Goal: Task Accomplishment & Management: Manage account settings

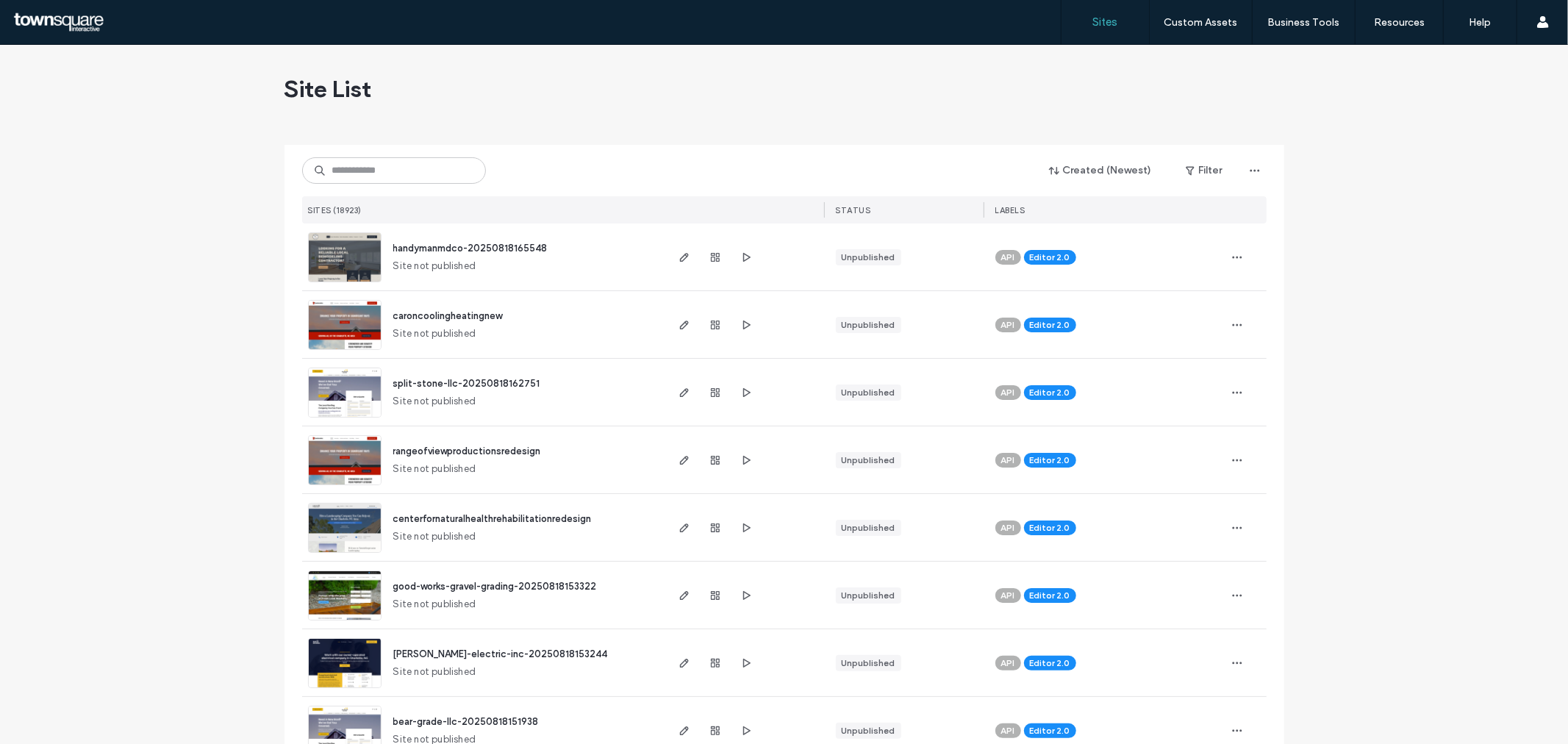
click at [425, 155] on div "Created (Newest) Filter SITES (18923) STATUS LABELS" at bounding box center [784, 184] width 964 height 79
click at [429, 164] on input at bounding box center [394, 171] width 183 height 27
paste input "**********"
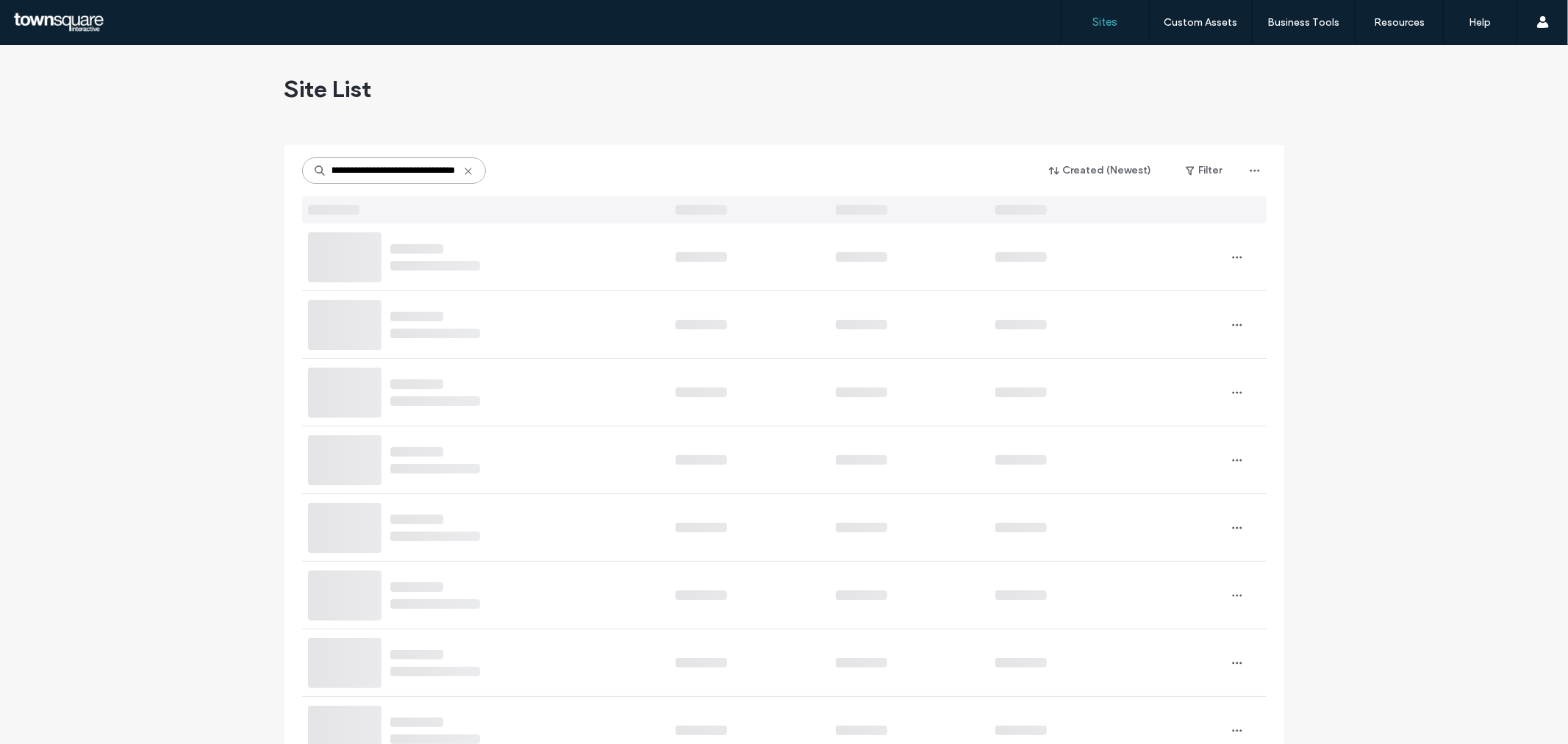
type input "**********"
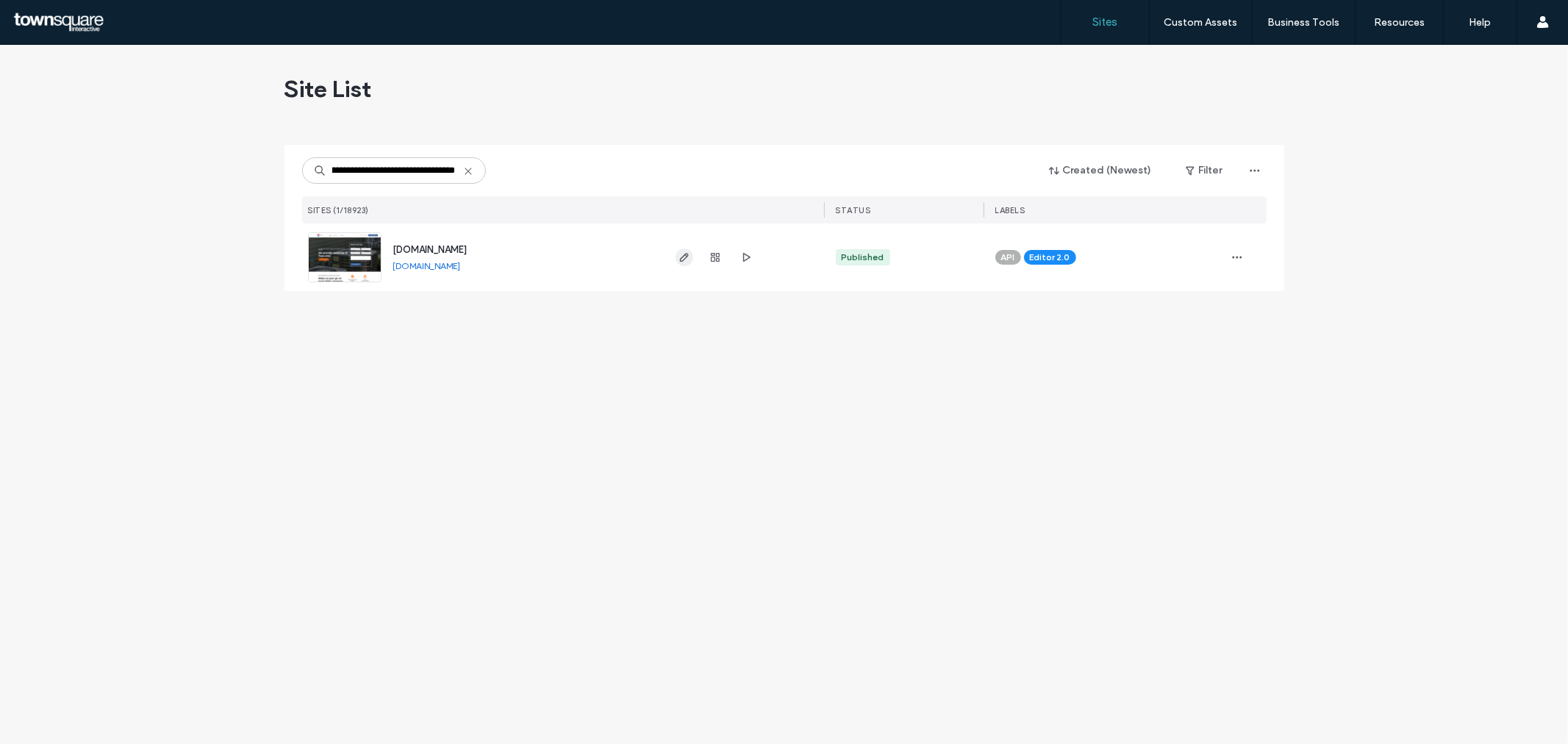
click at [691, 259] on span "button" at bounding box center [684, 257] width 17 height 17
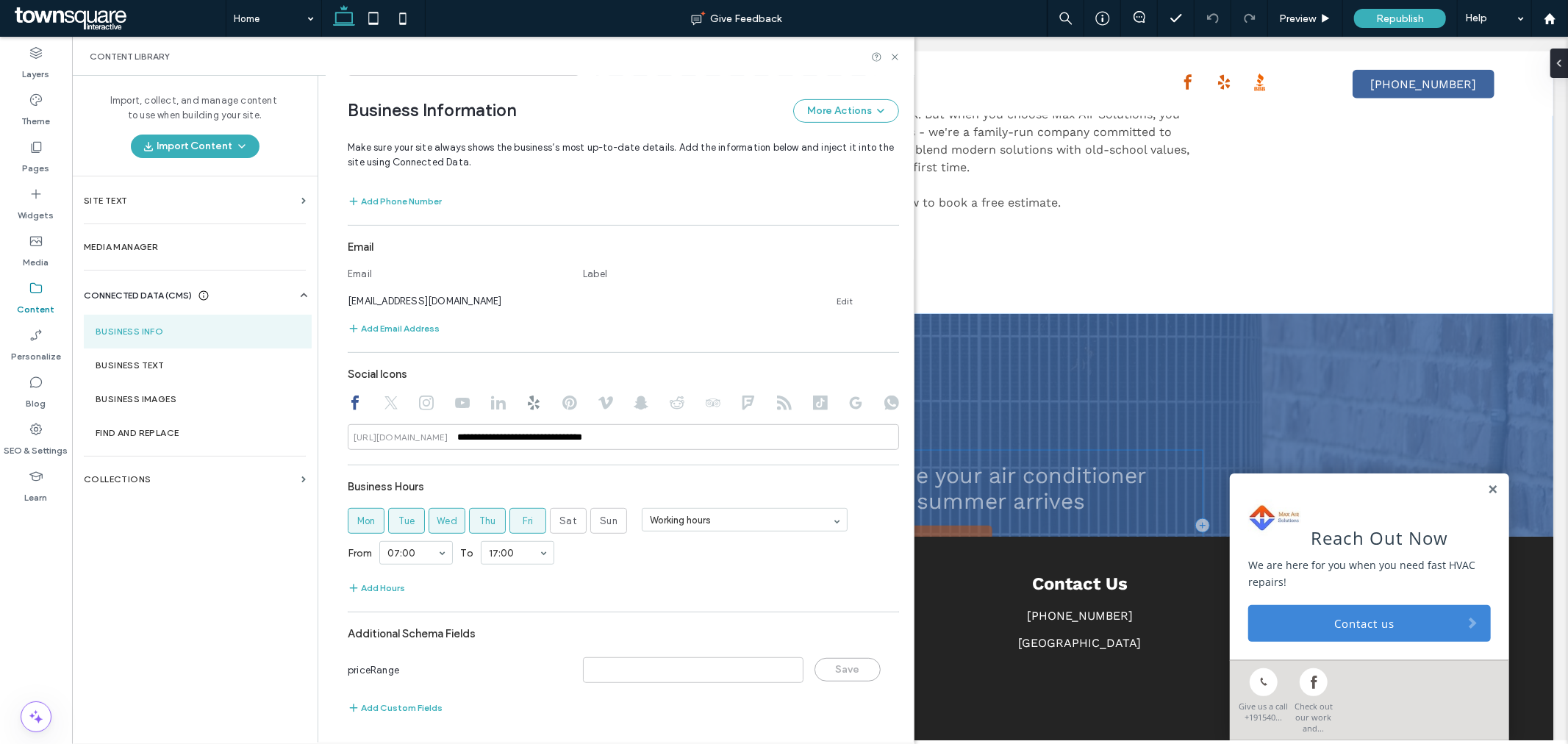
scroll to position [1567, 0]
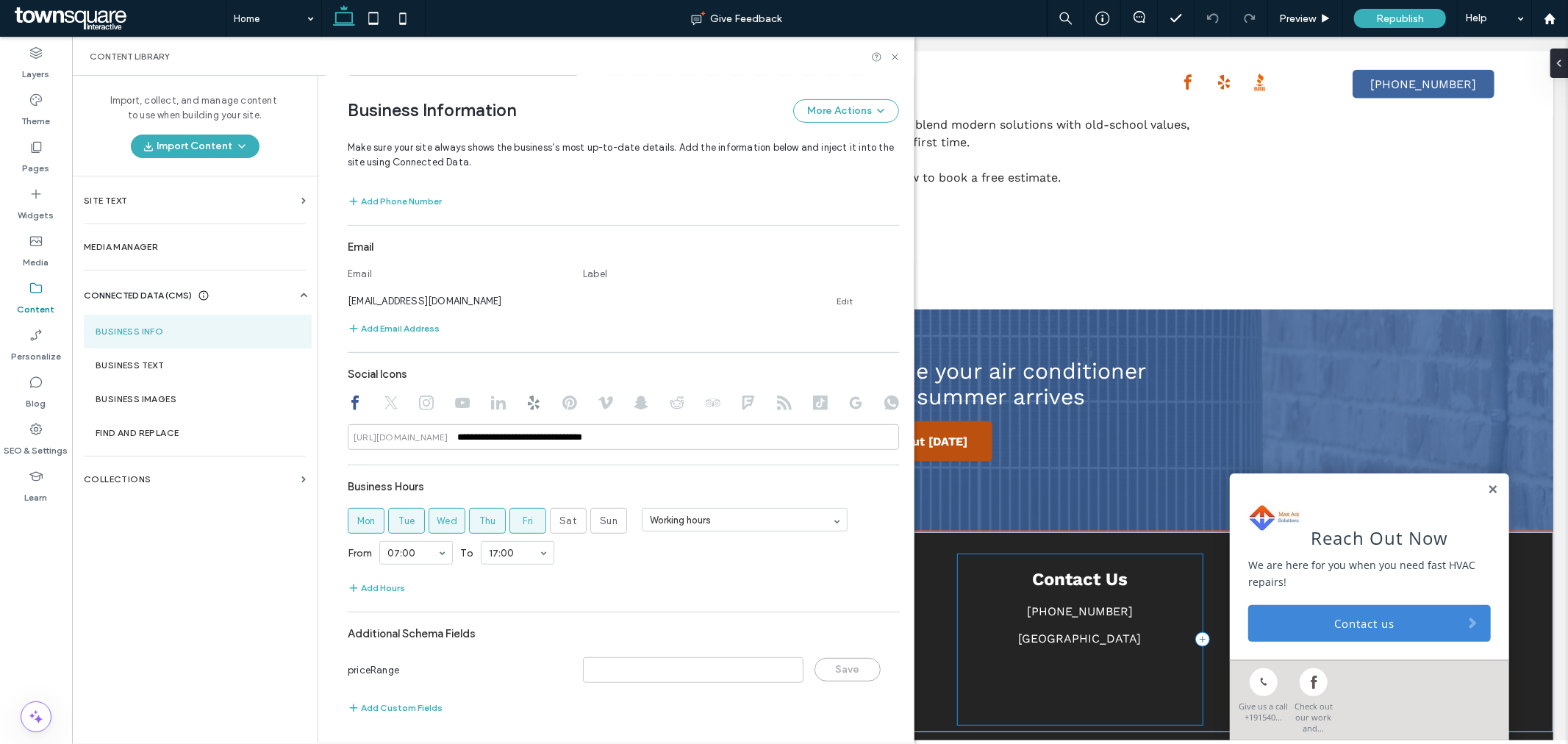
click at [1104, 598] on div "Contact Us [PHONE_NUMBER] [GEOGRAPHIC_DATA]" at bounding box center [1079, 639] width 245 height 171
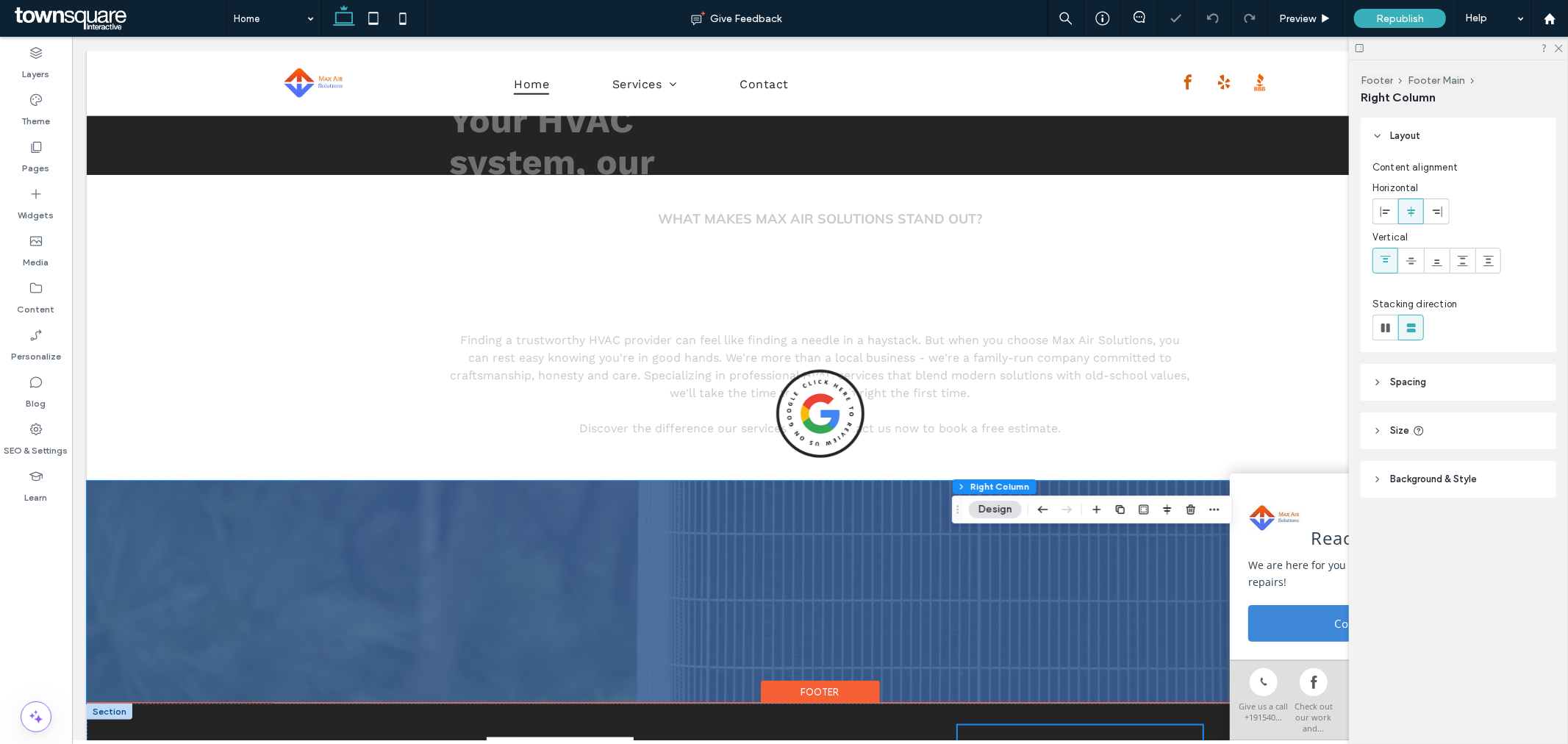
scroll to position [1579, 0]
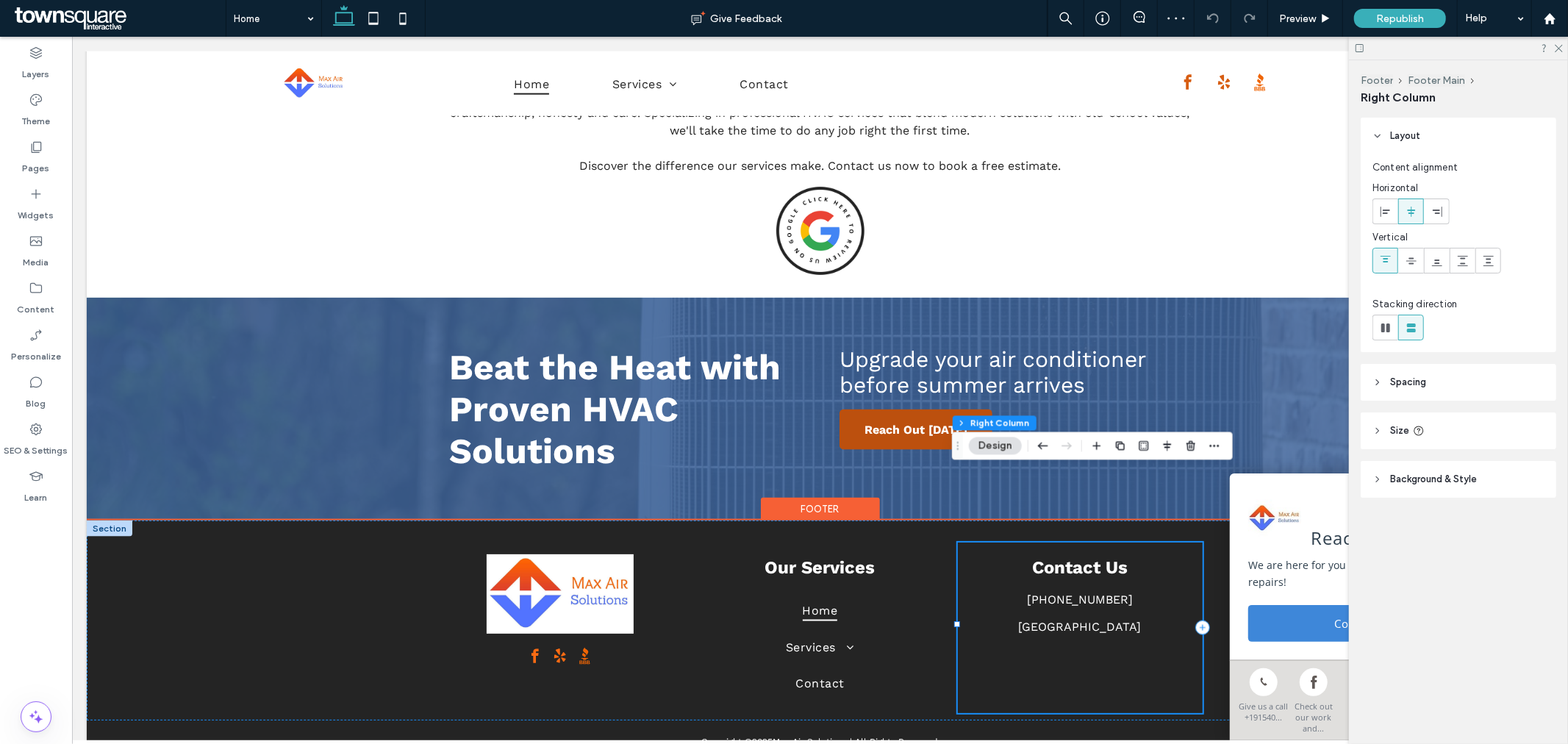
click at [1140, 580] on div "Contact Us [PHONE_NUMBER] [GEOGRAPHIC_DATA]" at bounding box center [1079, 627] width 245 height 171
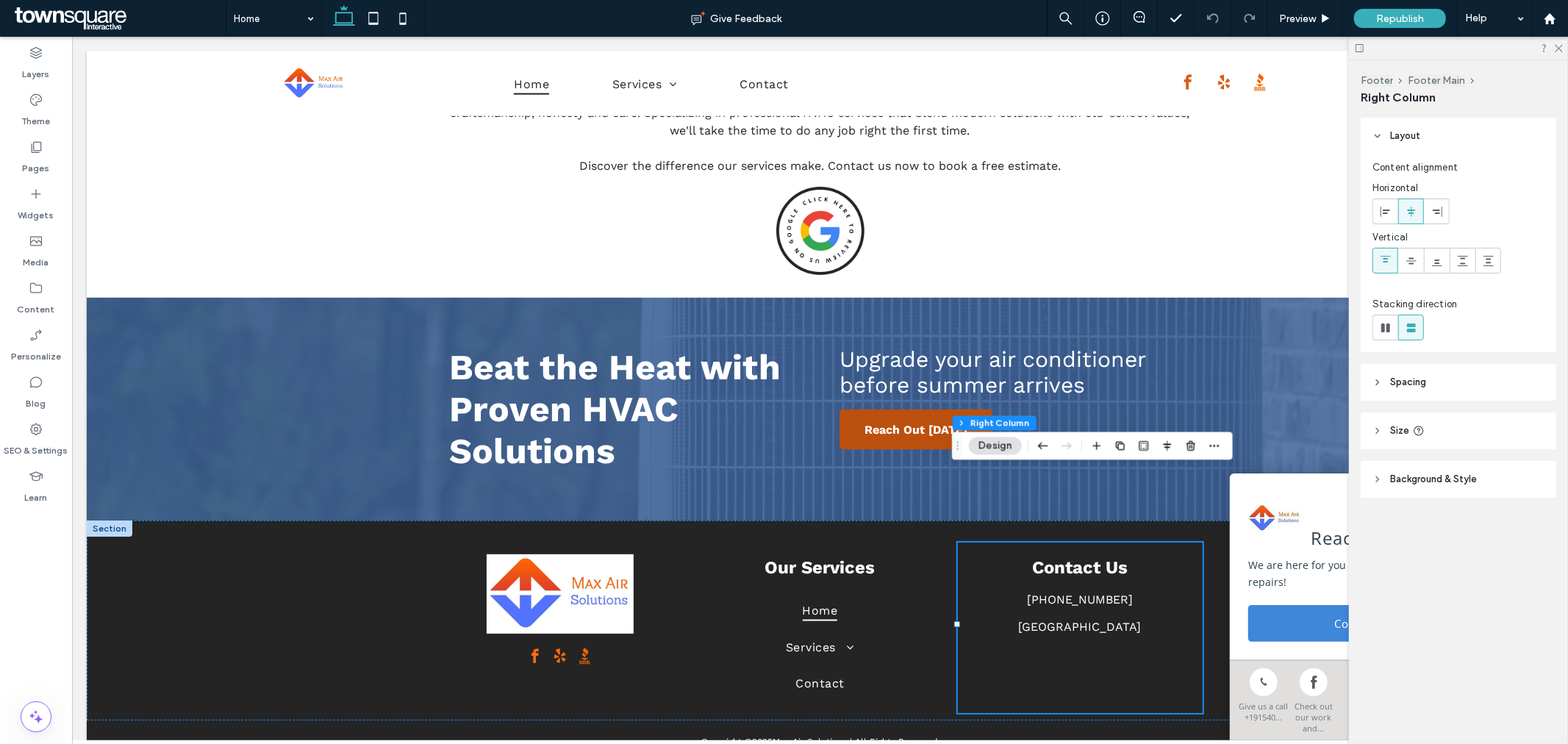
click at [1564, 50] on div at bounding box center [1459, 48] width 219 height 23
click at [1561, 46] on icon at bounding box center [1558, 47] width 9 height 9
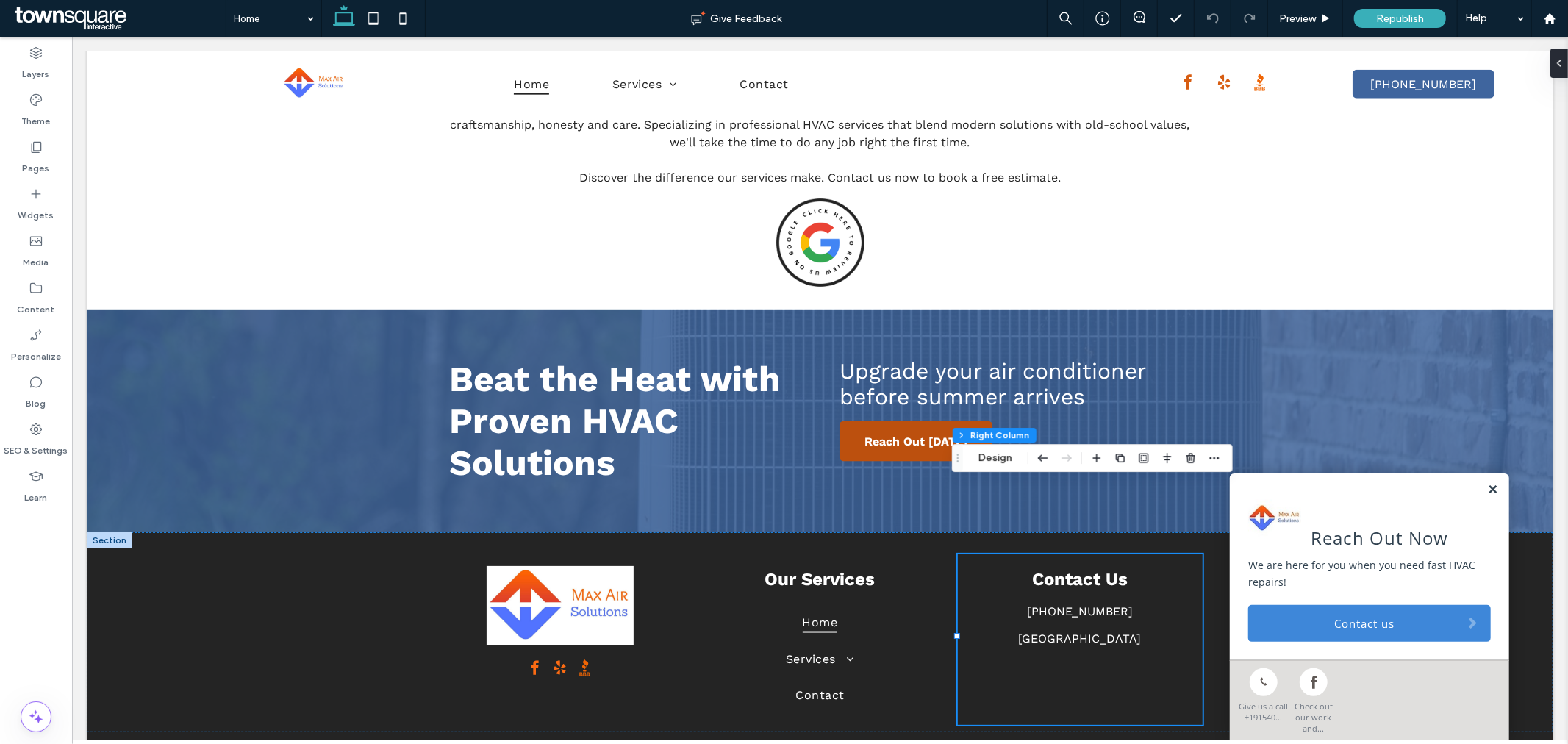
click at [1486, 487] on link at bounding box center [1492, 490] width 11 height 13
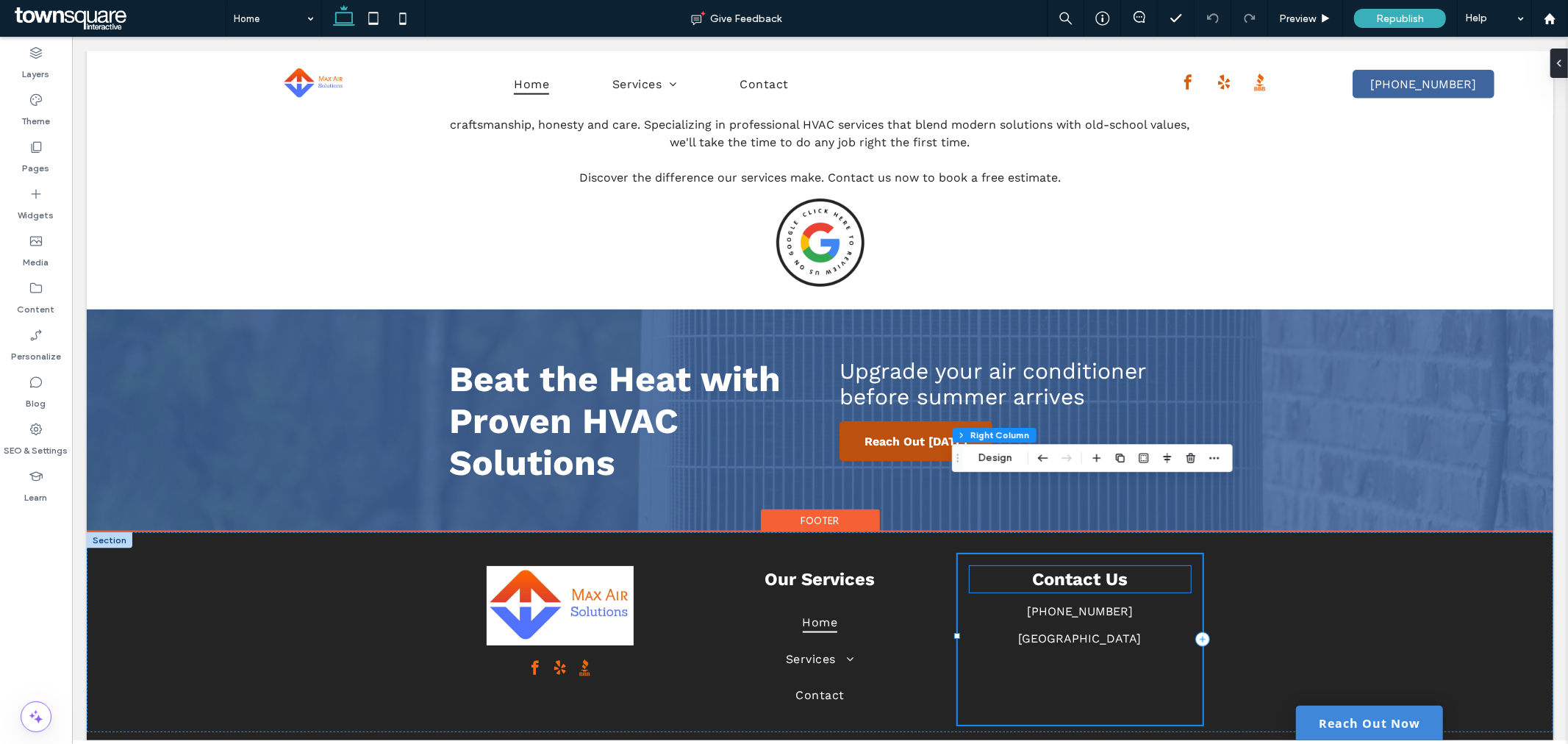
click at [1183, 565] on p "Contact Us" at bounding box center [1079, 579] width 221 height 27
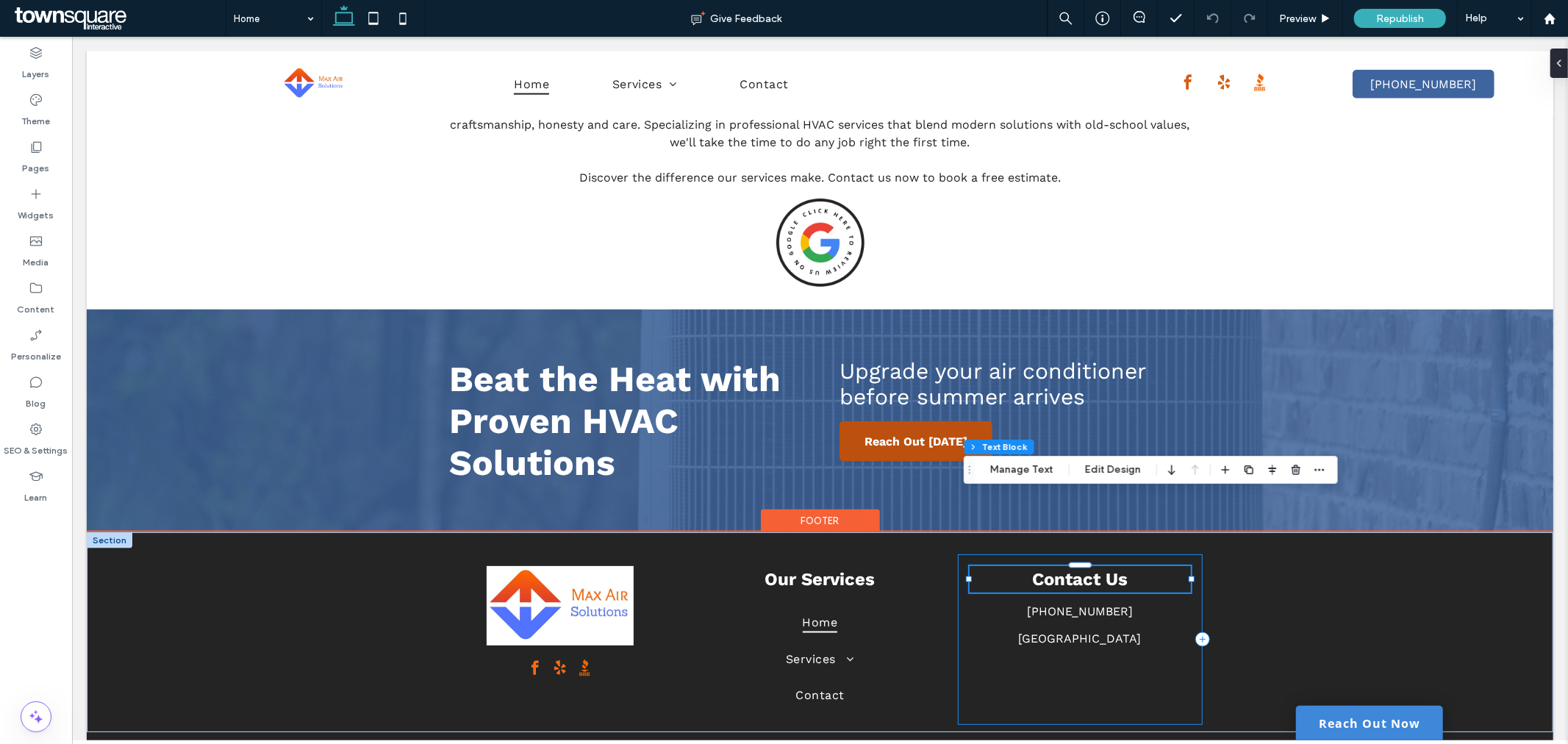
click at [1176, 625] on div "Contact Us [PHONE_NUMBER] [GEOGRAPHIC_DATA]" at bounding box center [1079, 639] width 245 height 171
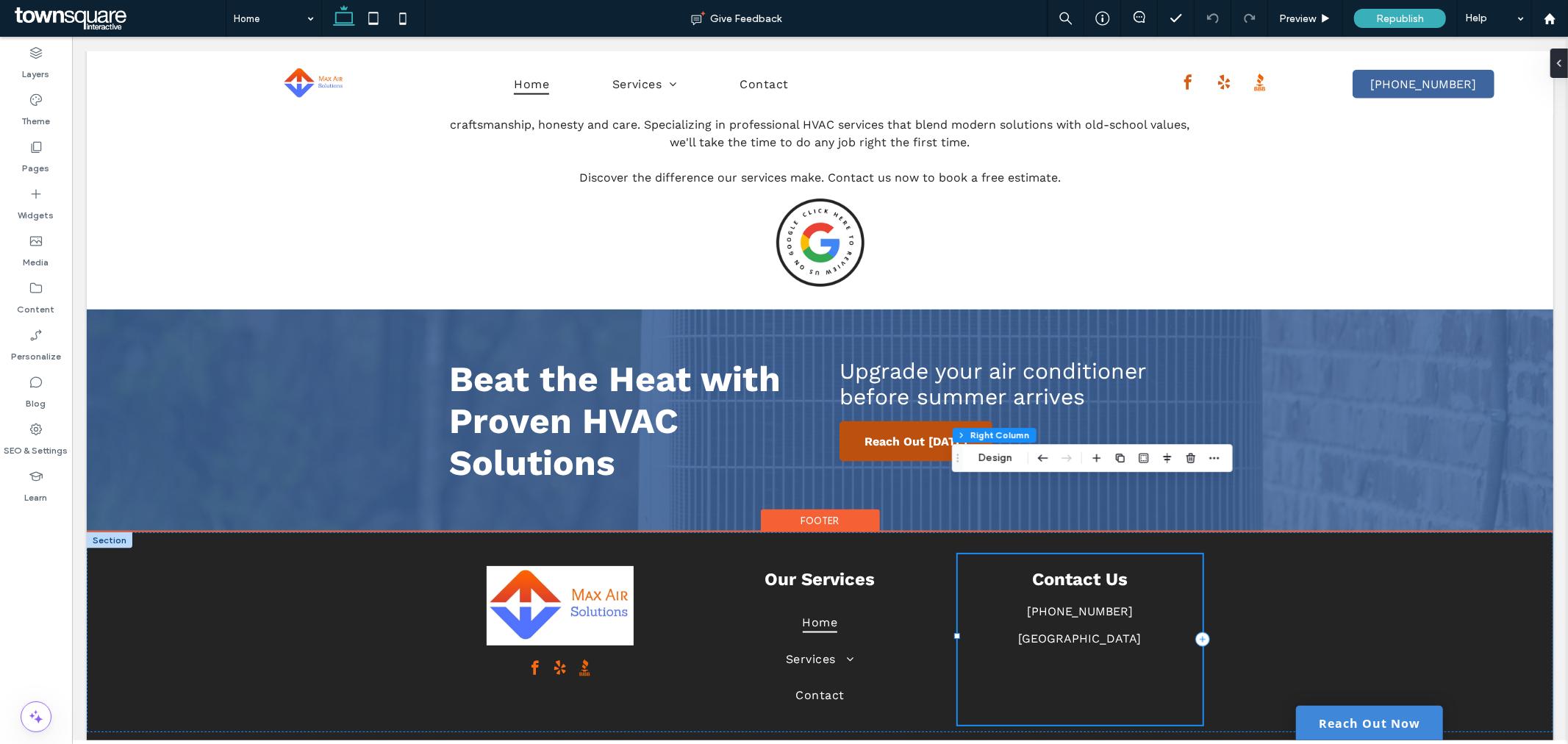
click at [1154, 627] on div "Contact Us [PHONE_NUMBER] [GEOGRAPHIC_DATA]" at bounding box center [1079, 639] width 245 height 171
click at [1125, 598] on div "Contact Us [PHONE_NUMBER] [GEOGRAPHIC_DATA]" at bounding box center [1079, 639] width 245 height 171
click at [1153, 629] on p "[GEOGRAPHIC_DATA]" at bounding box center [1079, 638] width 221 height 17
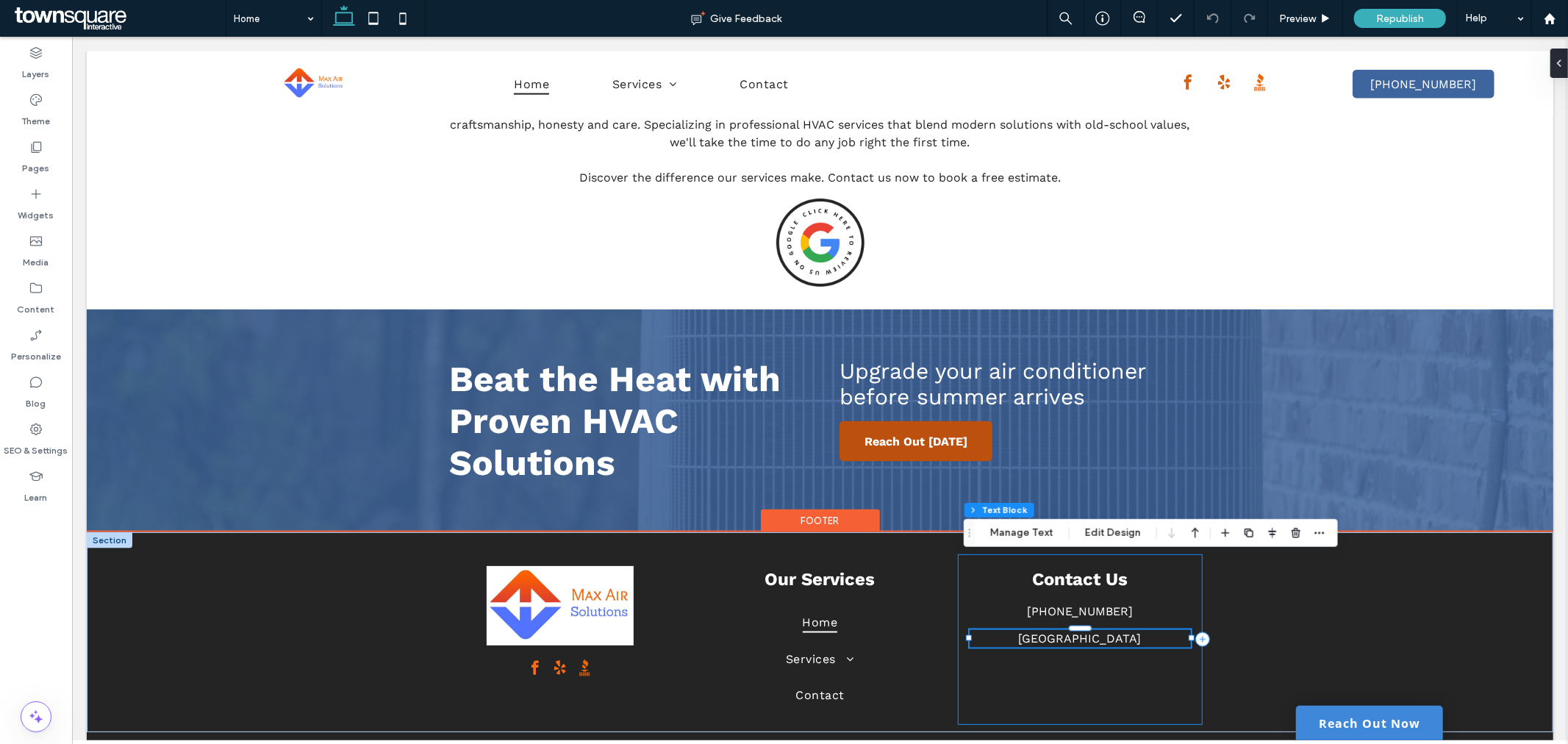
click at [1154, 613] on div "Contact Us [PHONE_NUMBER] [GEOGRAPHIC_DATA]" at bounding box center [1079, 639] width 245 height 171
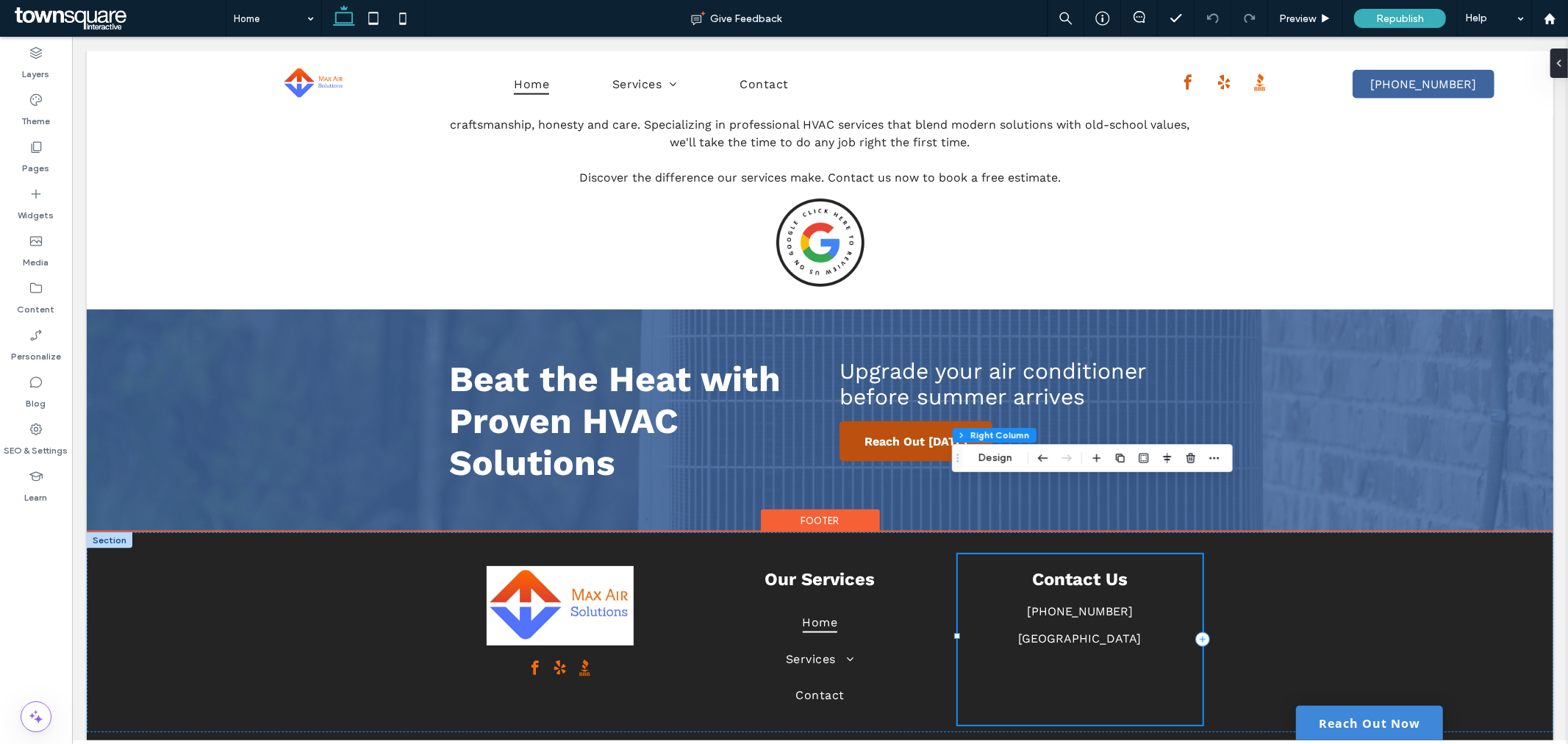
click at [1154, 613] on div "Contact Us [PHONE_NUMBER] [GEOGRAPHIC_DATA]" at bounding box center [1079, 639] width 245 height 171
click at [1156, 602] on div "Contact Us [PHONE_NUMBER] [GEOGRAPHIC_DATA]" at bounding box center [1079, 639] width 245 height 171
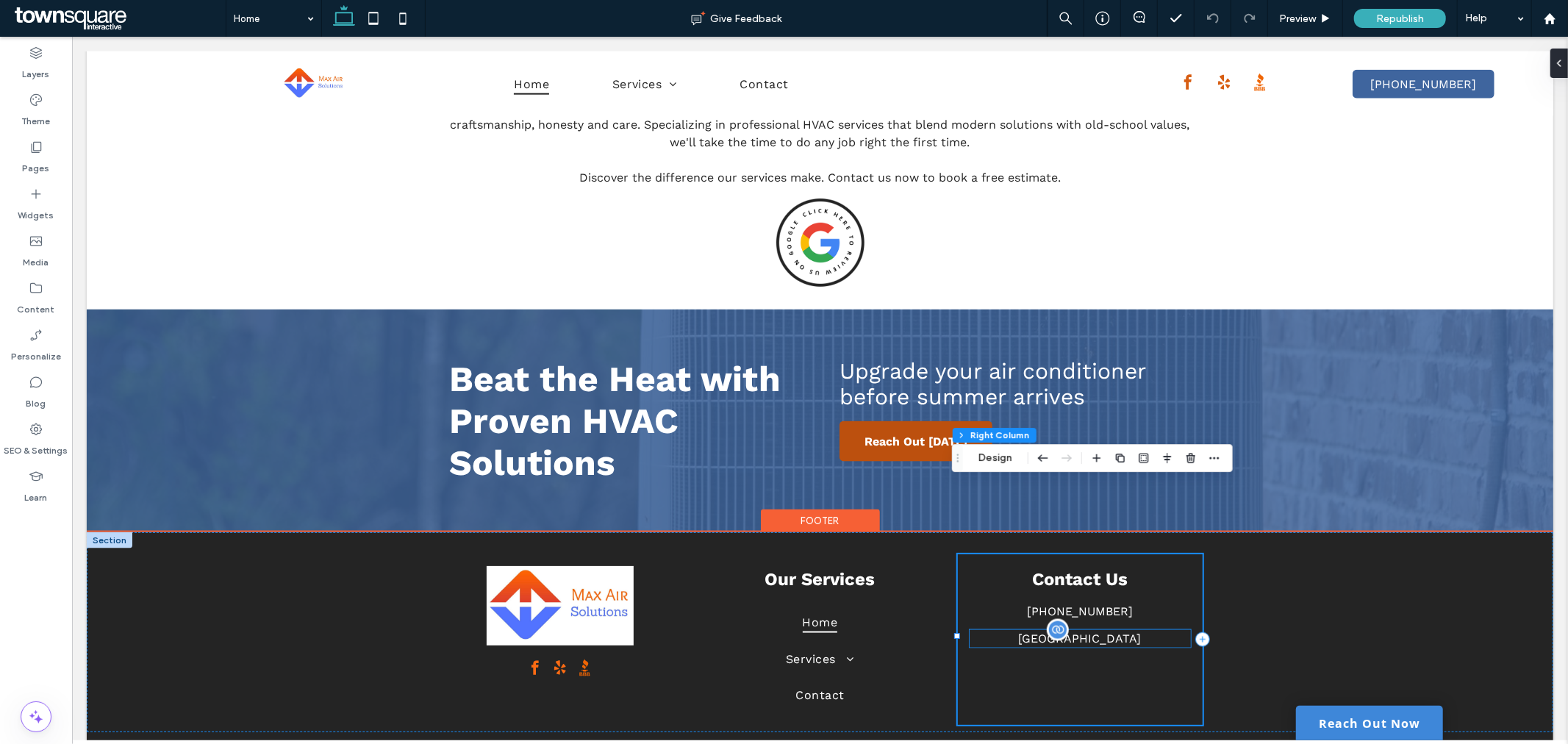
click at [1154, 629] on p "[GEOGRAPHIC_DATA]" at bounding box center [1079, 638] width 221 height 17
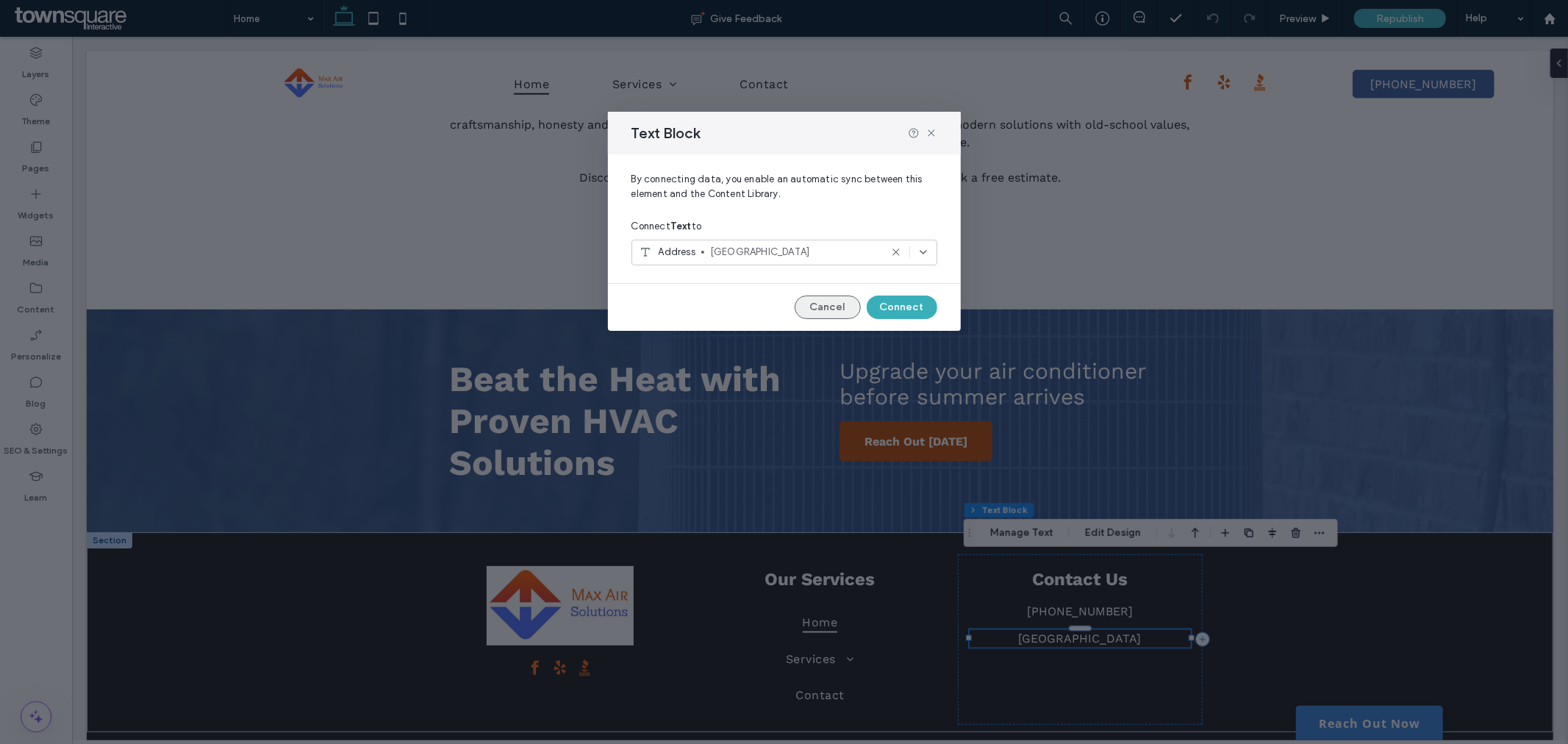
click at [832, 303] on button "Cancel" at bounding box center [827, 307] width 66 height 24
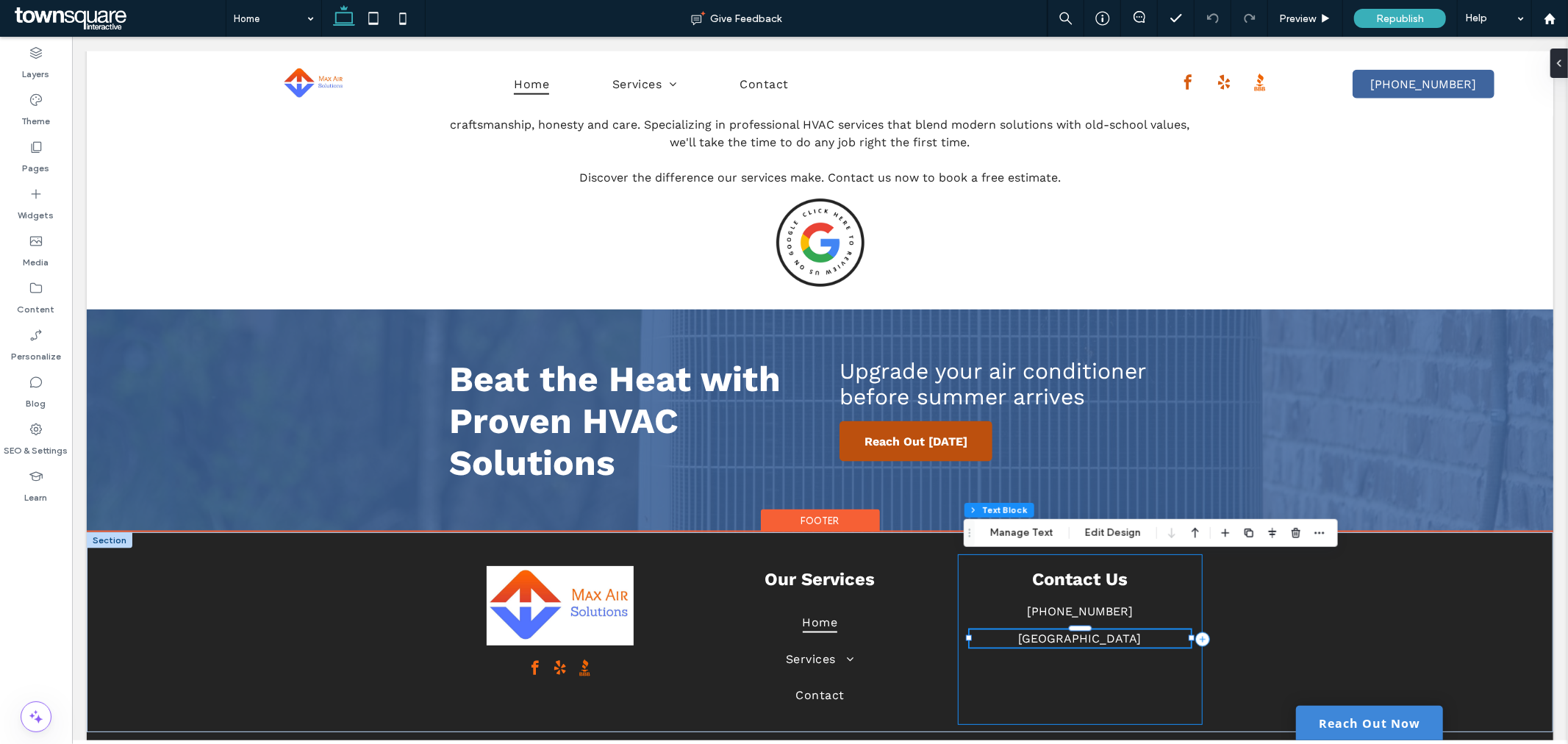
drag, startPoint x: 1119, startPoint y: 580, endPoint x: 1109, endPoint y: 602, distance: 24.2
click at [1109, 602] on div "Contact Us [PHONE_NUMBER] [GEOGRAPHIC_DATA]" at bounding box center [1079, 639] width 245 height 171
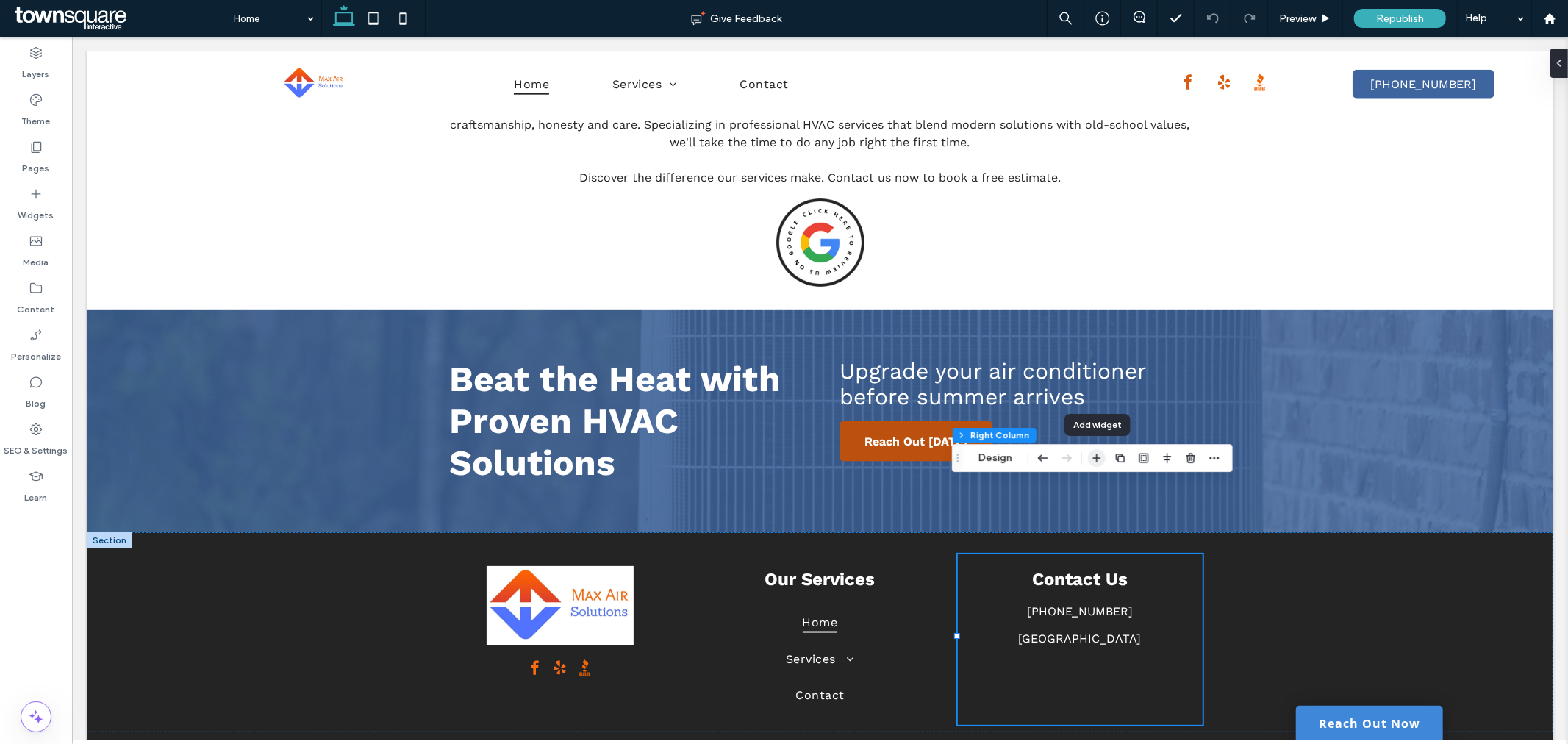
click at [1104, 460] on span "button" at bounding box center [1096, 458] width 17 height 17
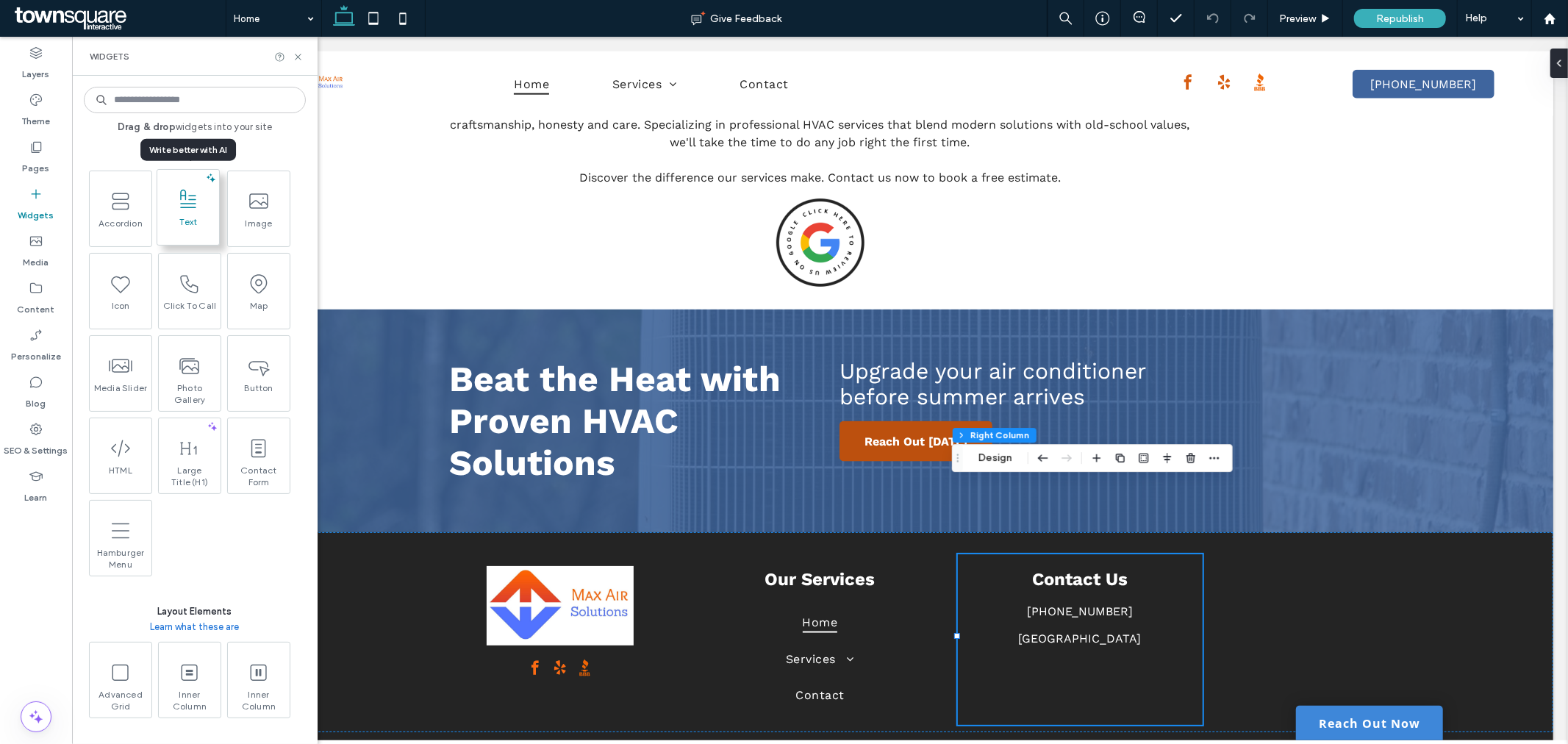
click at [183, 214] on span at bounding box center [188, 200] width 61 height 33
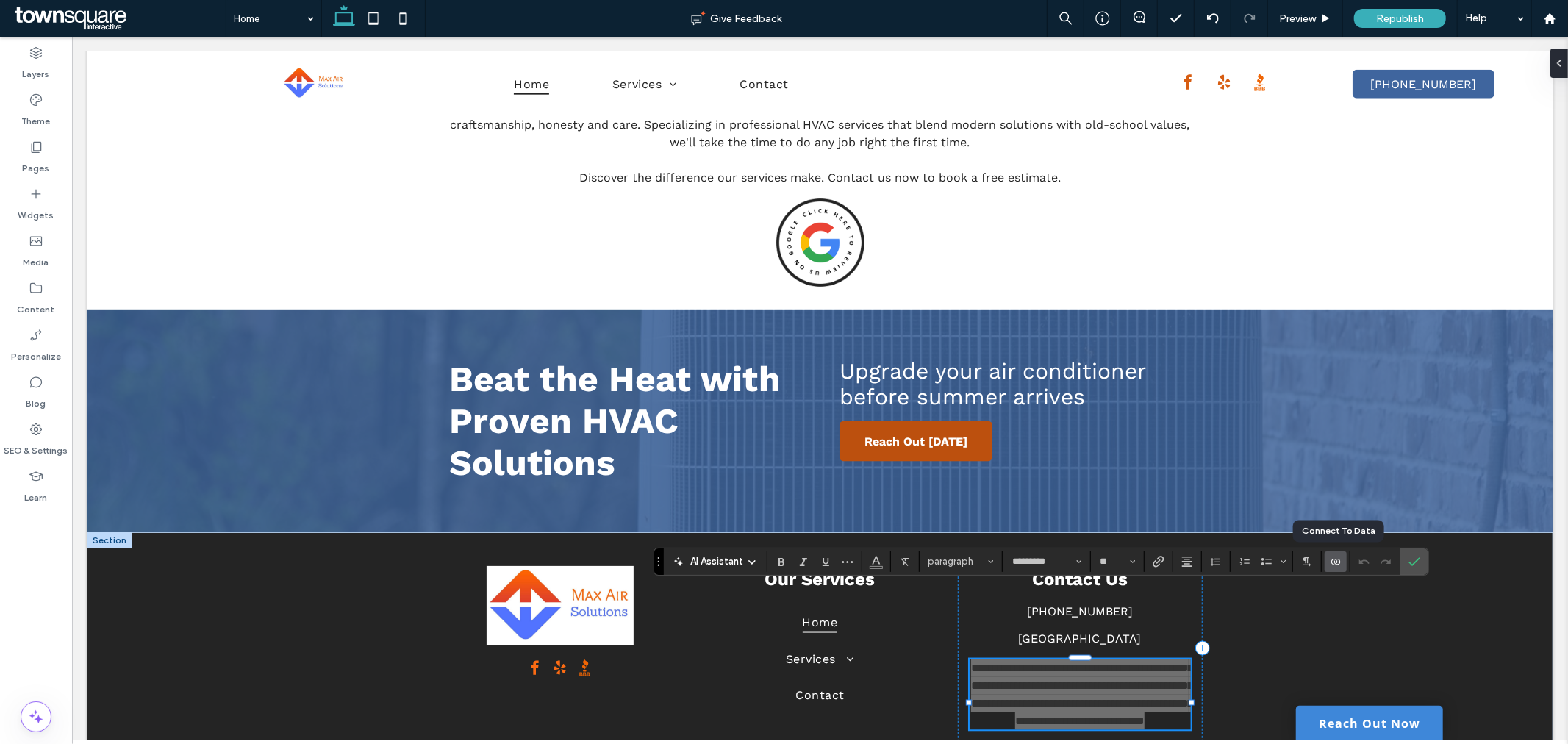
click at [1343, 562] on label "Connect To Data" at bounding box center [1336, 561] width 22 height 20
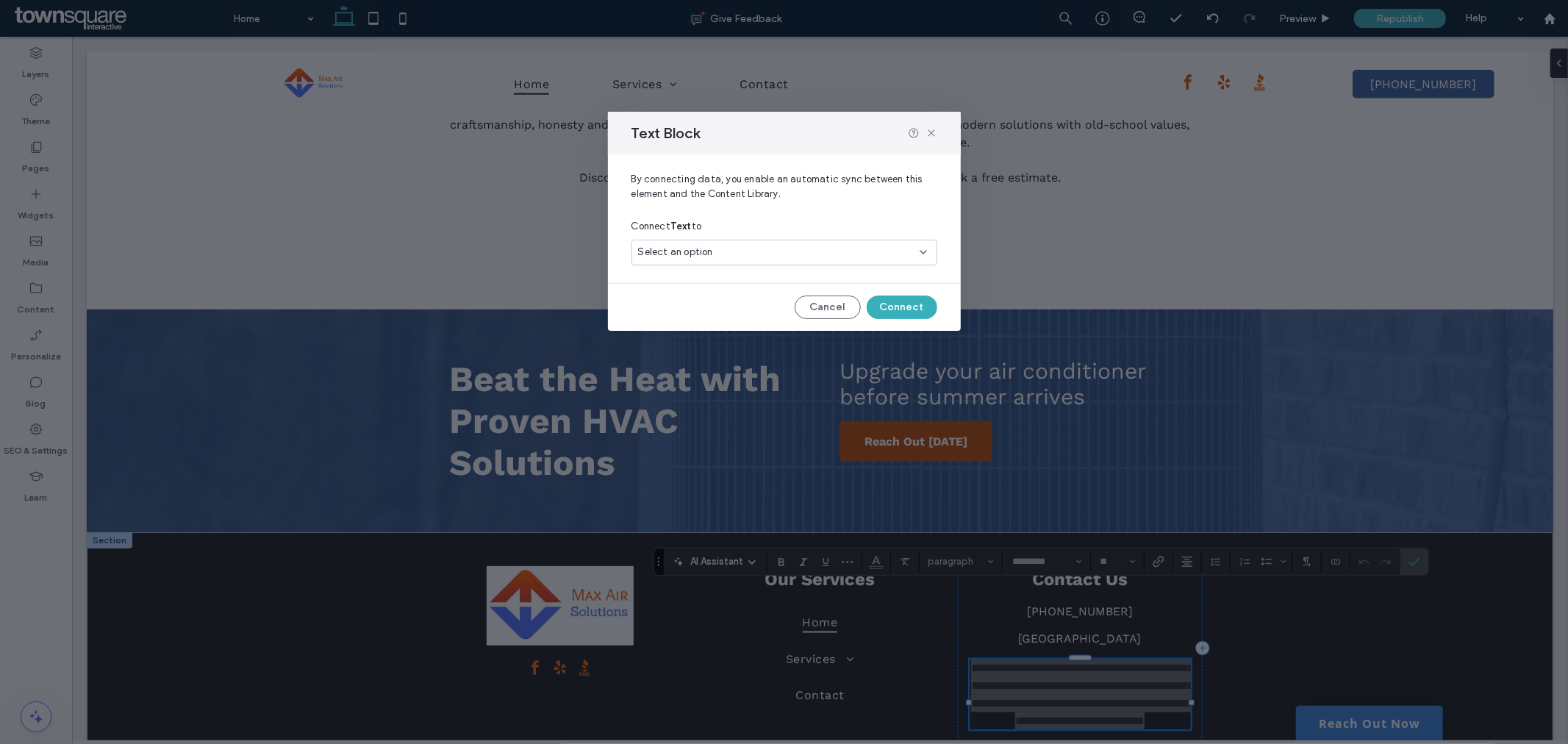
click at [802, 250] on div "Select an option" at bounding box center [775, 252] width 275 height 15
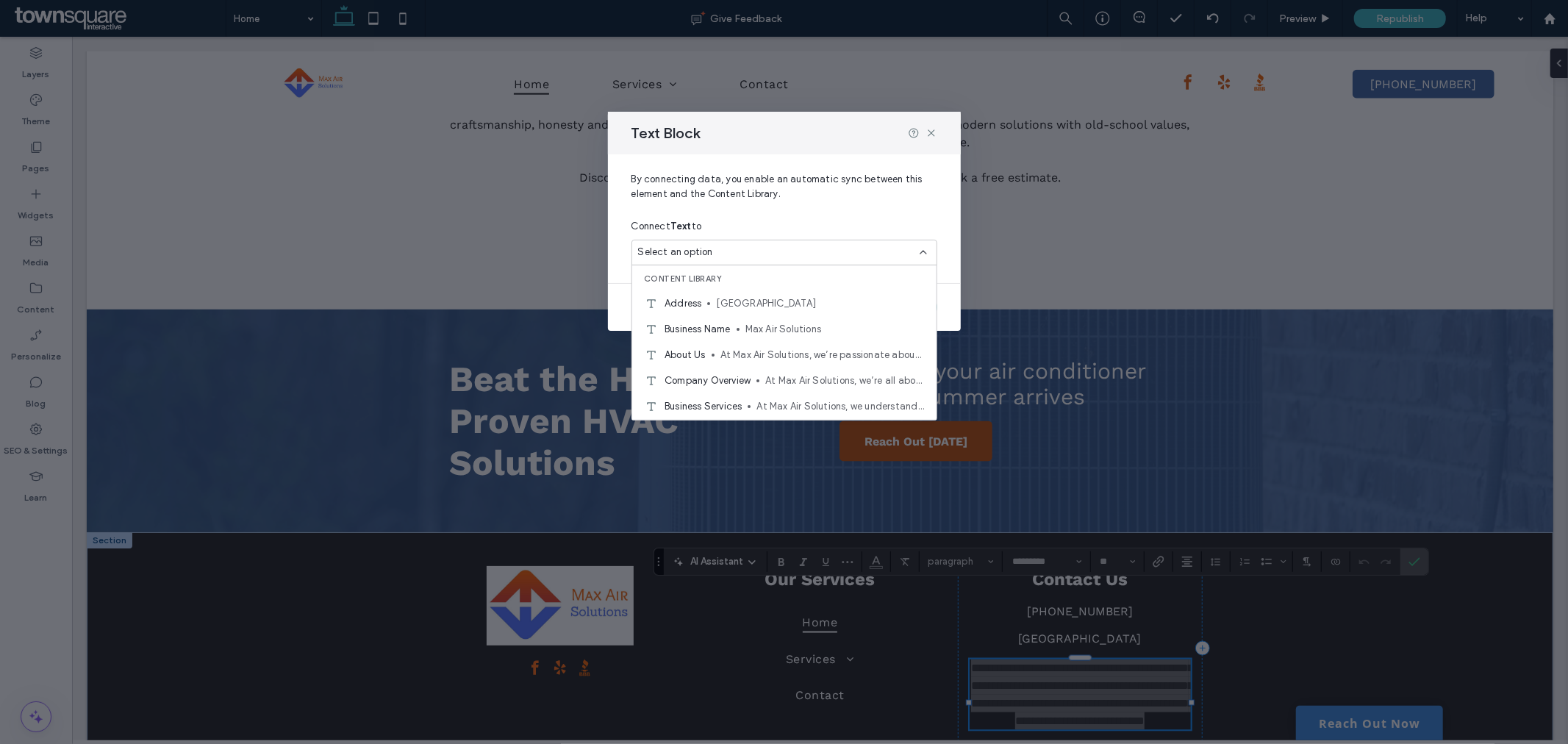
scroll to position [0, 0]
drag, startPoint x: 941, startPoint y: 189, endPoint x: 941, endPoint y: 179, distance: 10.0
click at [941, 190] on div "By connecting data, you enable an automatic sync between this element and the C…" at bounding box center [784, 213] width 353 height 117
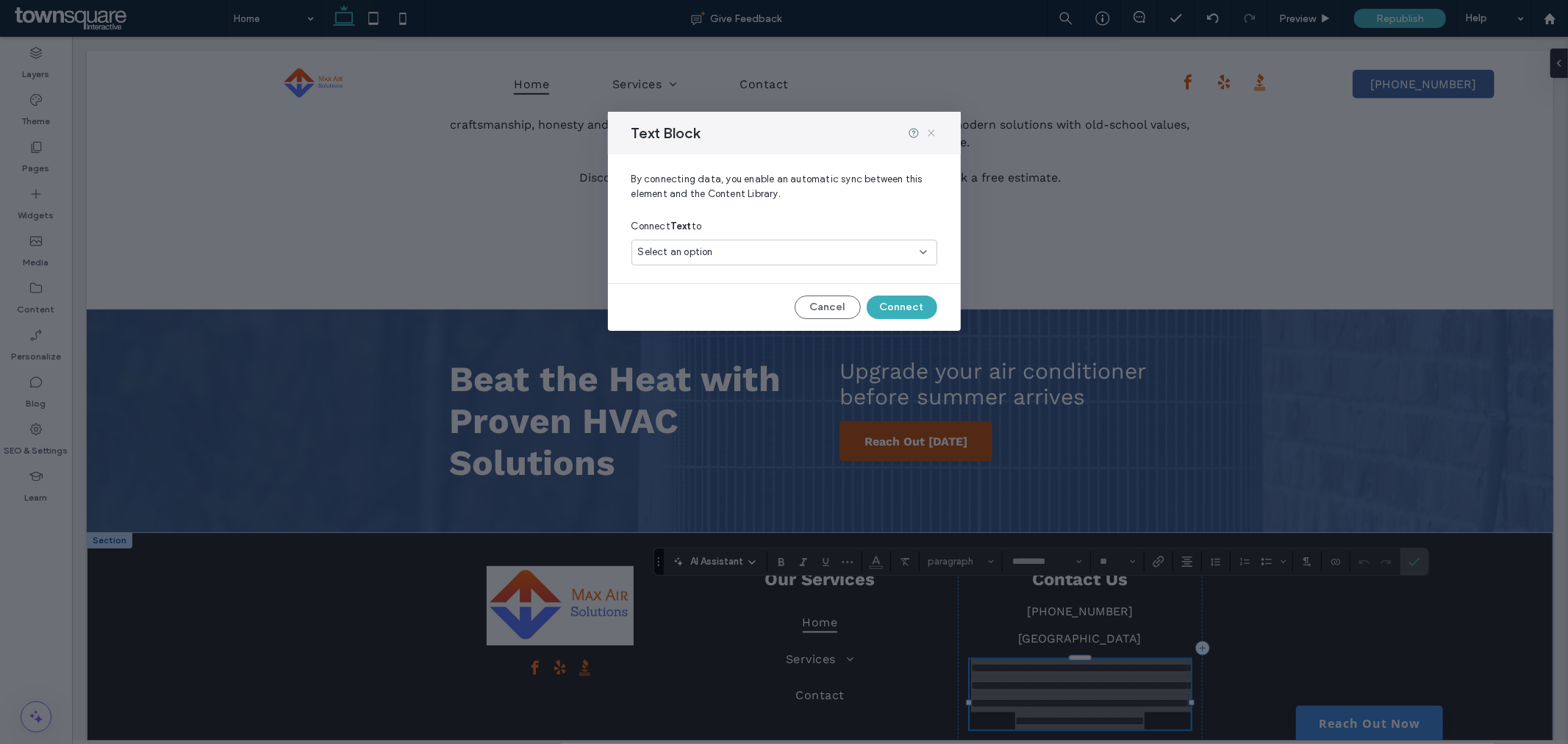
click at [932, 132] on icon at bounding box center [931, 133] width 12 height 12
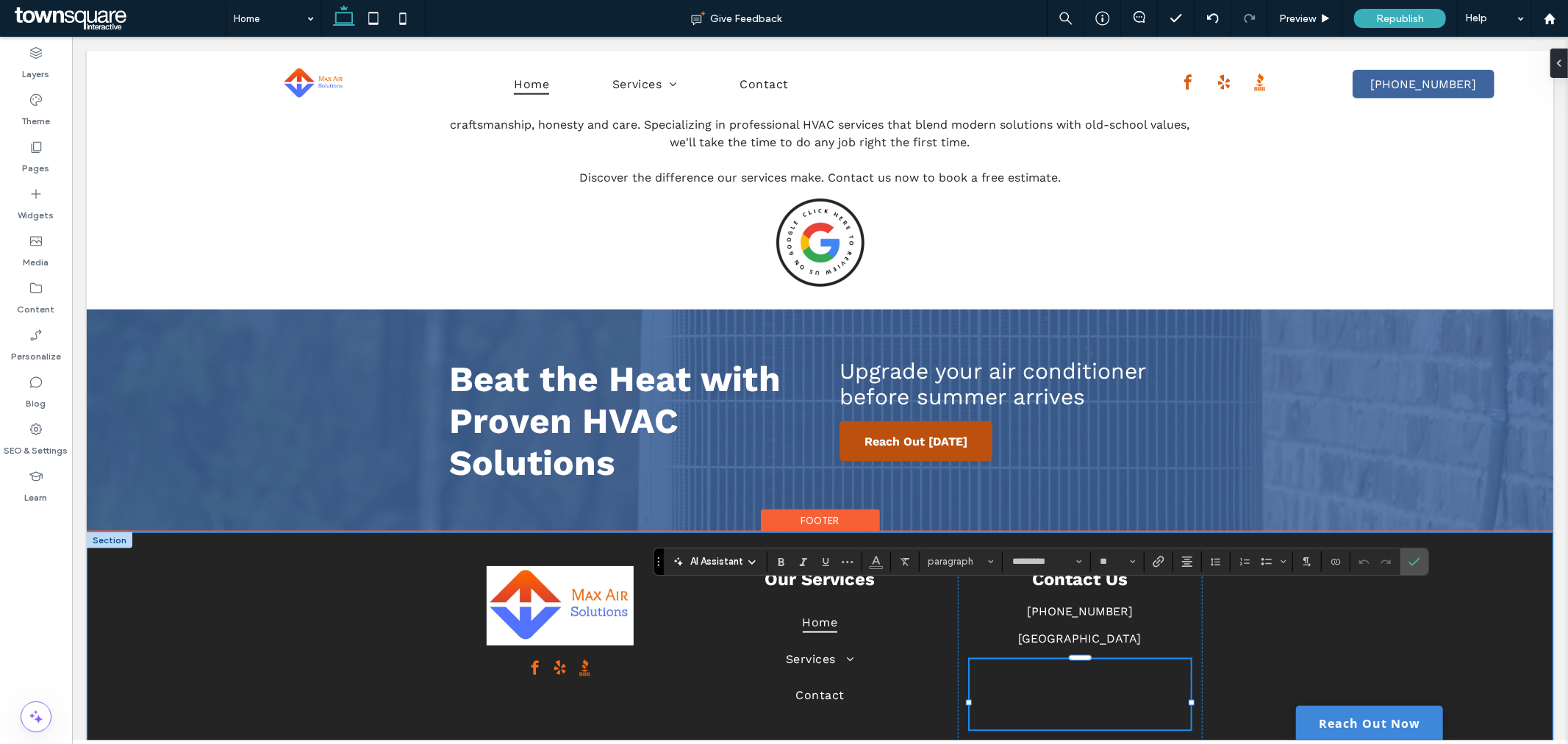
click at [1279, 642] on div "**********" at bounding box center [819, 639] width 1466 height 217
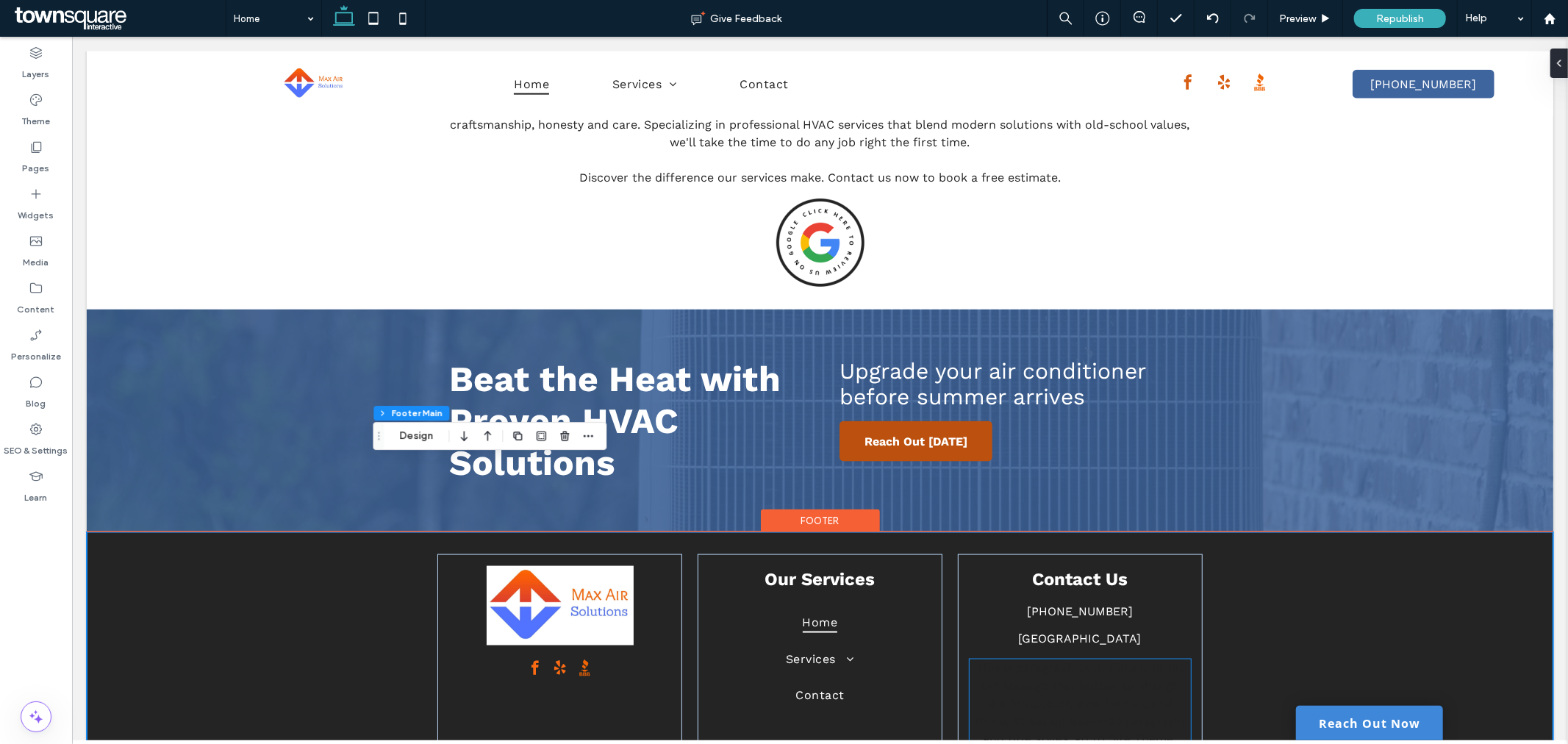
click at [1096, 661] on span "This is paragraph text. Click it or hit the Manage Text button to change the fo…" at bounding box center [1078, 702] width 209 height 84
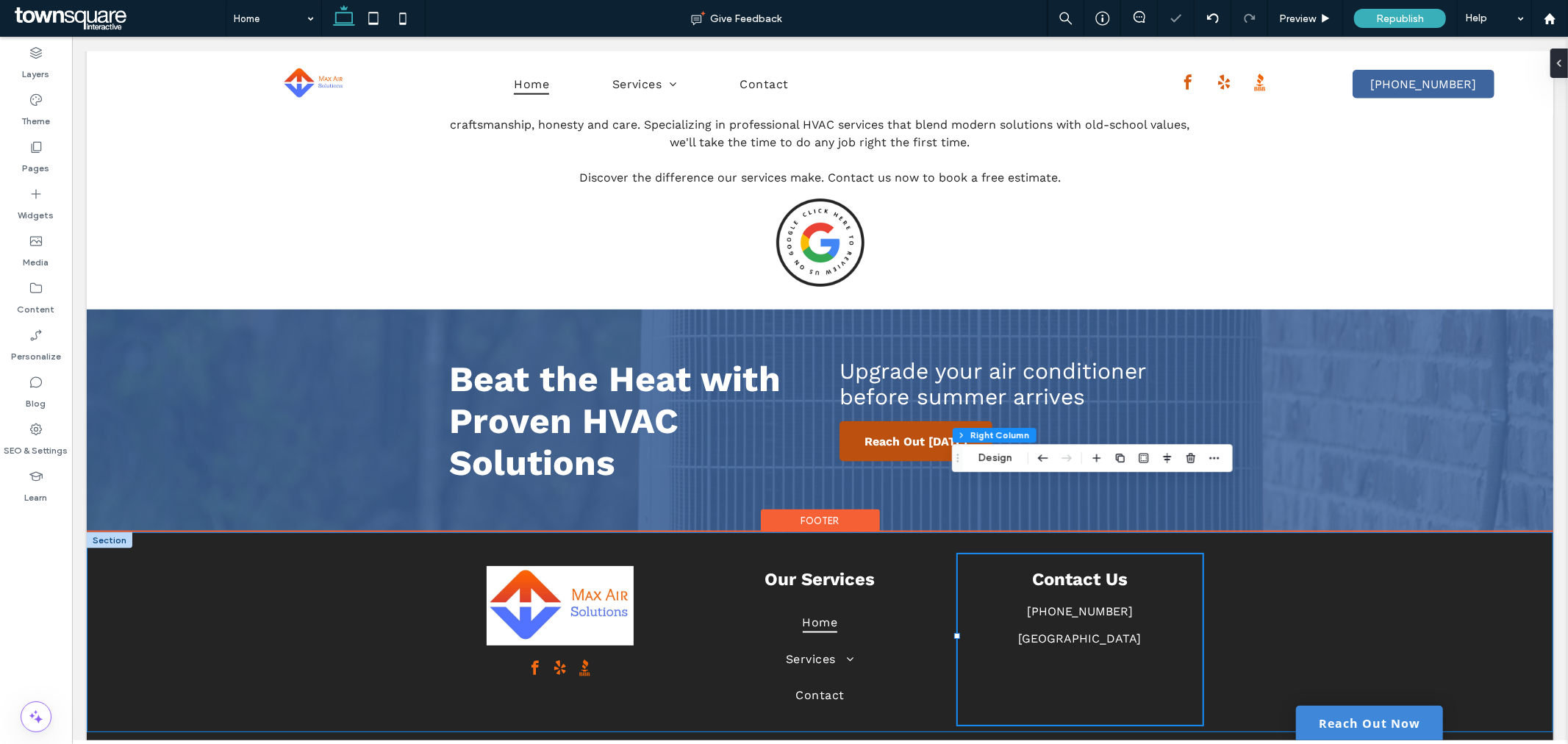
click at [1274, 568] on div "Our Services Home Services HVAC Service & Repair HVAC Installations Refrigerati…" at bounding box center [819, 631] width 1466 height 200
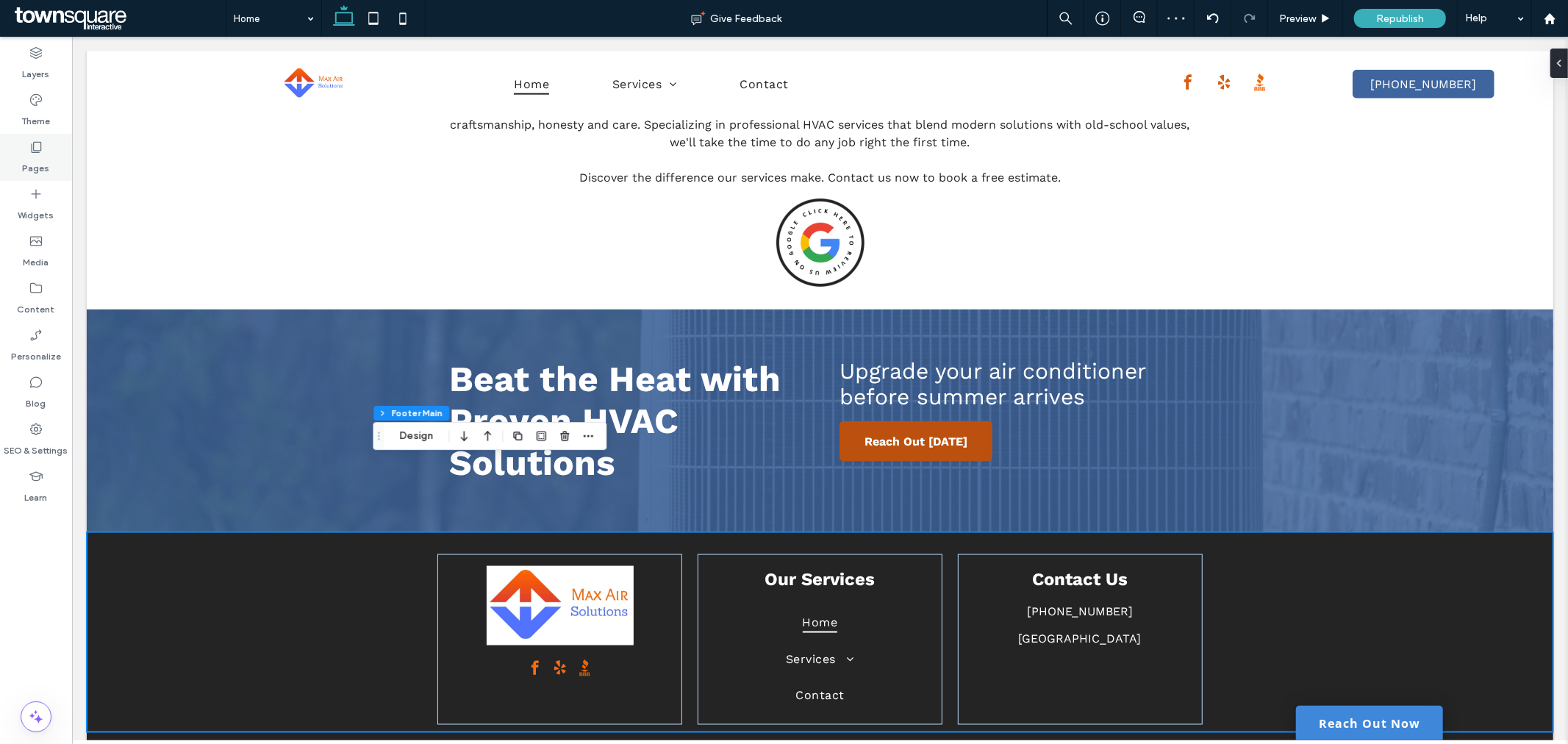
click at [47, 147] on div "Pages" at bounding box center [36, 157] width 72 height 47
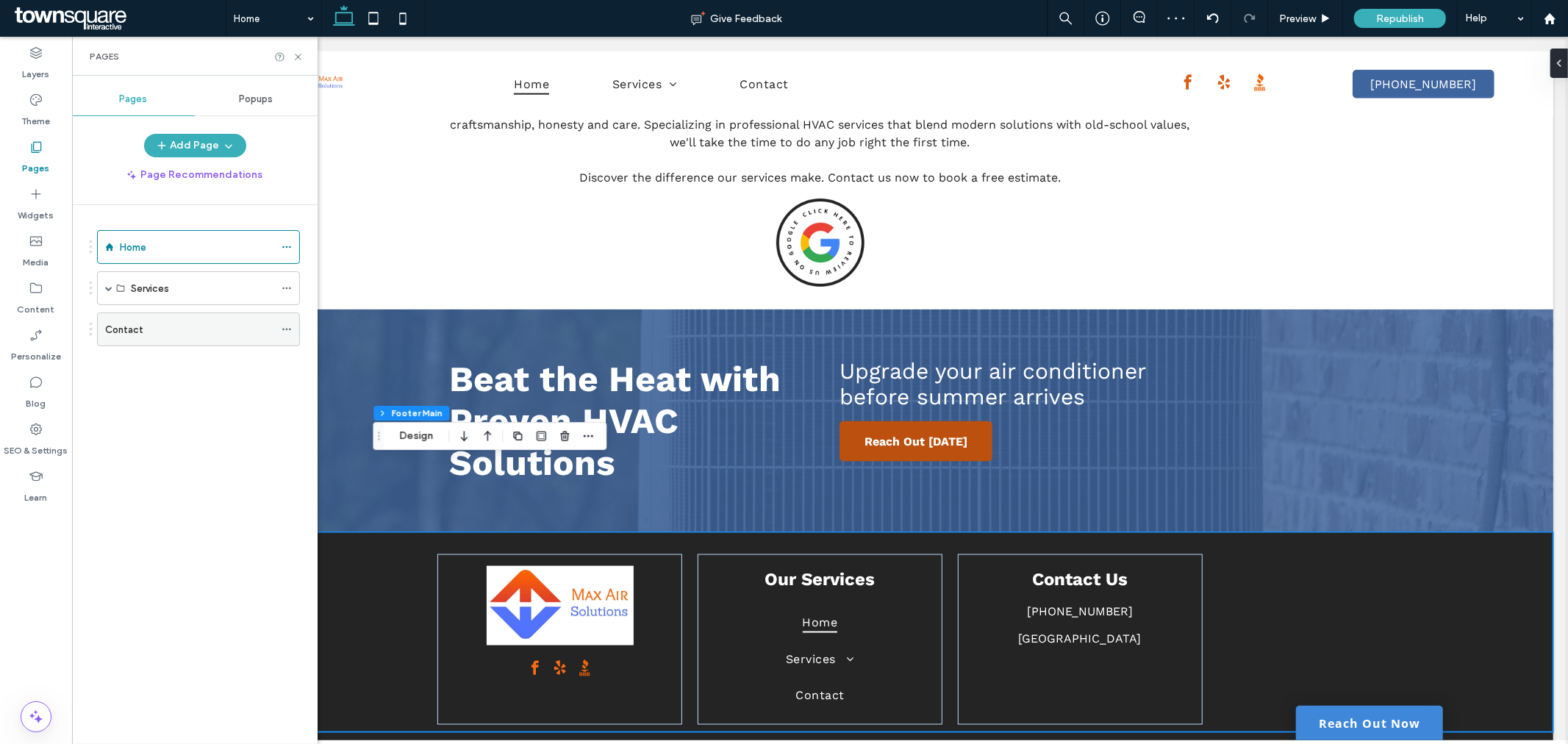
click at [173, 332] on div "Contact" at bounding box center [190, 330] width 169 height 16
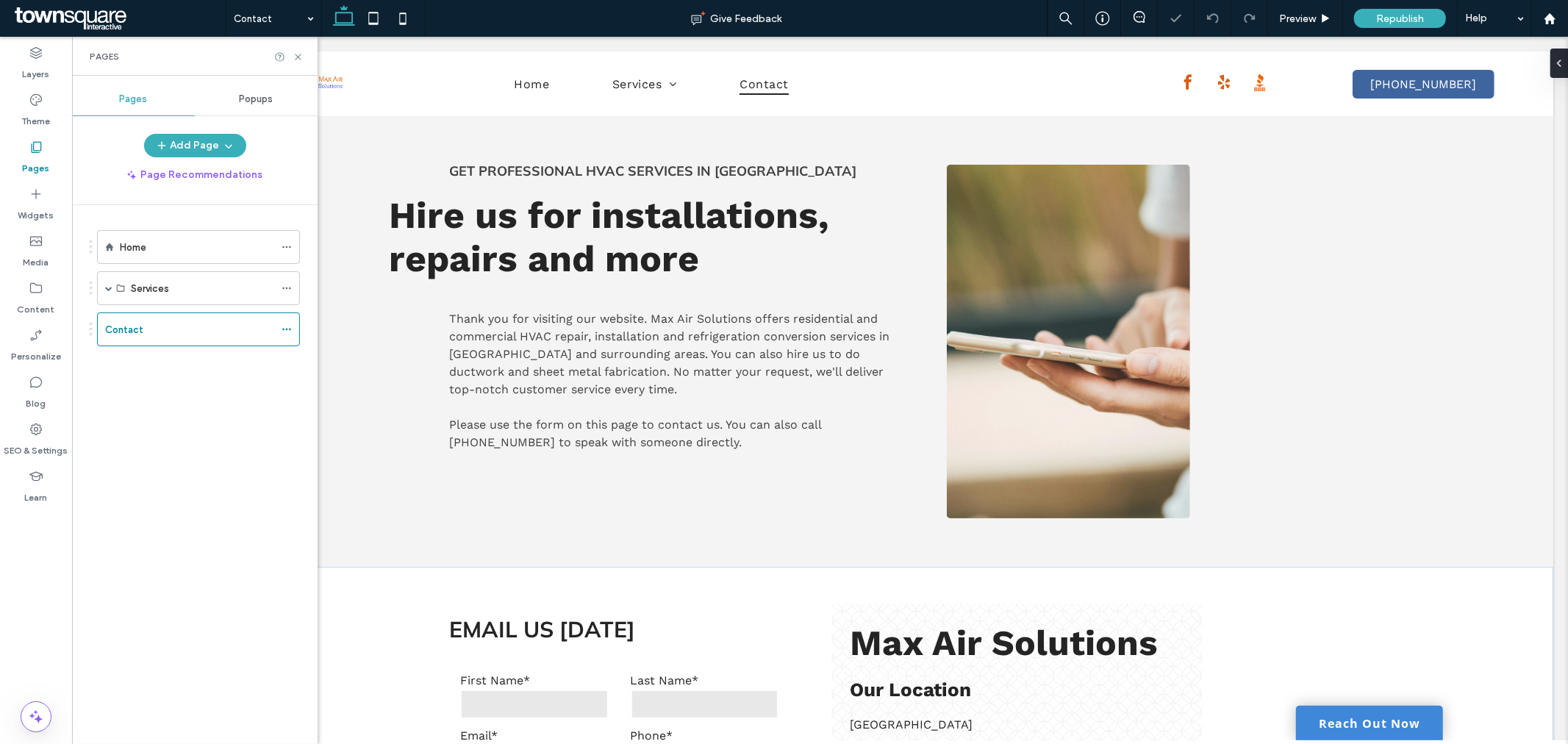
scroll to position [490, 0]
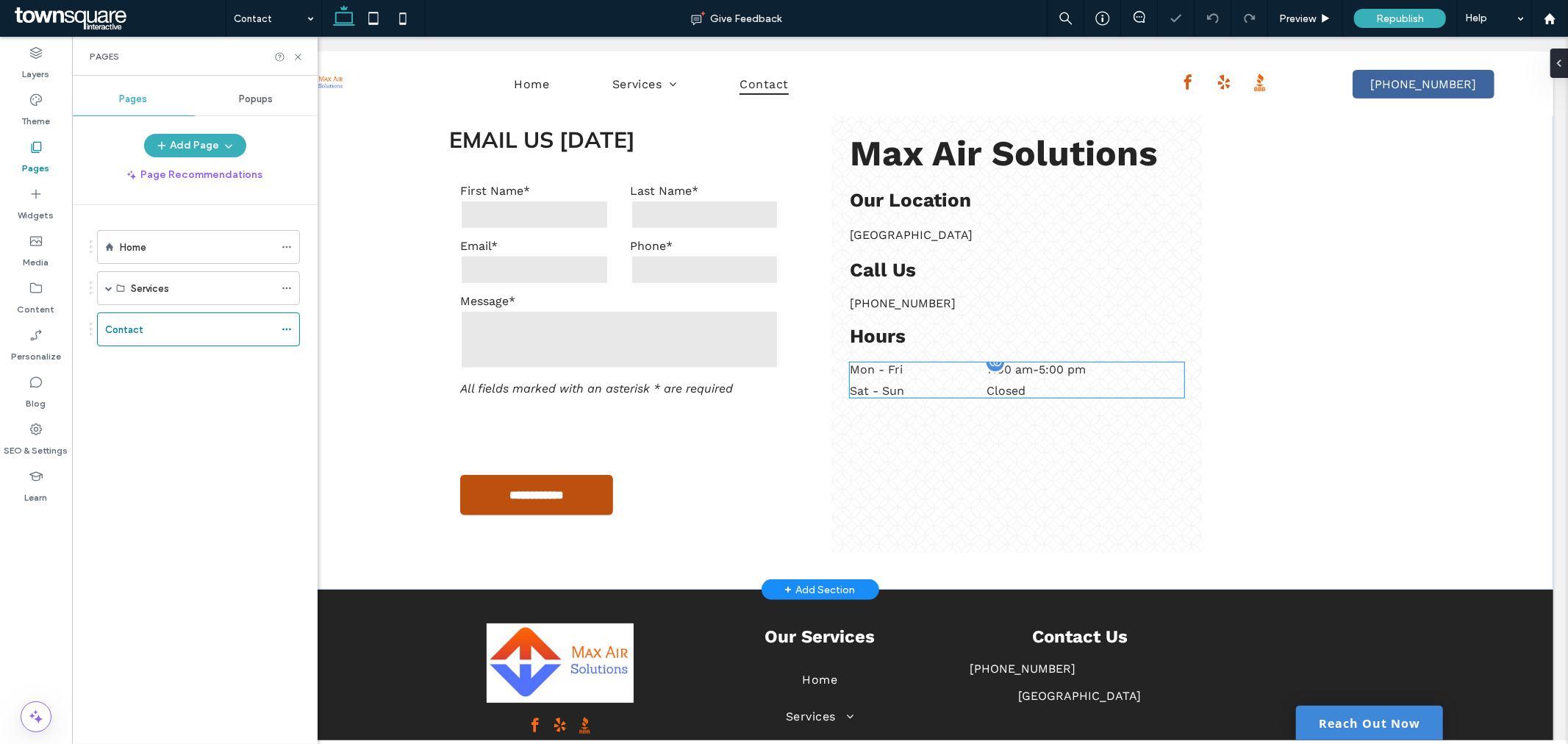
click at [978, 387] on div "Sat - Sun Closed" at bounding box center [1016, 391] width 334 height 14
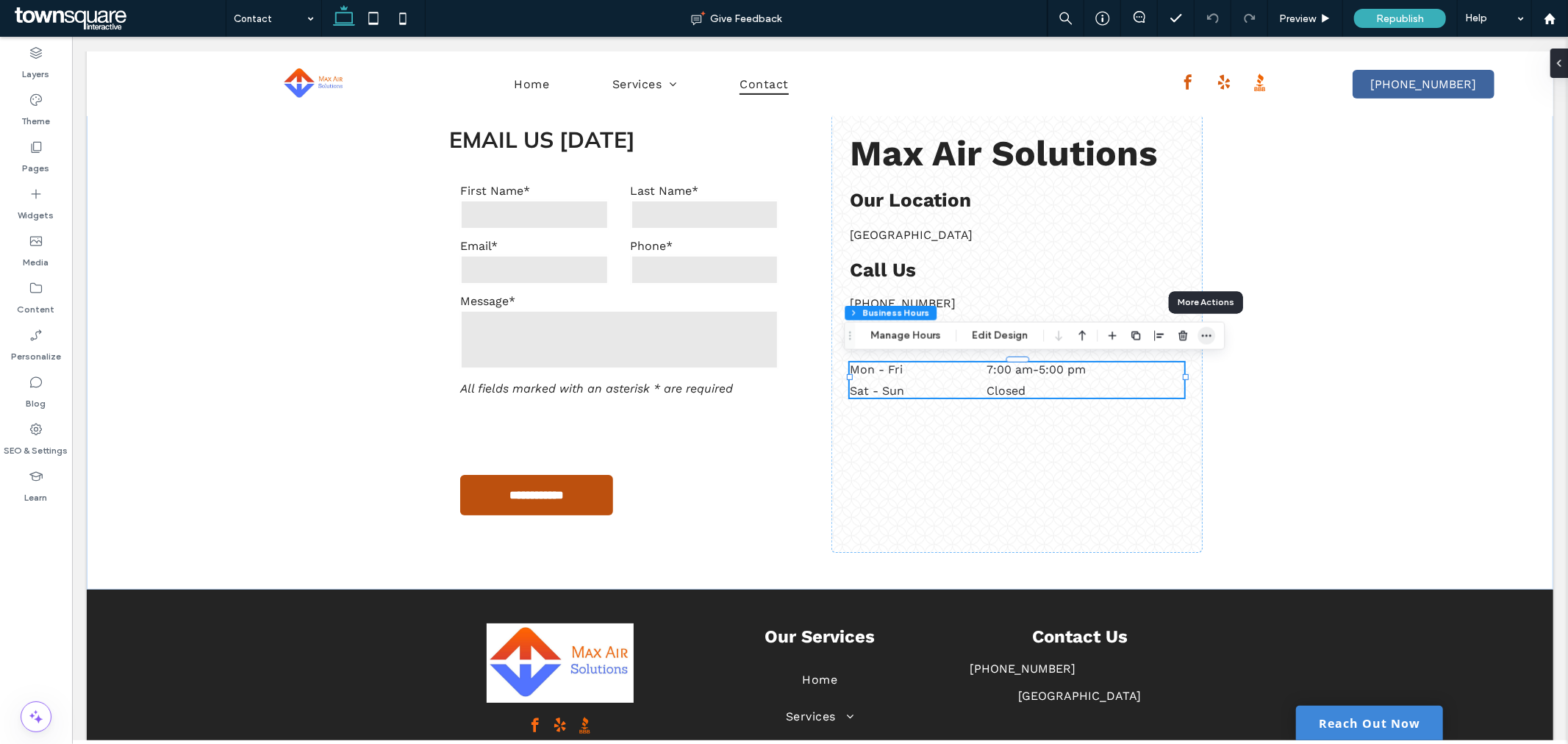
click at [1201, 339] on icon "button" at bounding box center [1206, 335] width 12 height 12
click at [1202, 339] on icon "button" at bounding box center [1206, 335] width 12 height 12
click at [1039, 390] on dd "Closed" at bounding box center [1085, 391] width 197 height 14
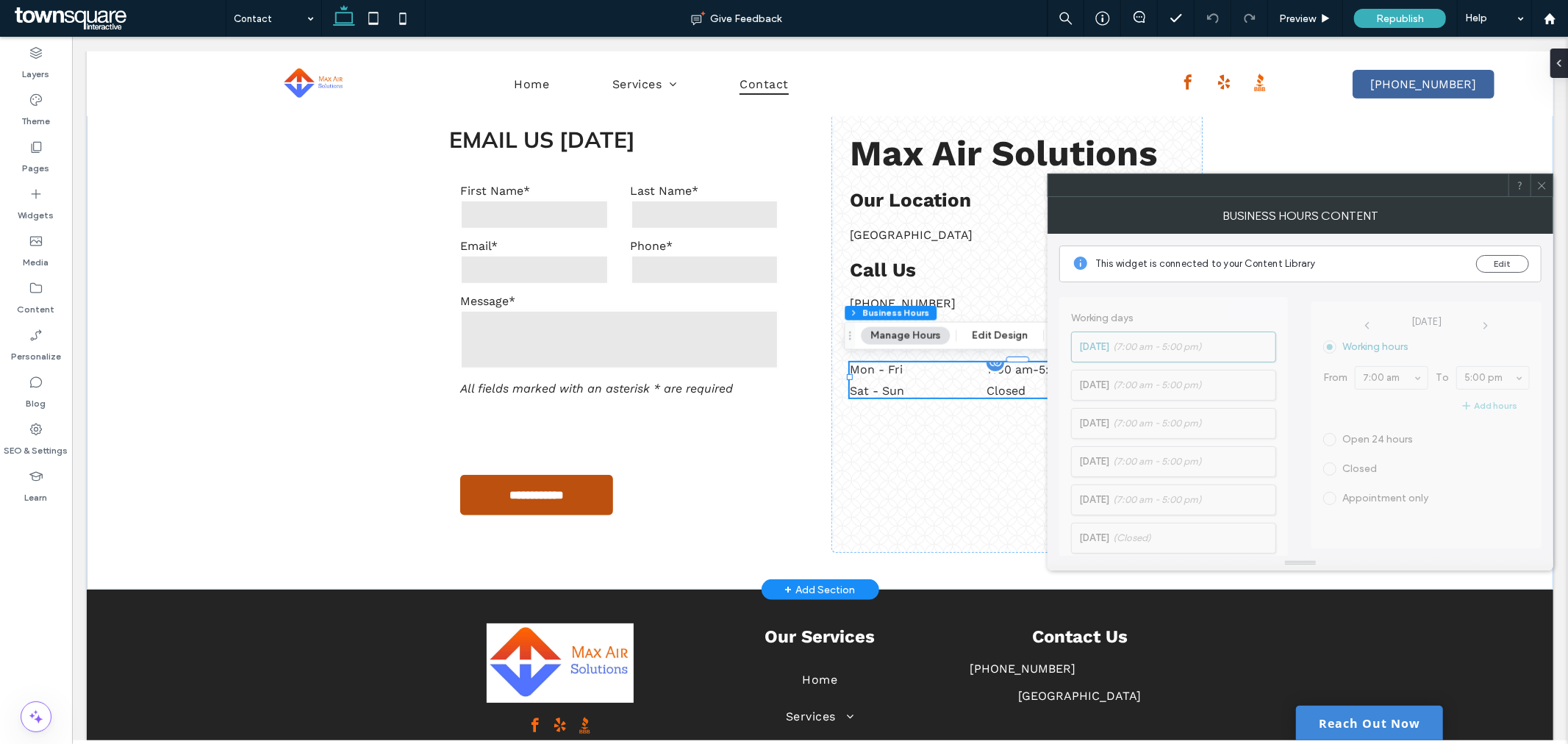
click at [1039, 390] on dd "Closed" at bounding box center [1085, 391] width 197 height 14
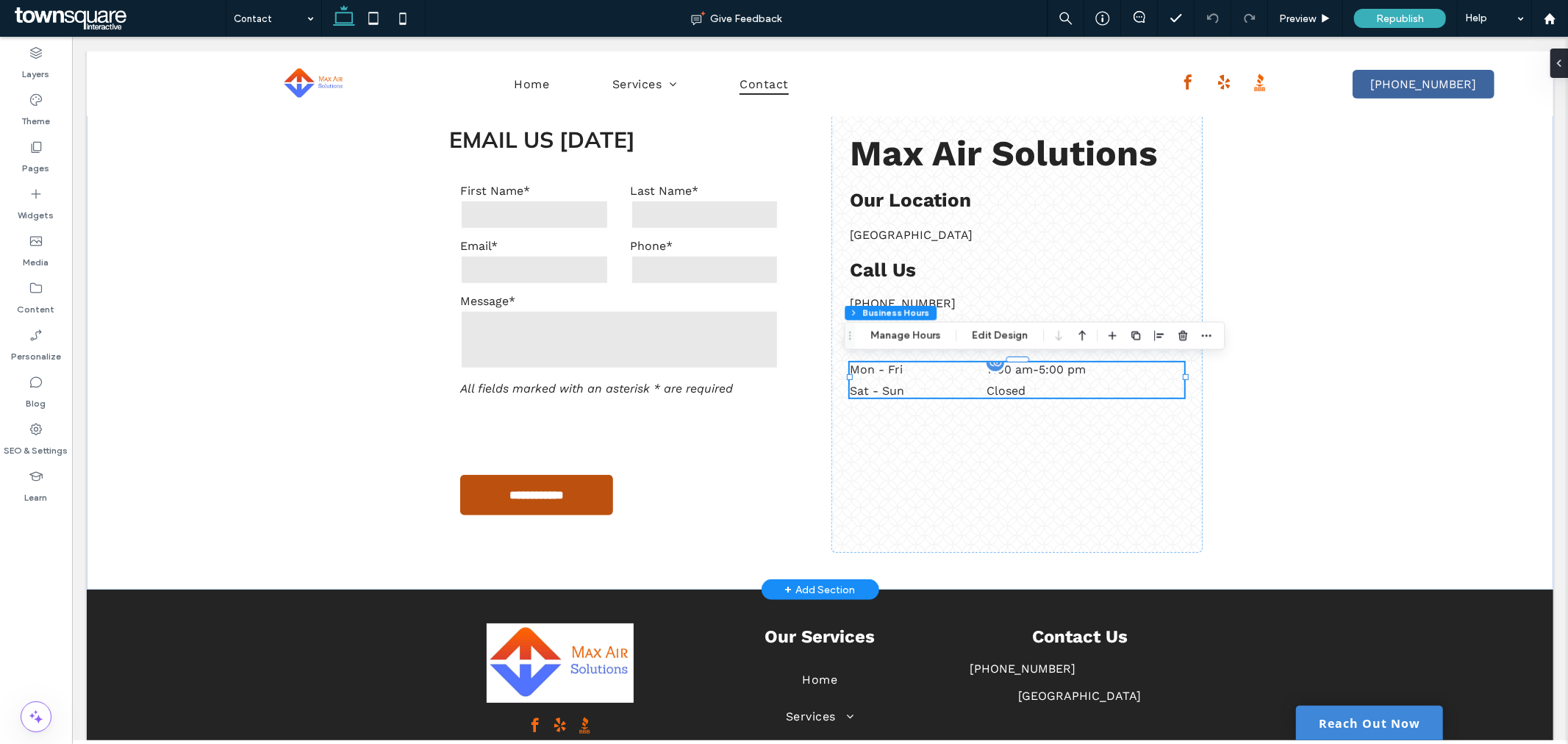
click at [1024, 387] on dd "Closed" at bounding box center [1085, 391] width 197 height 14
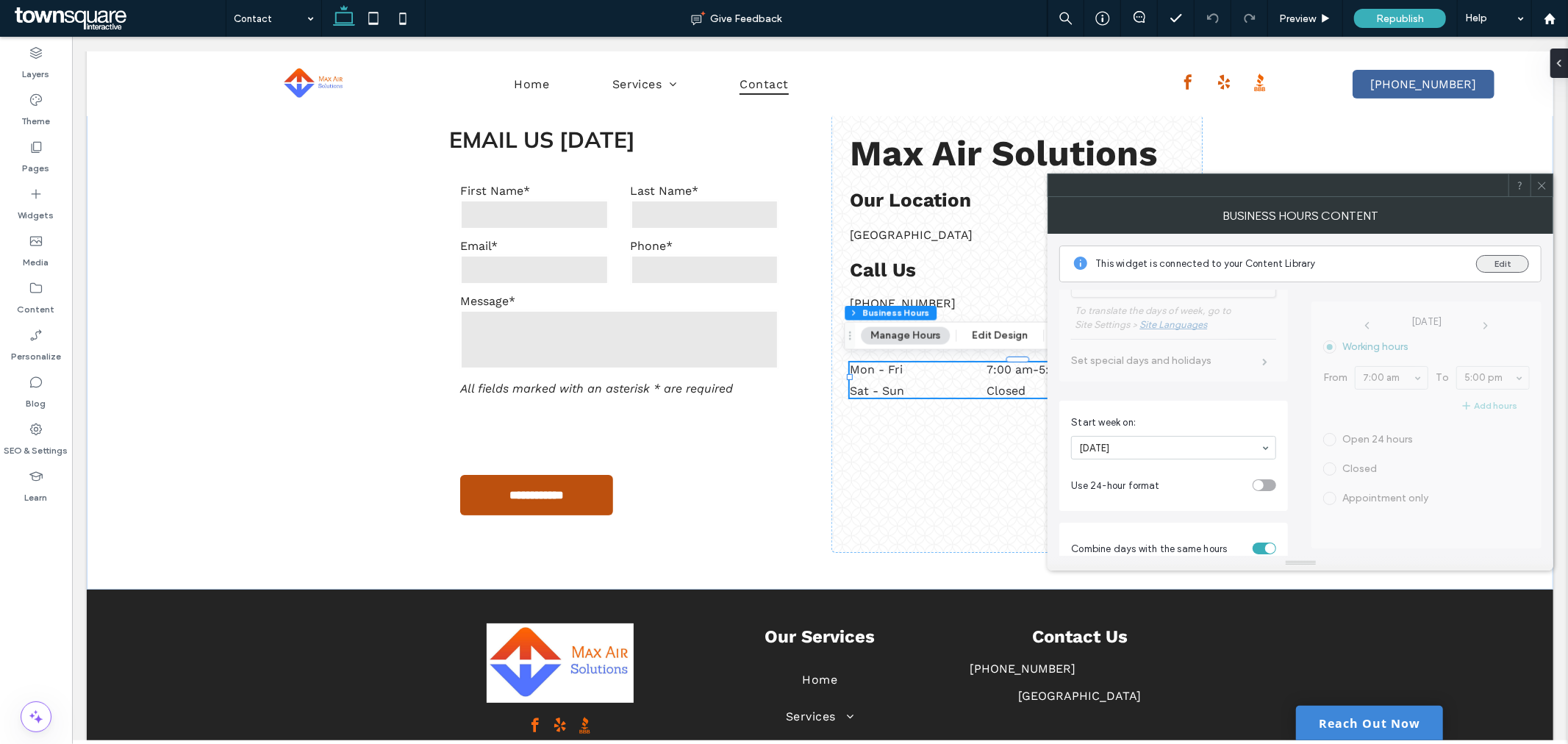
scroll to position [327, 0]
click at [1548, 190] on div at bounding box center [1541, 185] width 22 height 22
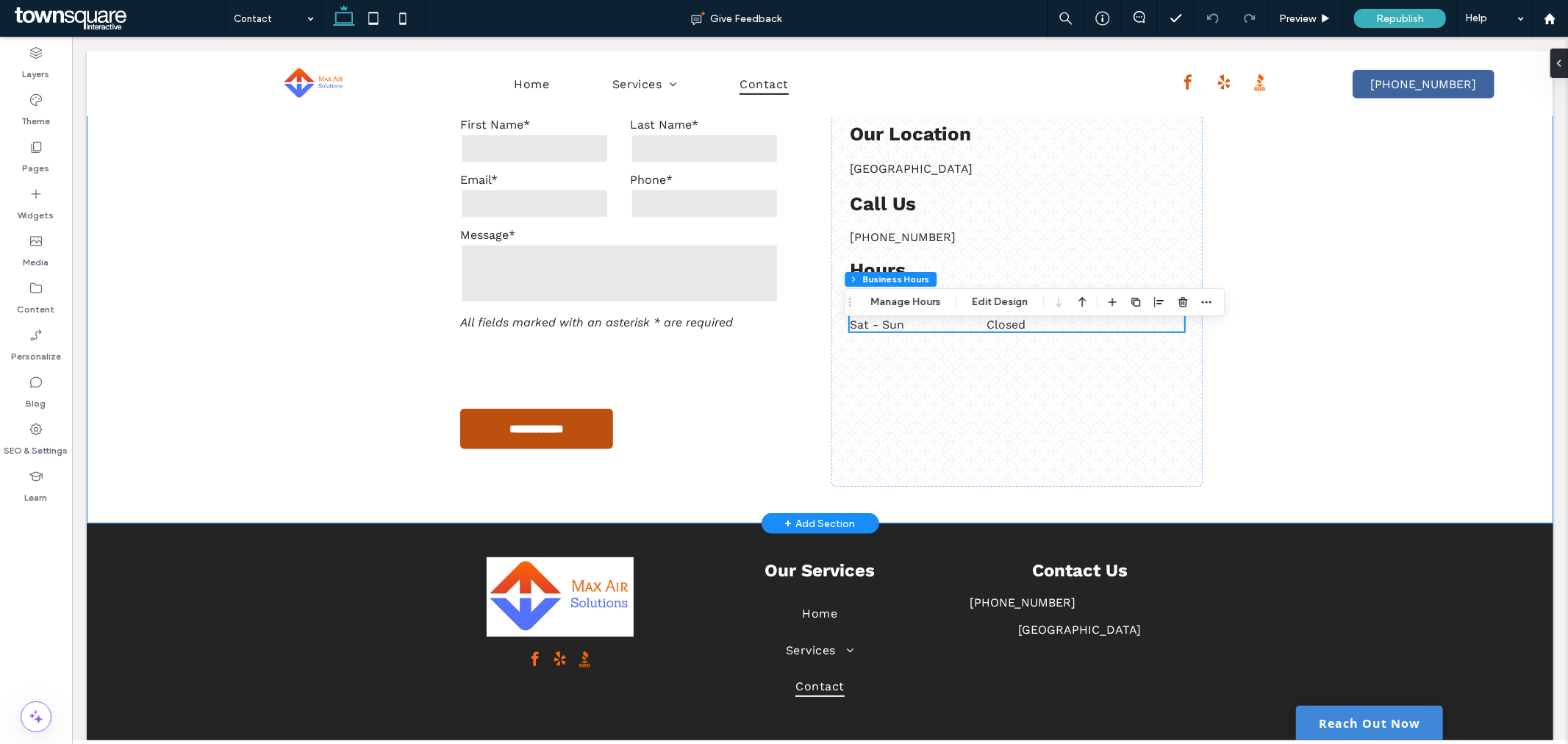
scroll to position [614, 0]
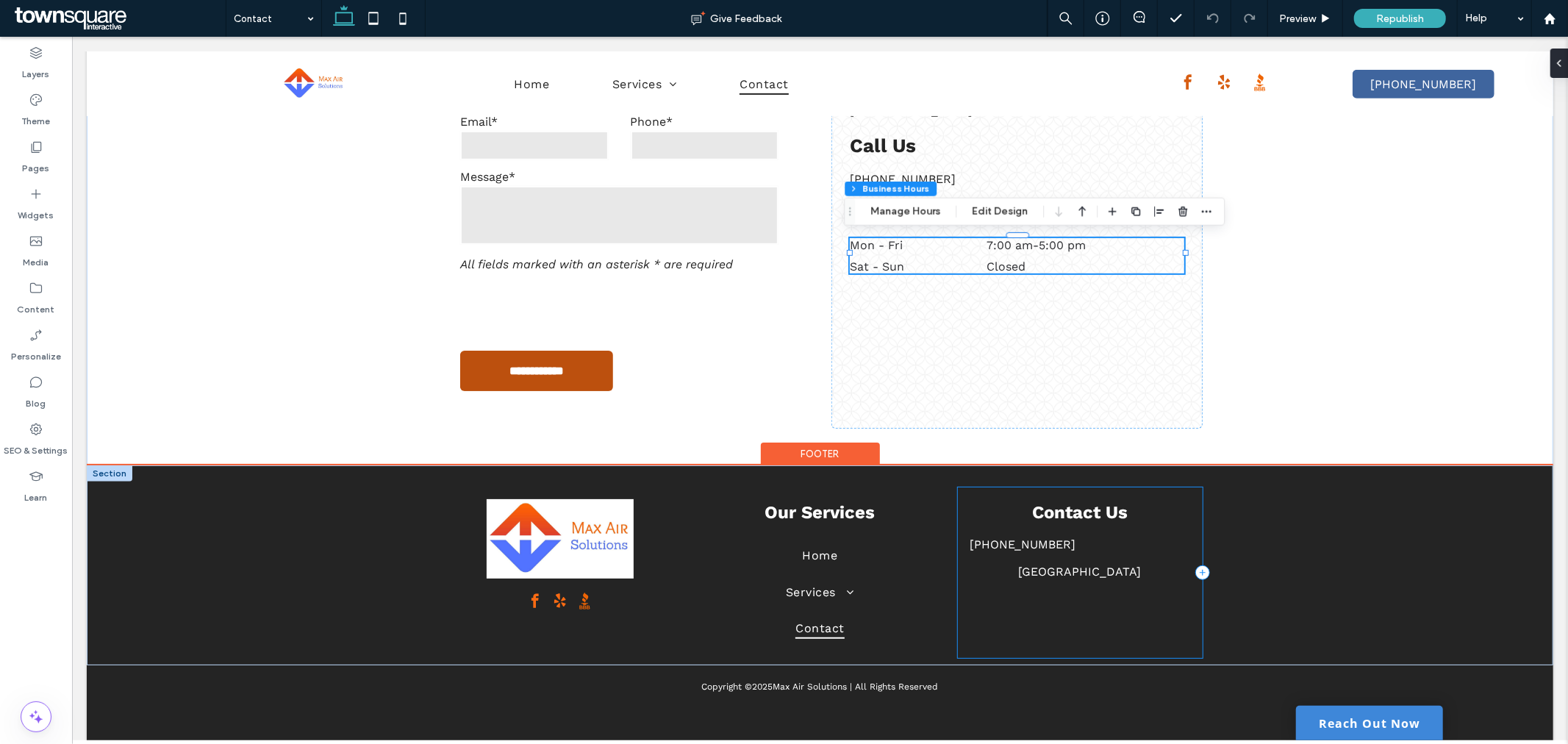
click at [1131, 609] on div "Contact Us [PHONE_NUMBER] [GEOGRAPHIC_DATA]" at bounding box center [1079, 572] width 245 height 171
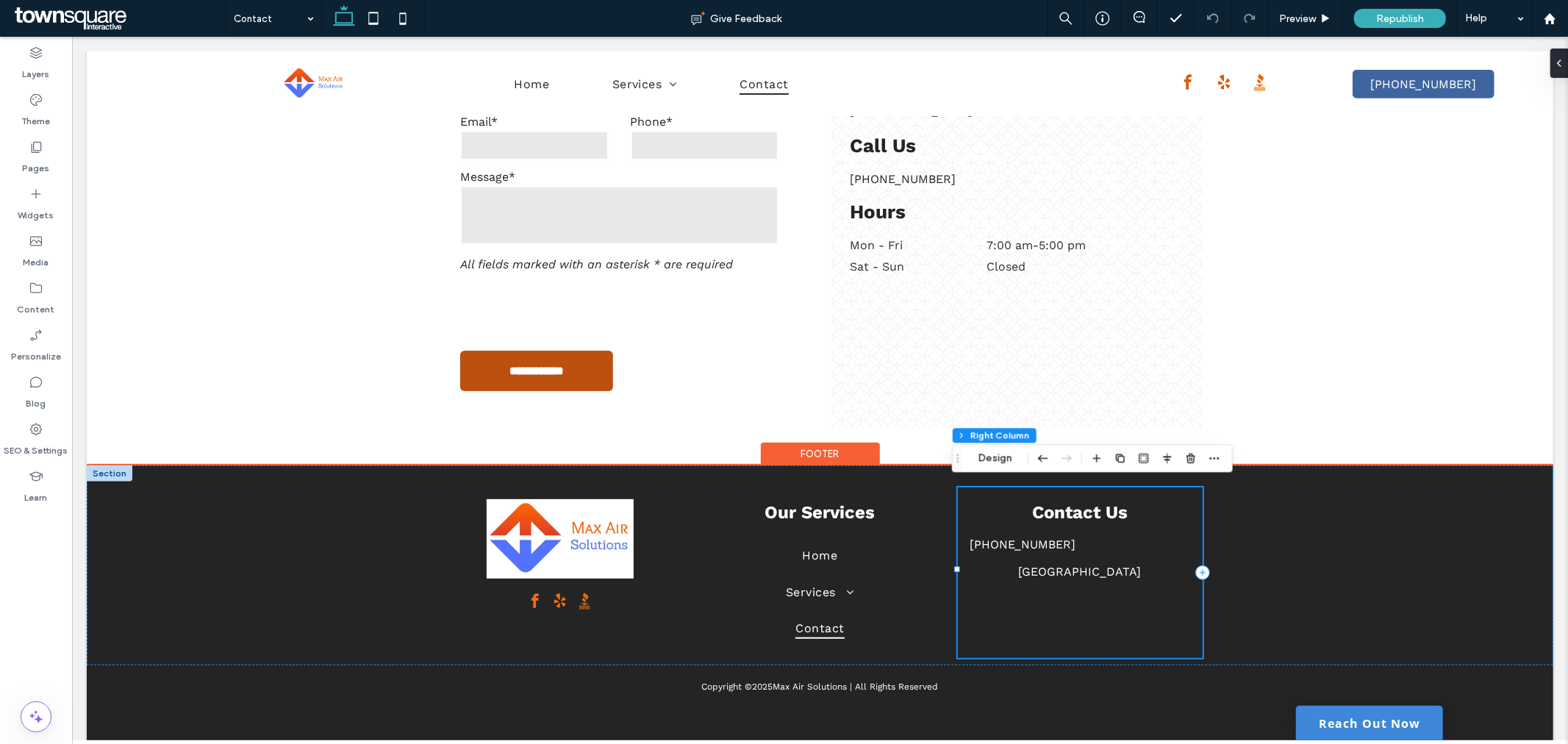
click at [1131, 609] on div "Contact Us [PHONE_NUMBER] [GEOGRAPHIC_DATA]" at bounding box center [1079, 572] width 245 height 171
click at [1105, 583] on div "Contact Us [PHONE_NUMBER] [GEOGRAPHIC_DATA]" at bounding box center [1079, 572] width 245 height 171
click at [1124, 590] on div "Contact Us [PHONE_NUMBER] [GEOGRAPHIC_DATA]" at bounding box center [1079, 572] width 245 height 171
click at [1133, 562] on p "[GEOGRAPHIC_DATA]" at bounding box center [1079, 571] width 221 height 17
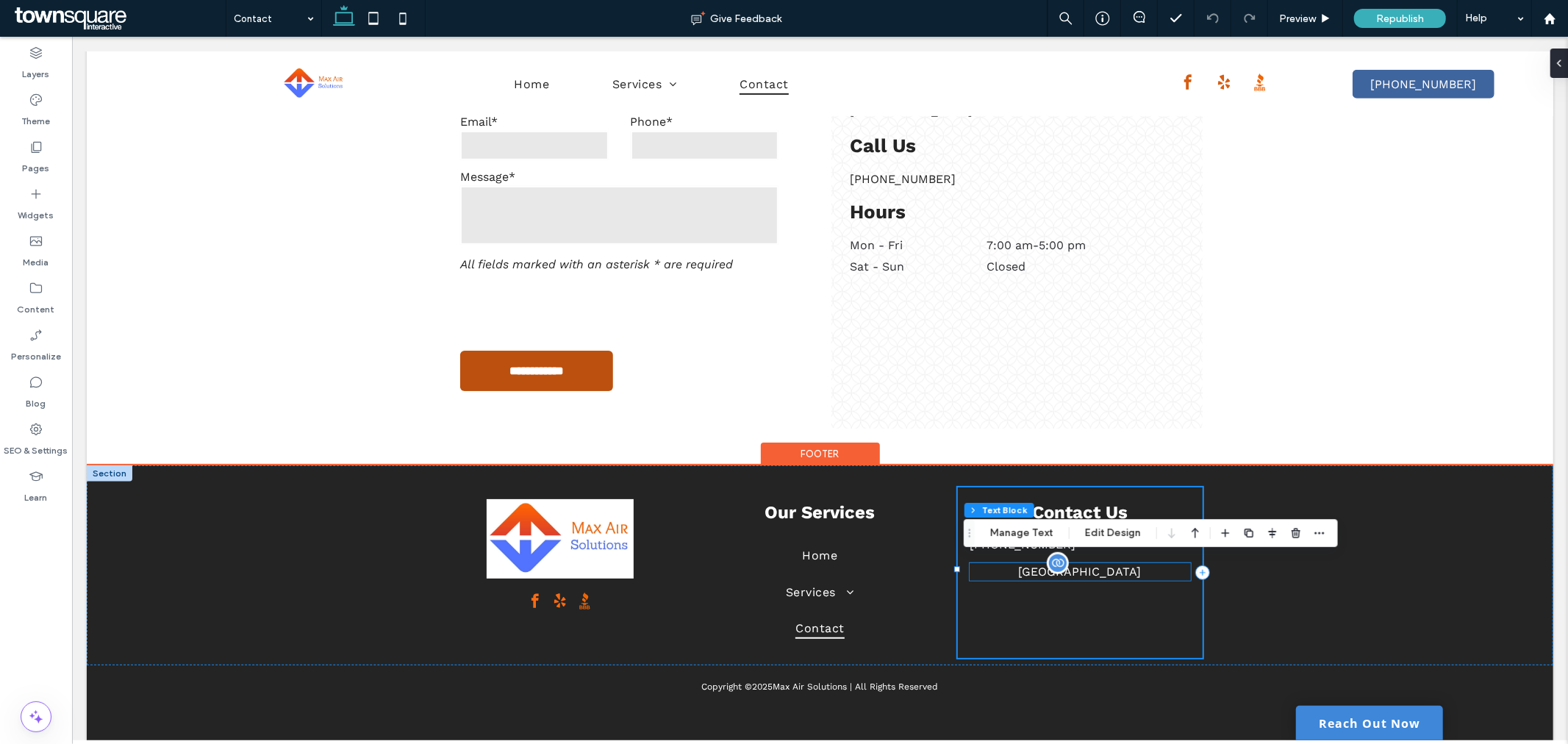
click at [1133, 562] on p "[GEOGRAPHIC_DATA]" at bounding box center [1079, 571] width 221 height 17
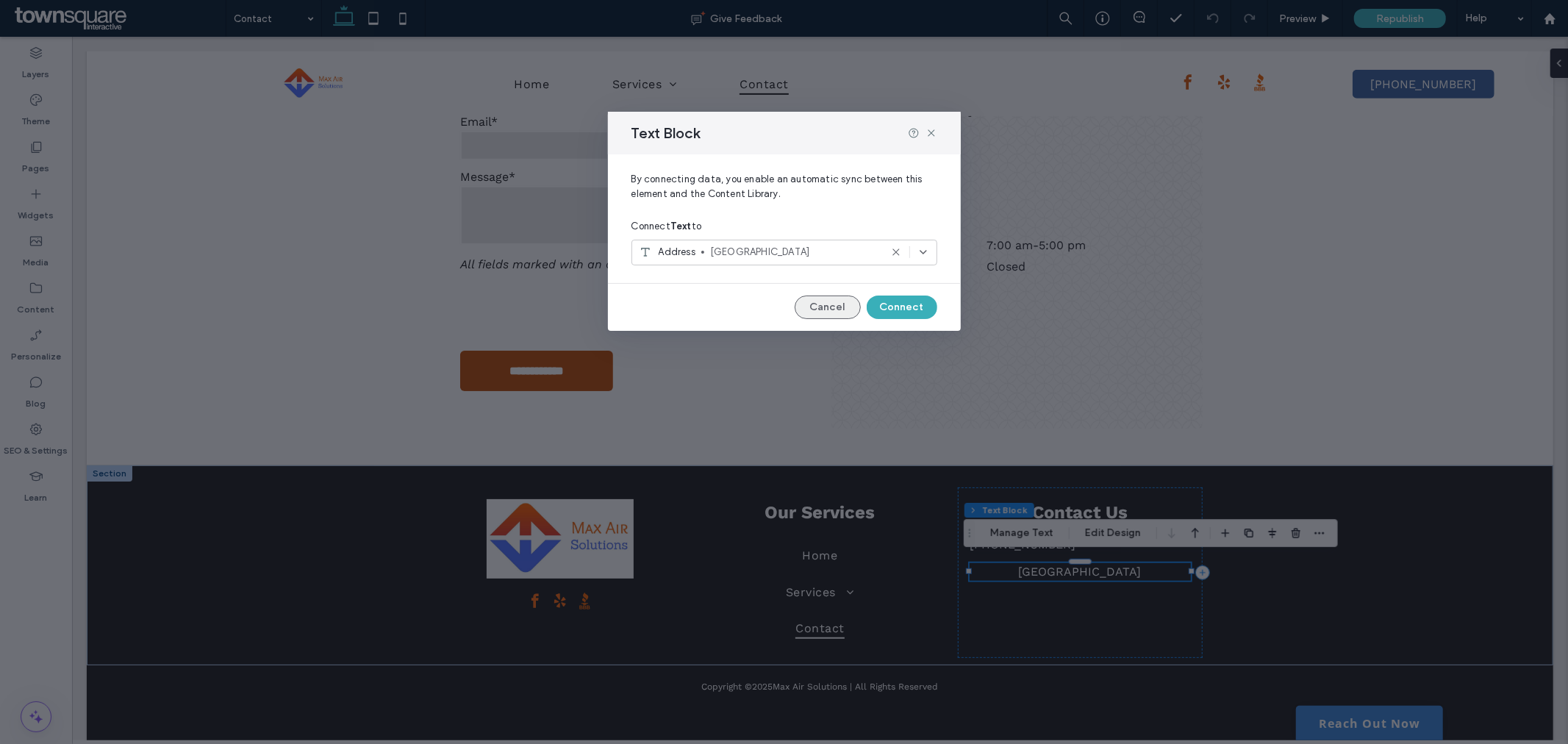
click at [831, 311] on button "Cancel" at bounding box center [827, 307] width 66 height 24
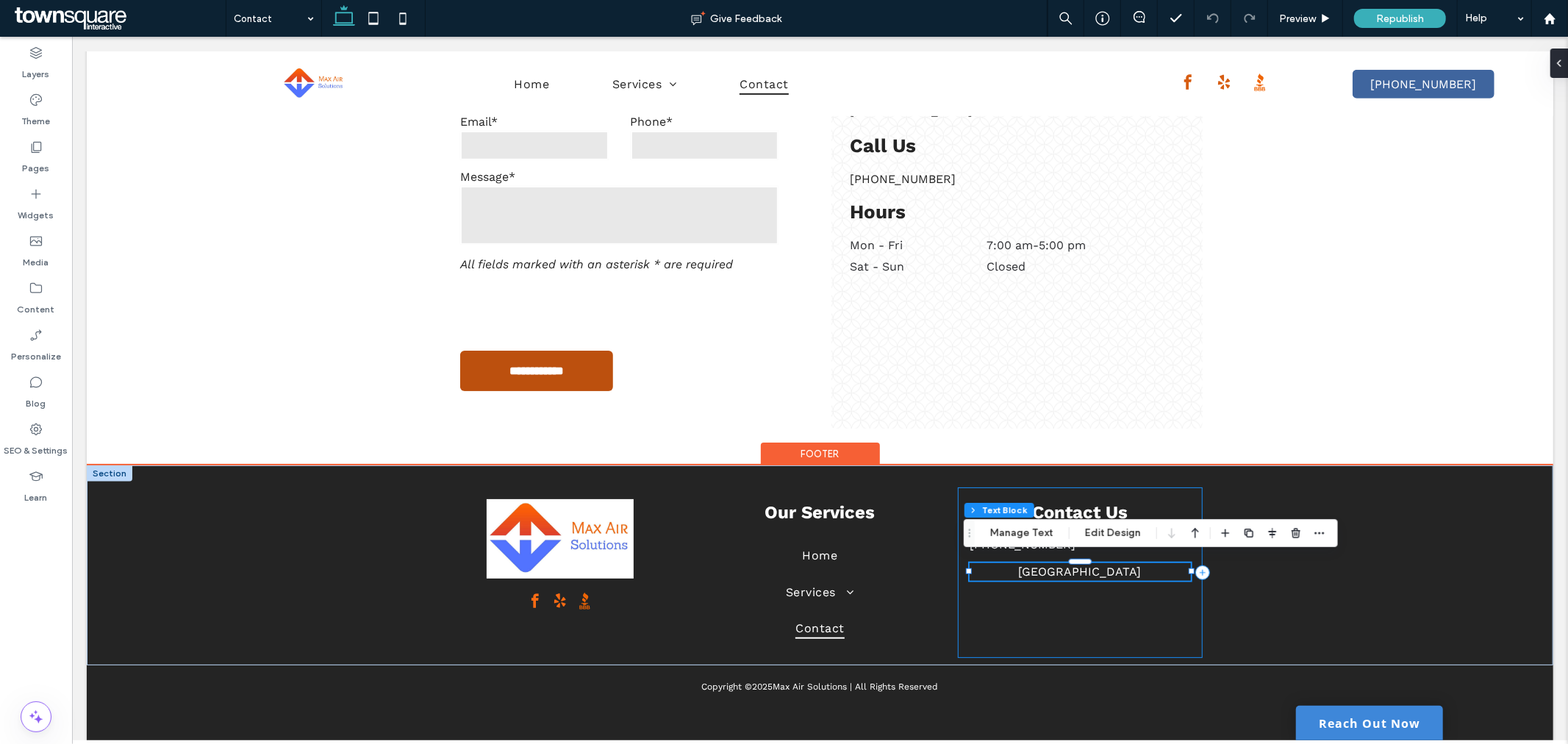
click at [1039, 605] on div "Contact Us [PHONE_NUMBER] [GEOGRAPHIC_DATA]" at bounding box center [1079, 572] width 245 height 171
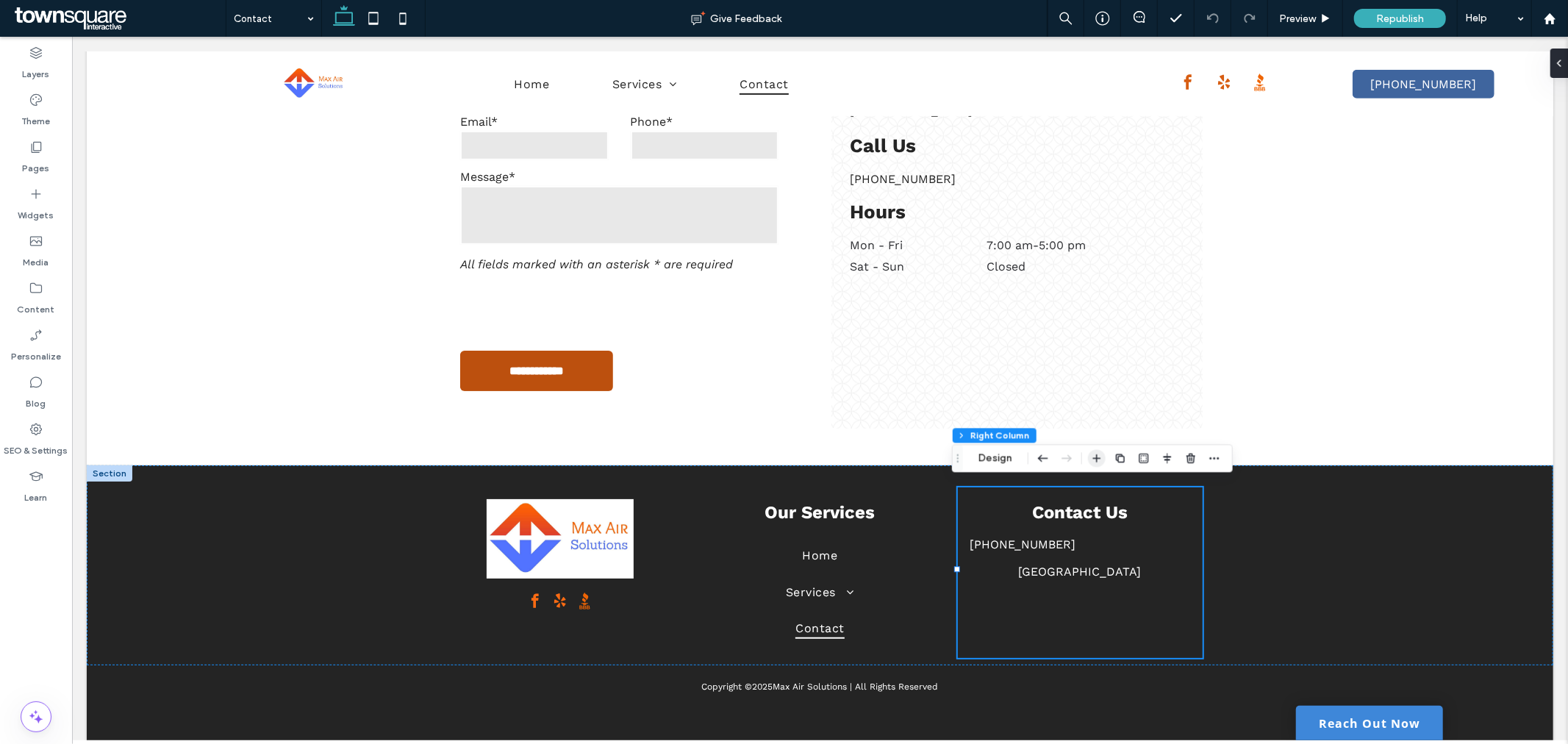
click at [1091, 454] on icon "button" at bounding box center [1096, 457] width 12 height 12
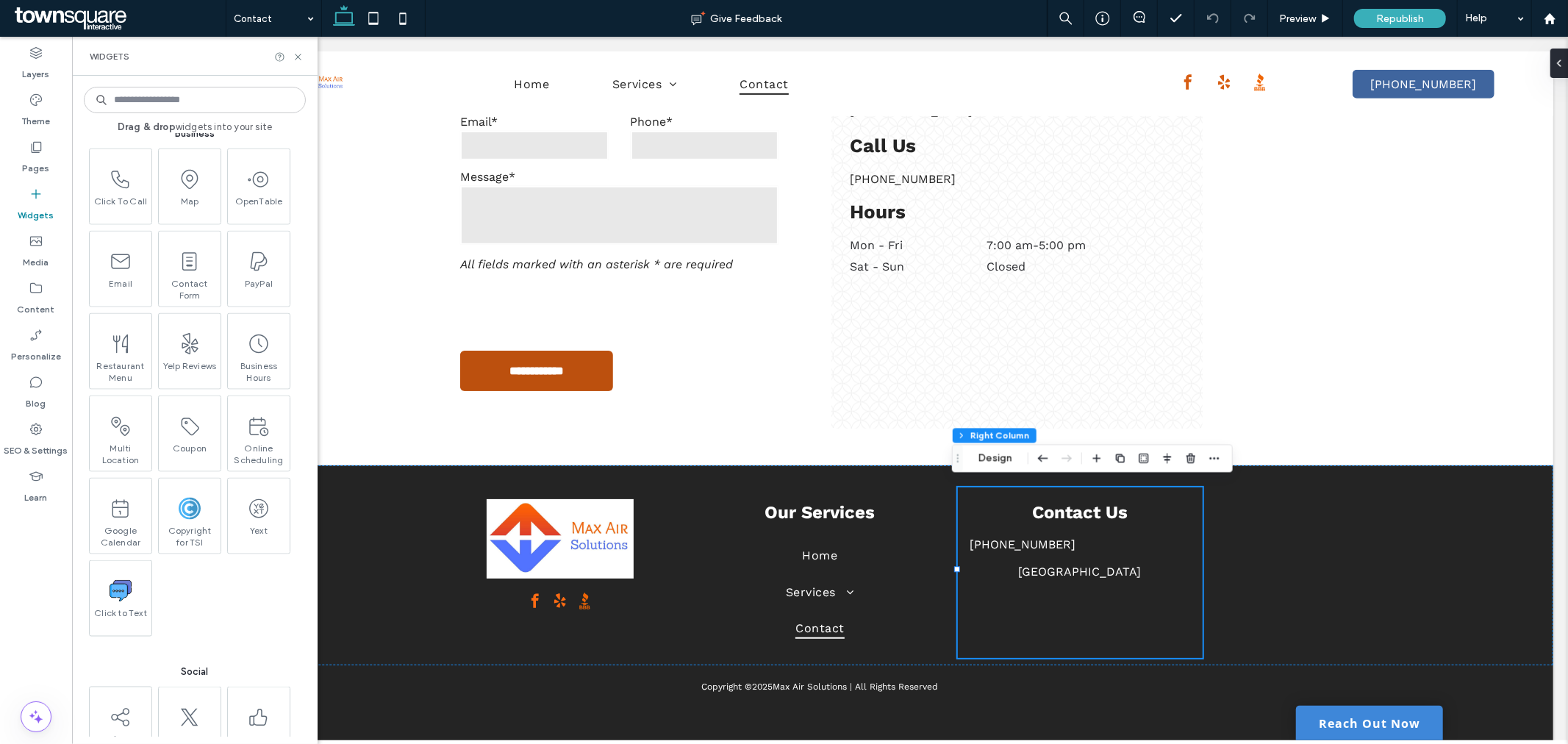
scroll to position [1716, 0]
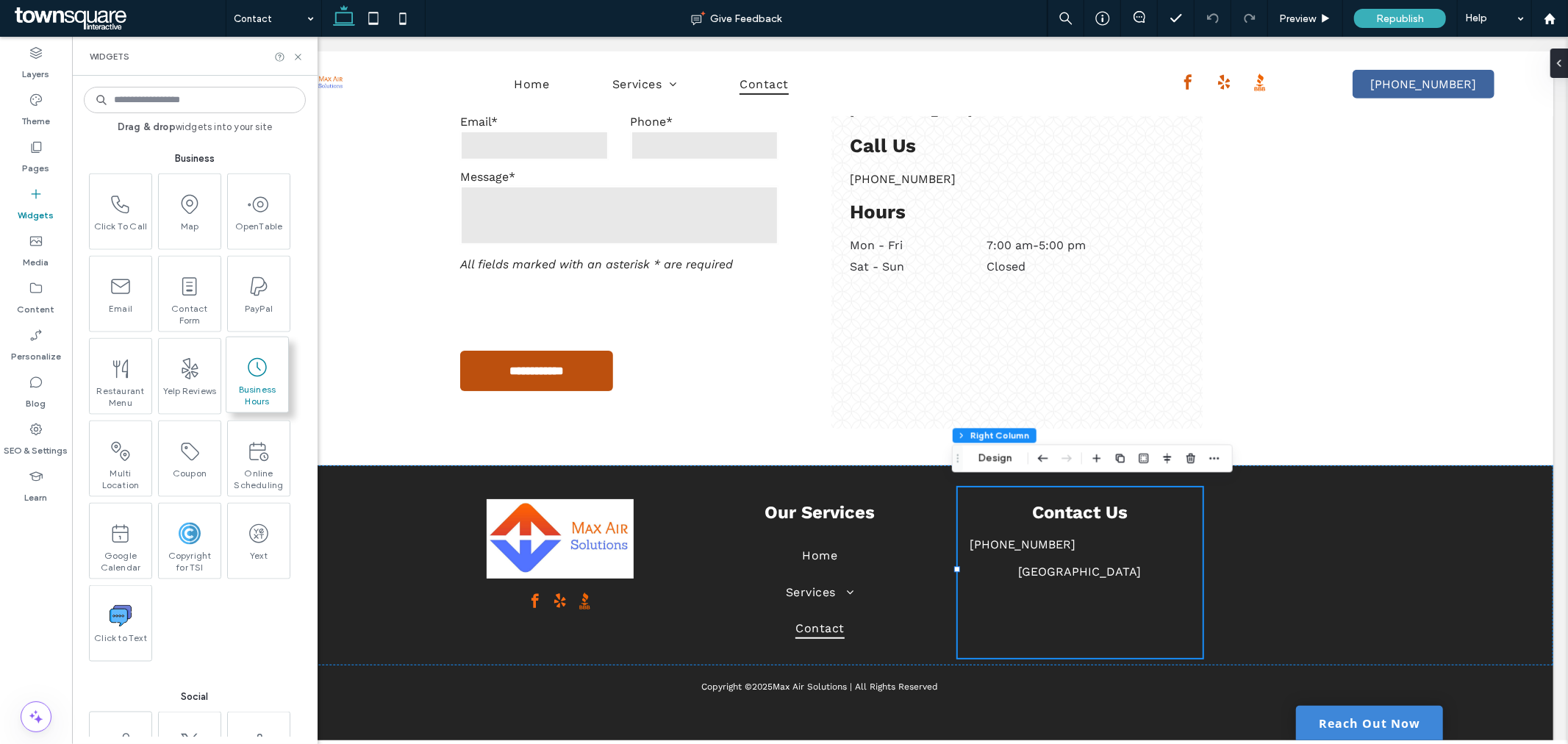
click at [275, 388] on span "Business Hours" at bounding box center [257, 394] width 61 height 20
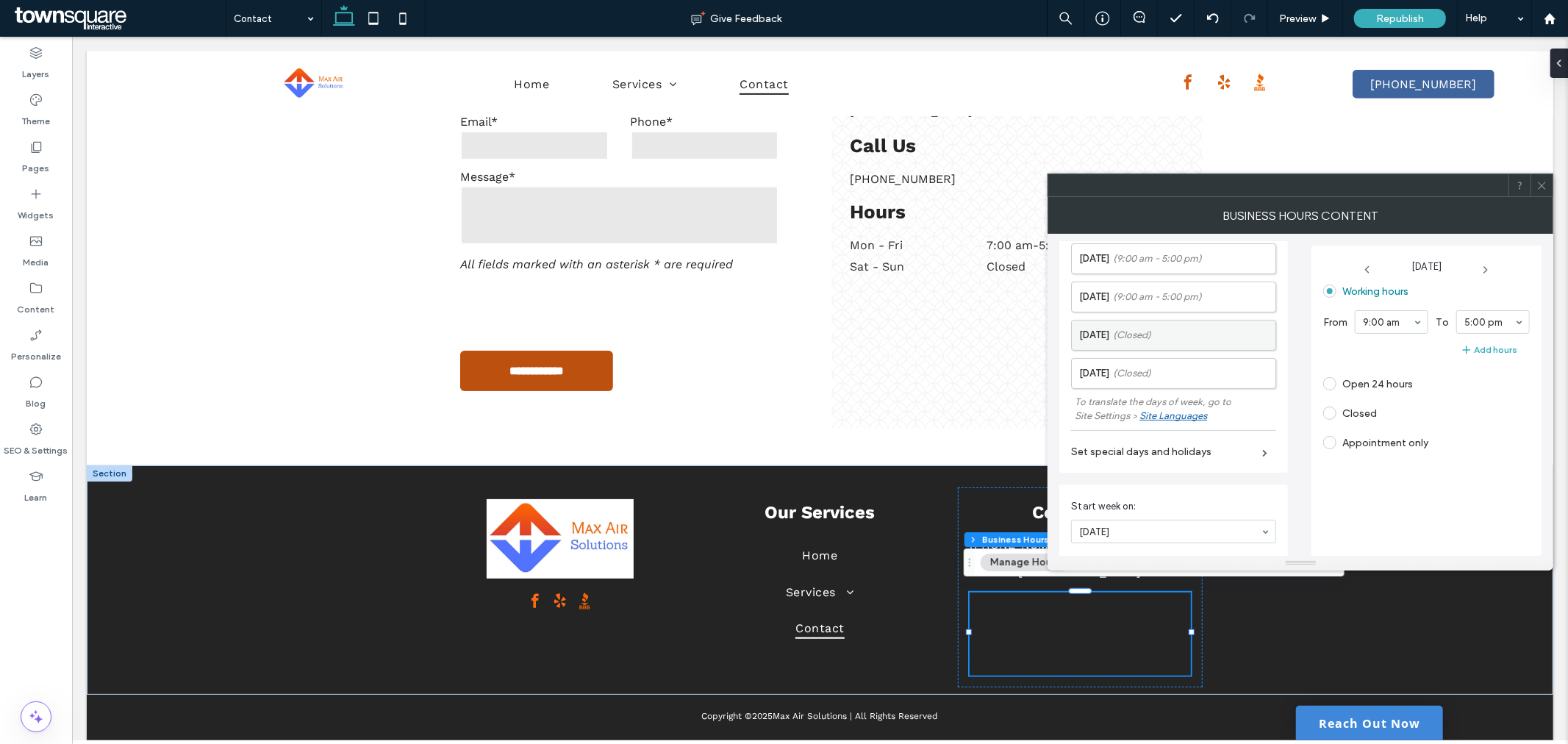
scroll to position [319, 0]
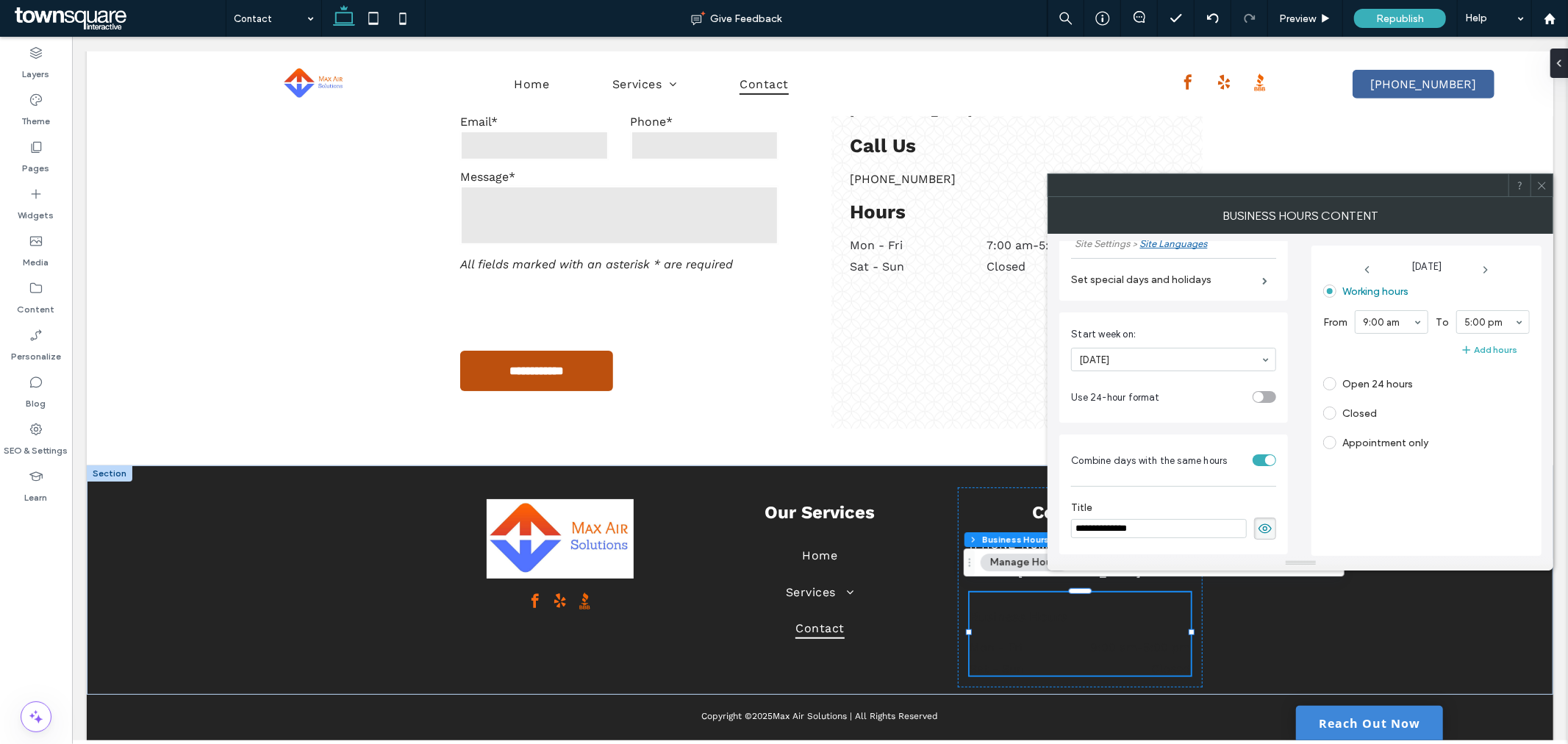
click at [1548, 182] on div at bounding box center [1541, 185] width 22 height 22
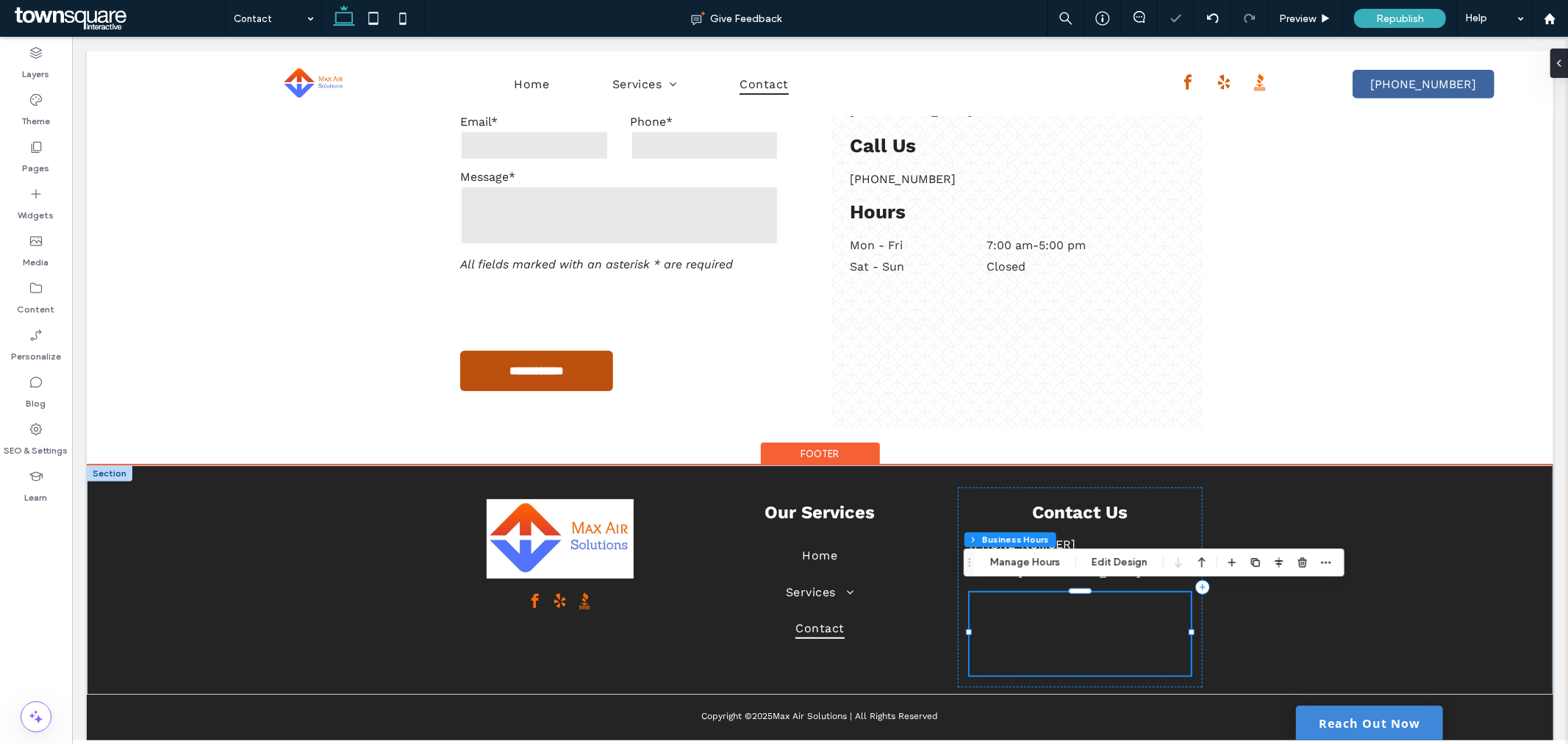
click at [1078, 627] on div "Business Hours Mon - Fri 9:00 am - 5:00 pm Sat - Sun Closed" at bounding box center [1079, 634] width 221 height 83
click at [1149, 644] on time "5:00 pm" at bounding box center [1167, 646] width 47 height 14
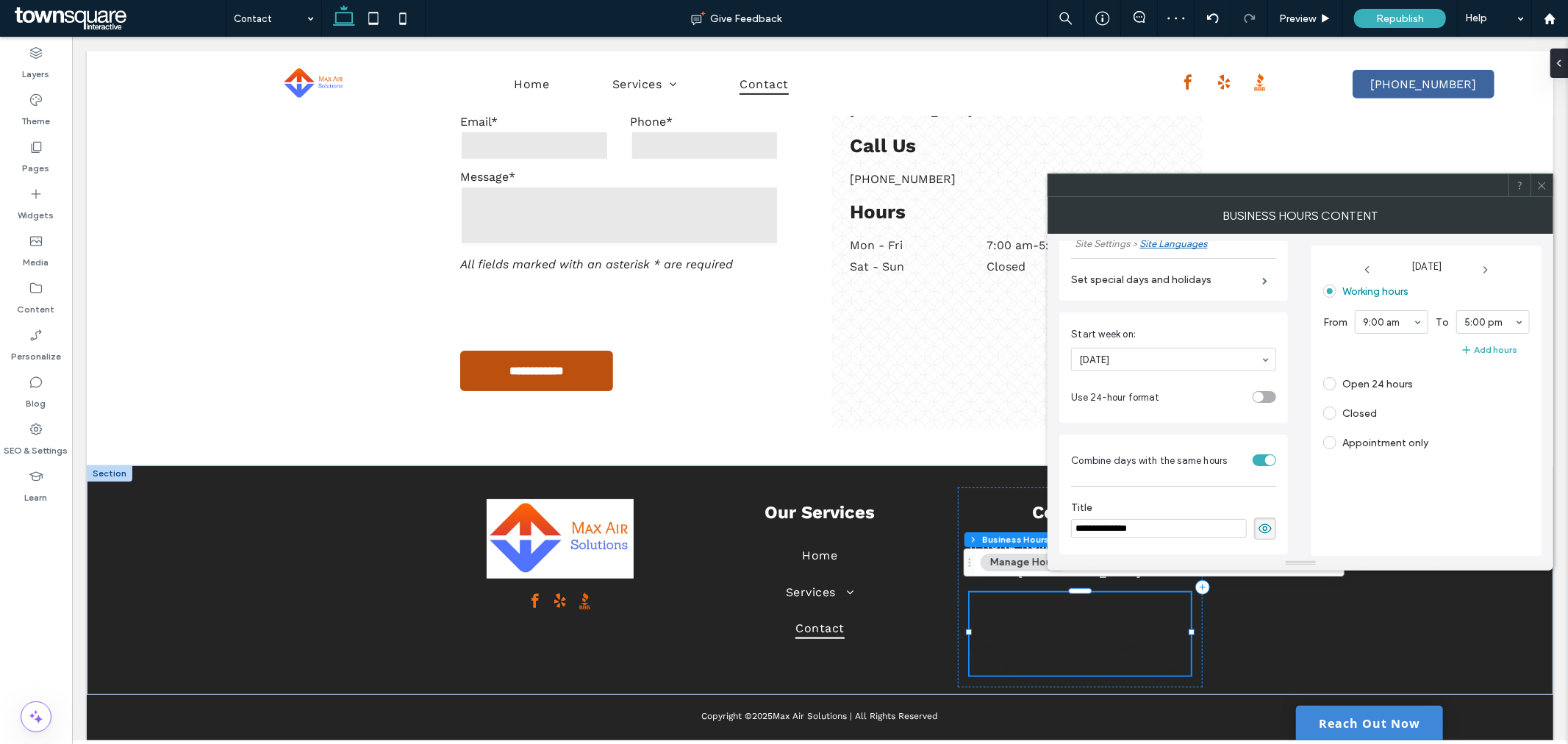
scroll to position [0, 0]
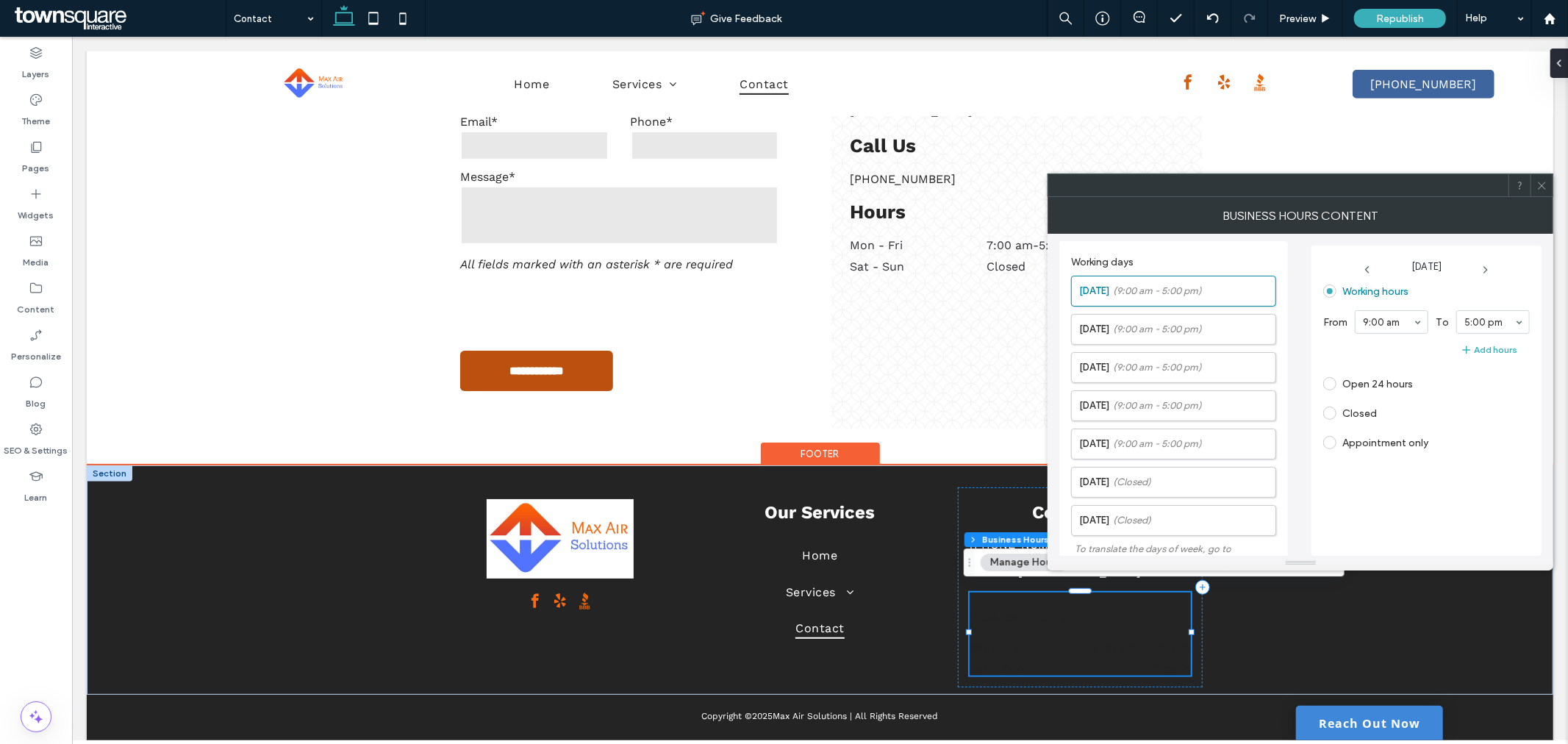
click at [1126, 620] on div "Business Hours Mon - Fri 9:00 am - 5:00 pm Sat - Sun Closed" at bounding box center [1079, 634] width 221 height 83
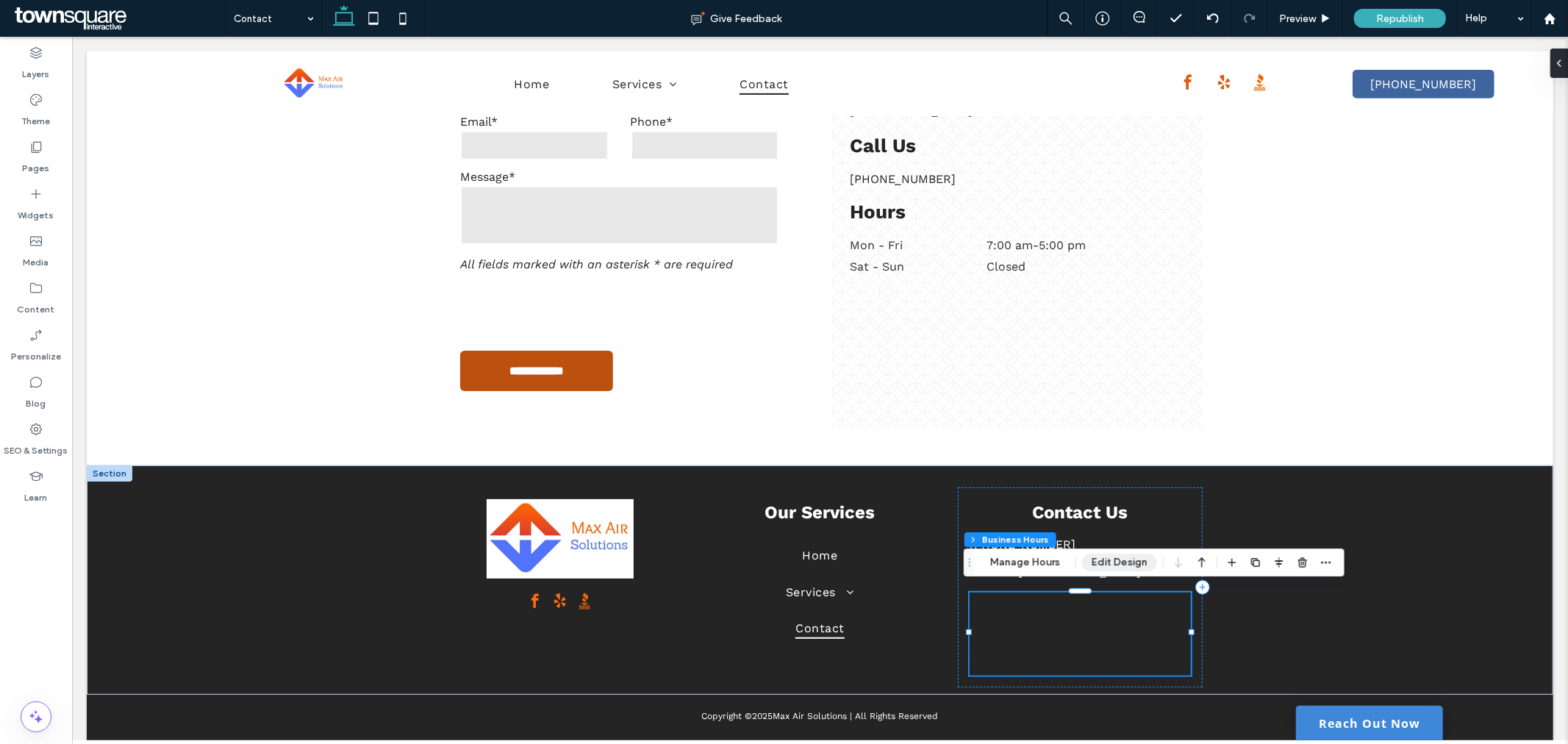
click at [1132, 567] on button "Edit Design" at bounding box center [1119, 562] width 75 height 17
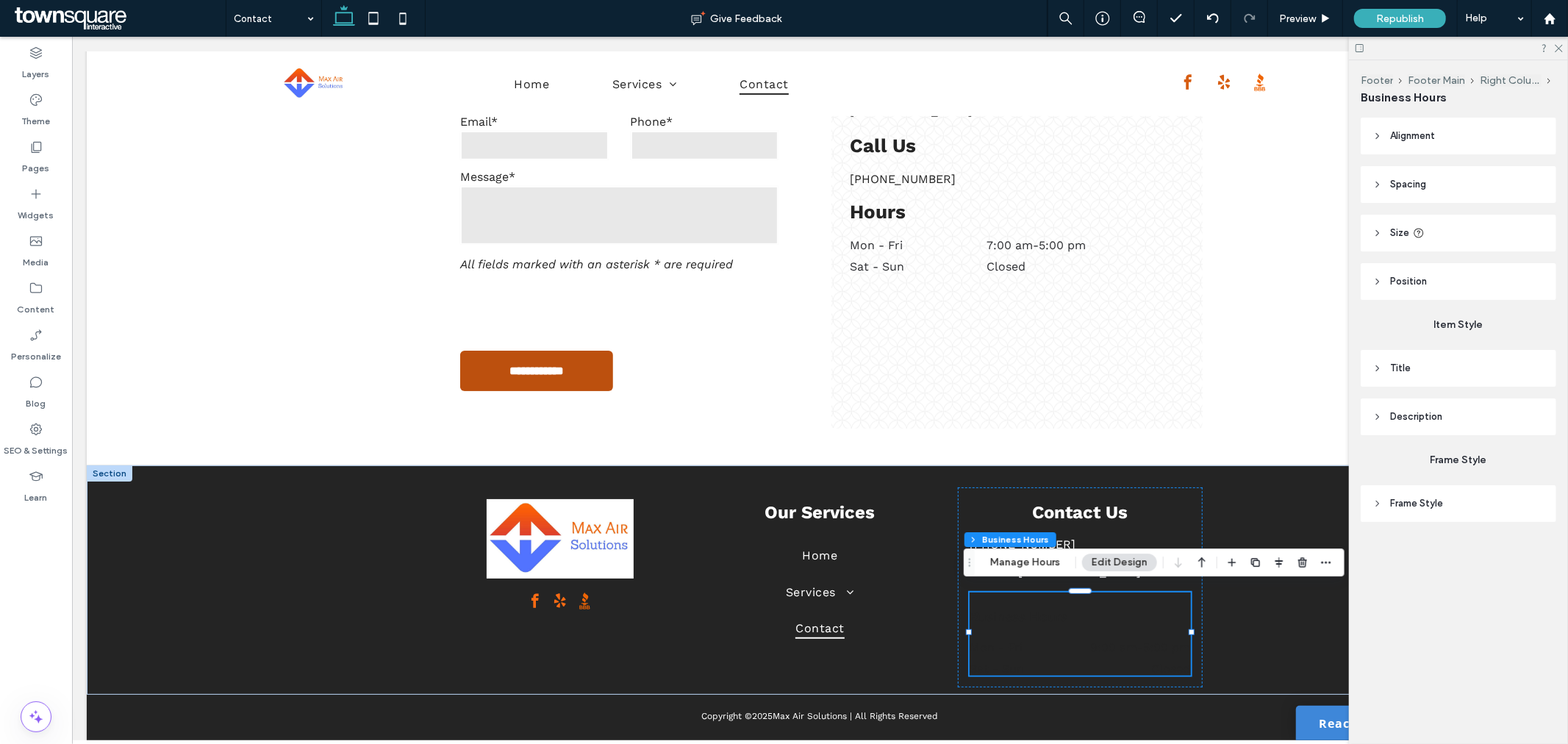
click at [1408, 490] on header "Frame Style" at bounding box center [1459, 503] width 195 height 37
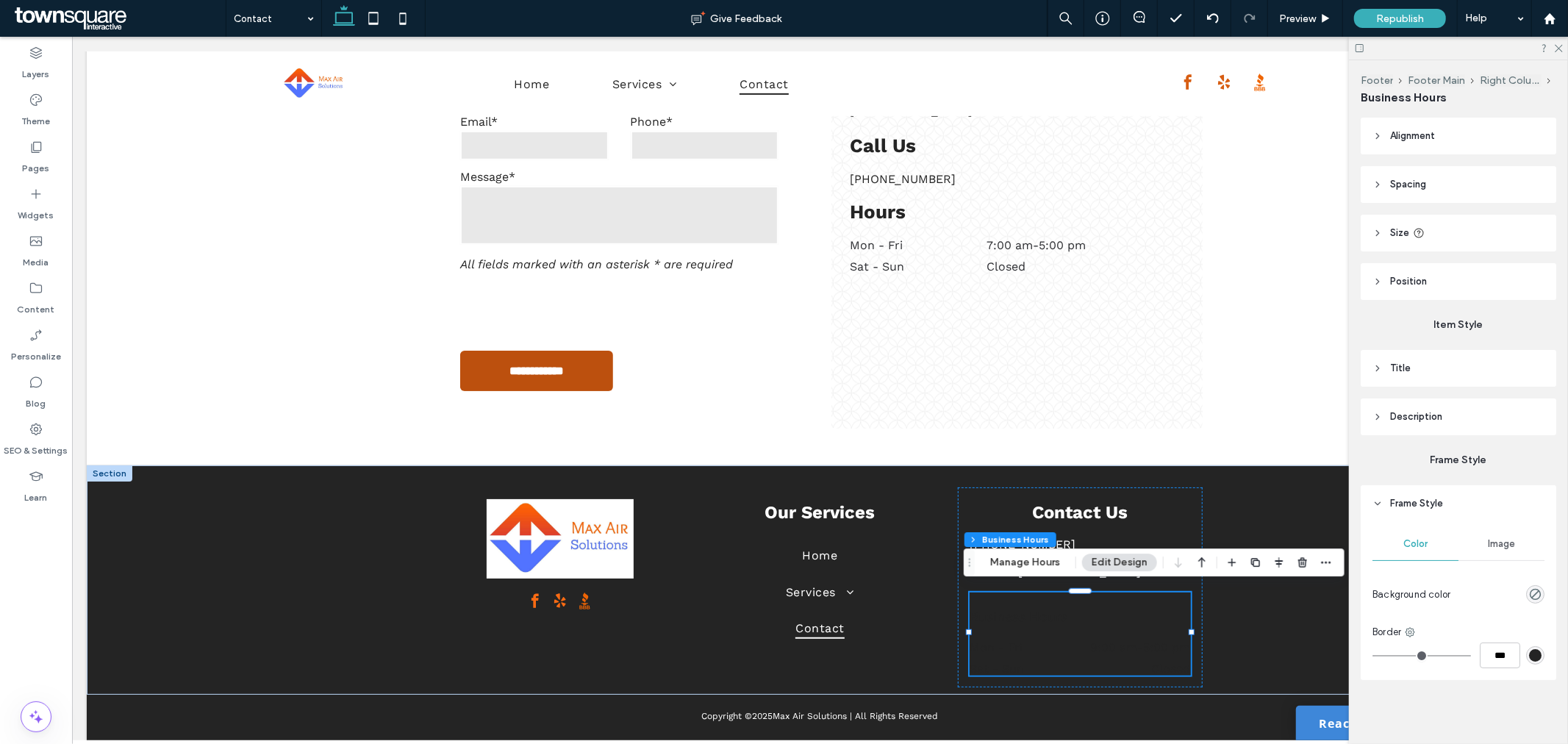
click at [1502, 547] on span "Image" at bounding box center [1501, 544] width 28 height 12
click at [1424, 547] on span "Color" at bounding box center [1415, 544] width 24 height 12
click at [1531, 595] on icon "rgba(0, 0, 0, 0)" at bounding box center [1535, 594] width 13 height 13
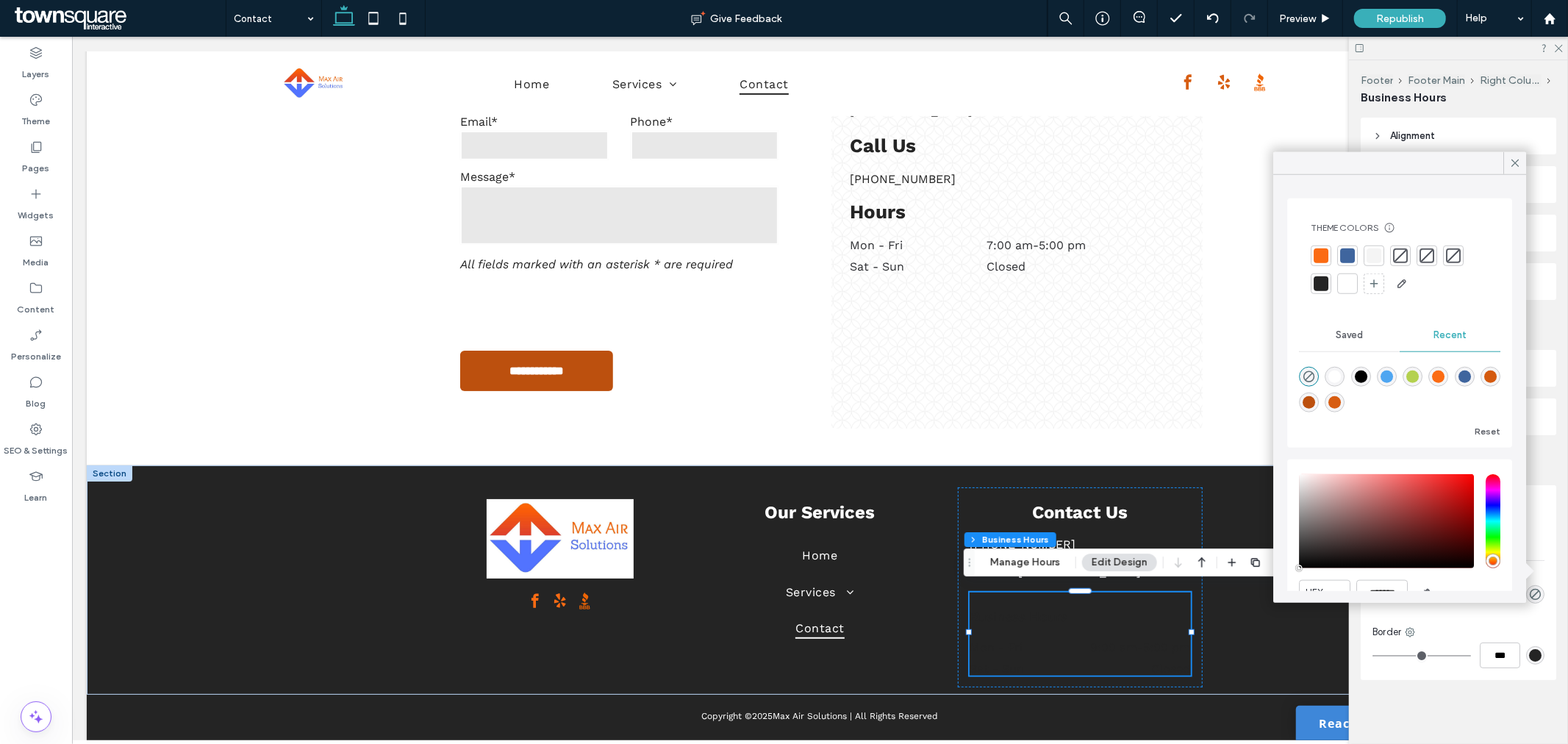
click at [1401, 509] on div "saturation and value" at bounding box center [1386, 521] width 175 height 94
type input "*******"
type input "***"
type input "****"
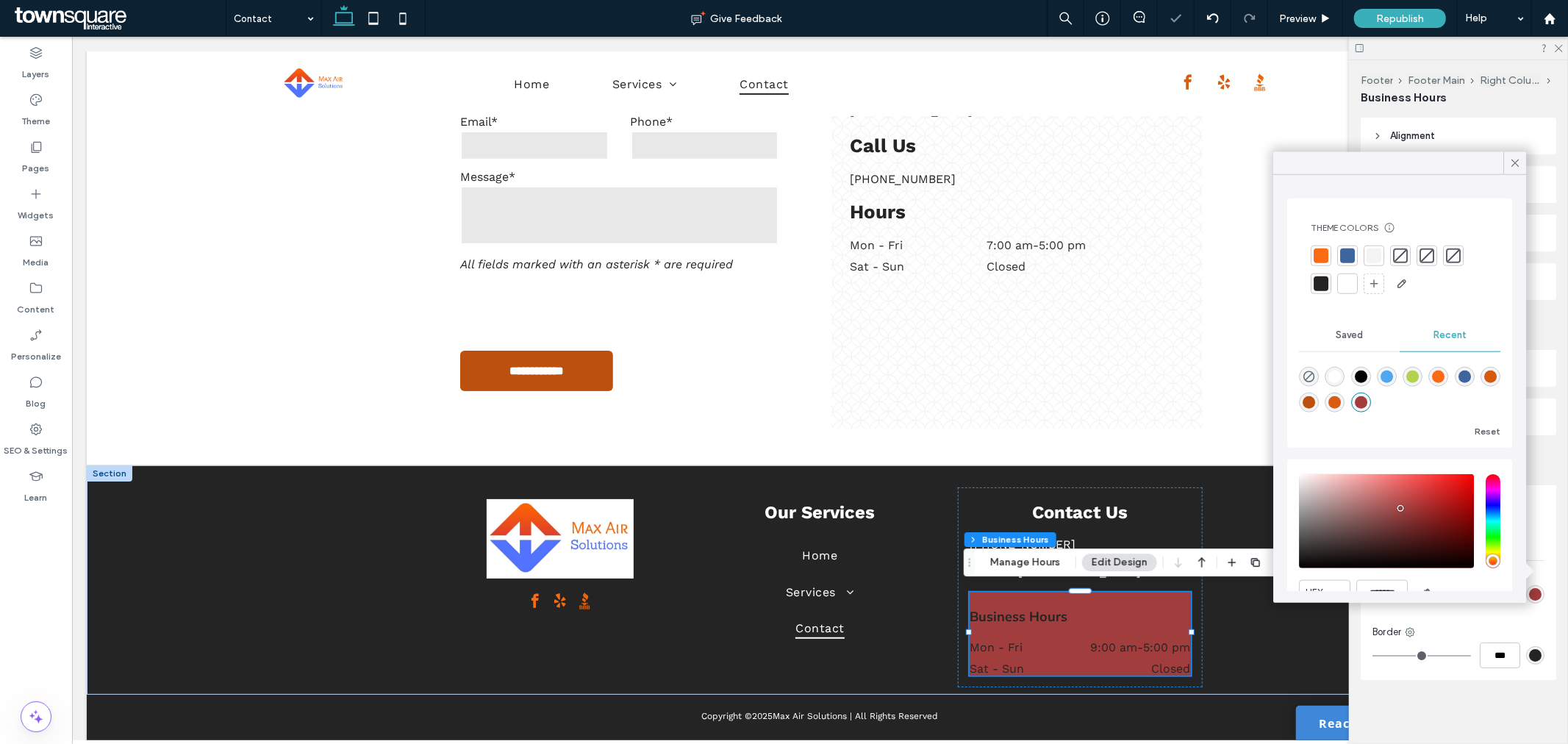
click at [1403, 534] on div "saturation and value" at bounding box center [1386, 521] width 175 height 94
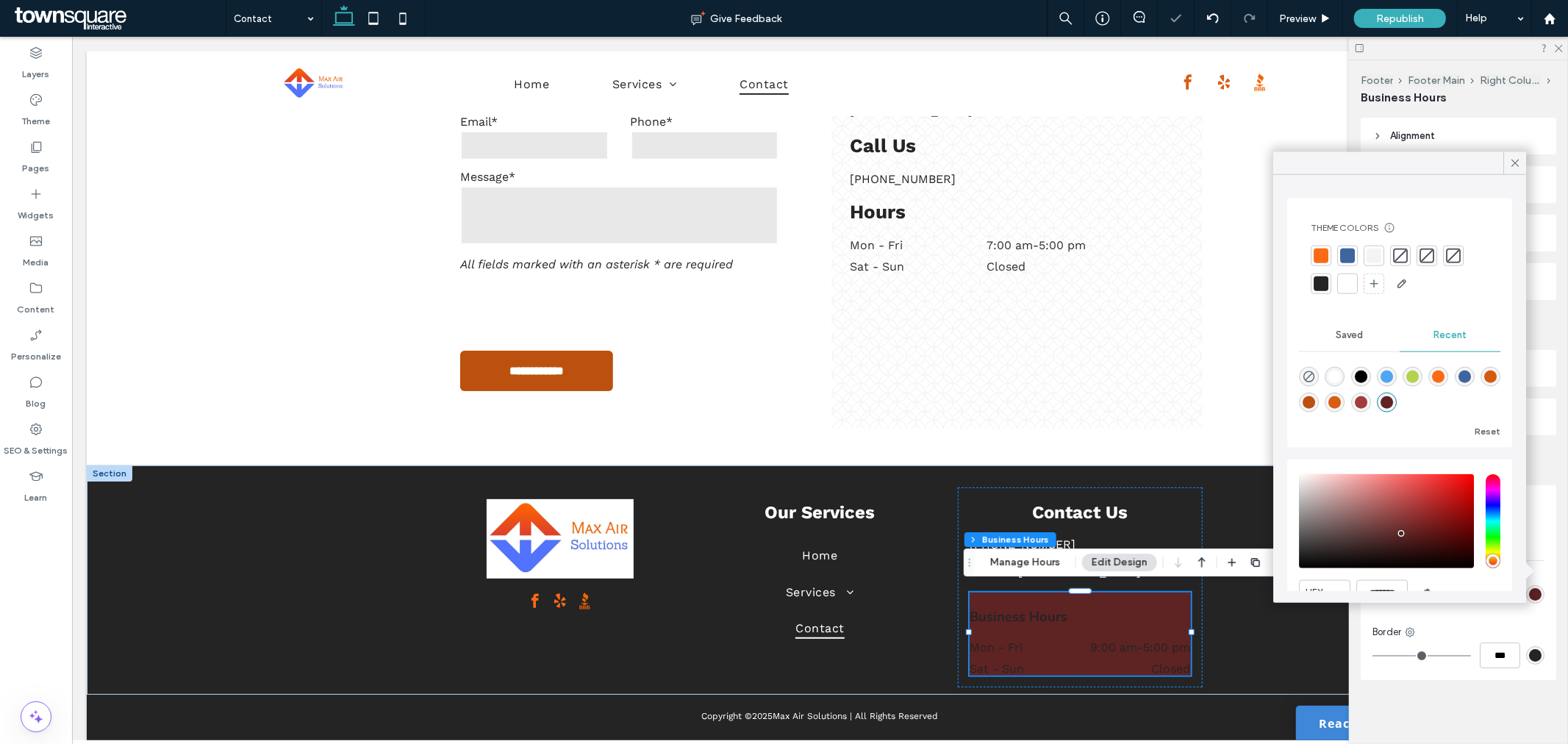
click at [1344, 501] on div "saturation and value" at bounding box center [1386, 521] width 175 height 94
type input "*******"
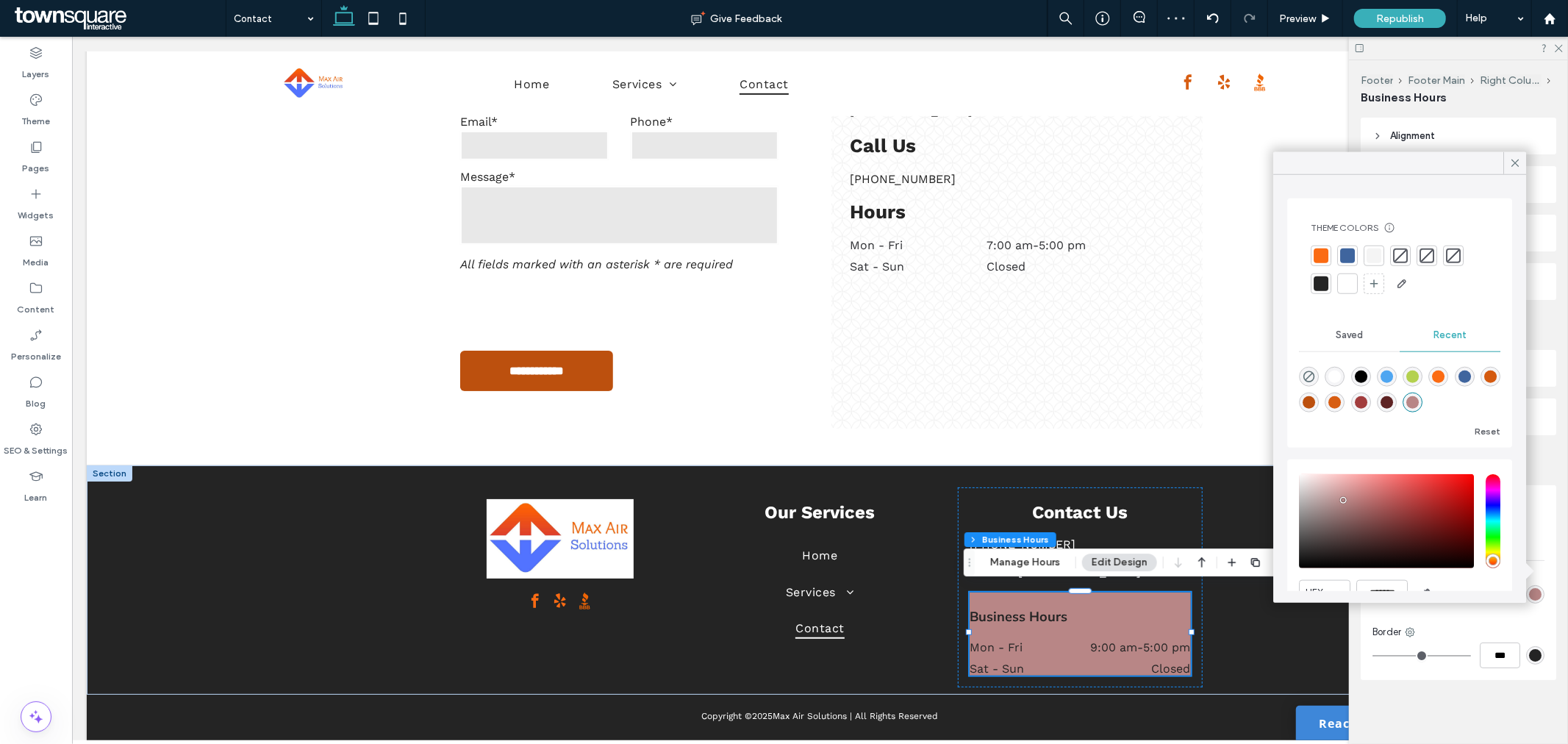
click at [1399, 255] on div at bounding box center [1400, 256] width 15 height 15
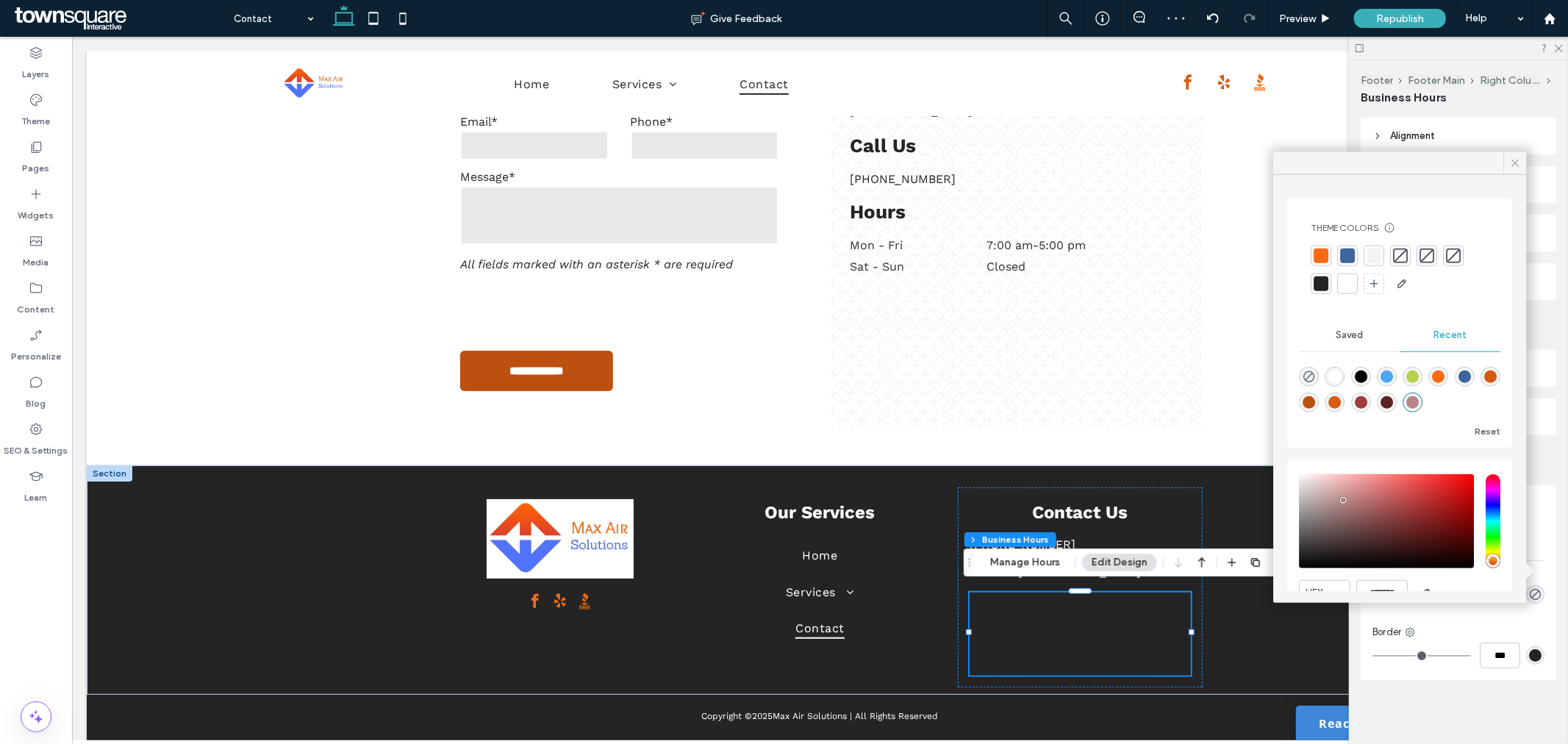
click at [1517, 158] on icon at bounding box center [1514, 163] width 13 height 13
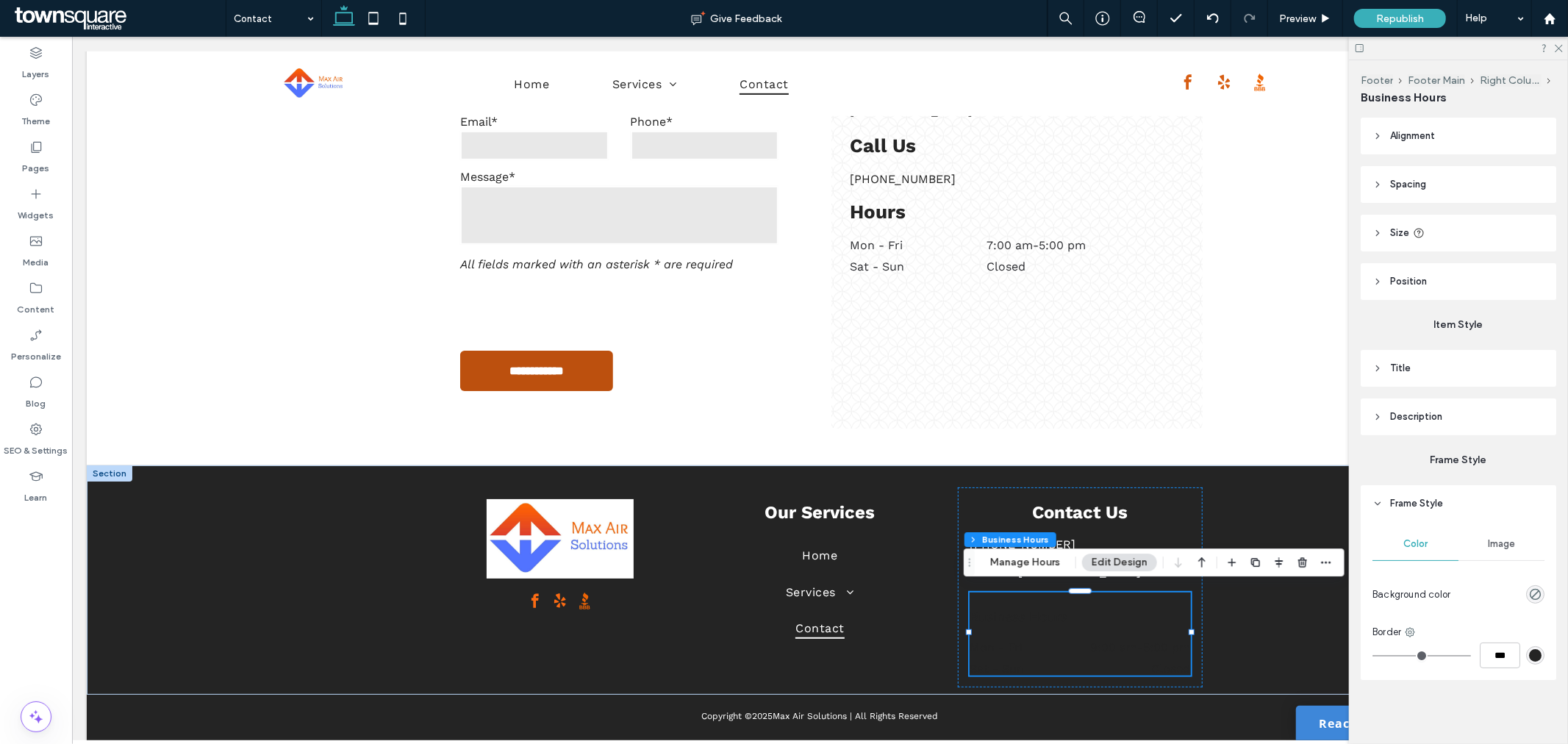
click at [1390, 490] on header "Frame Style" at bounding box center [1459, 503] width 195 height 37
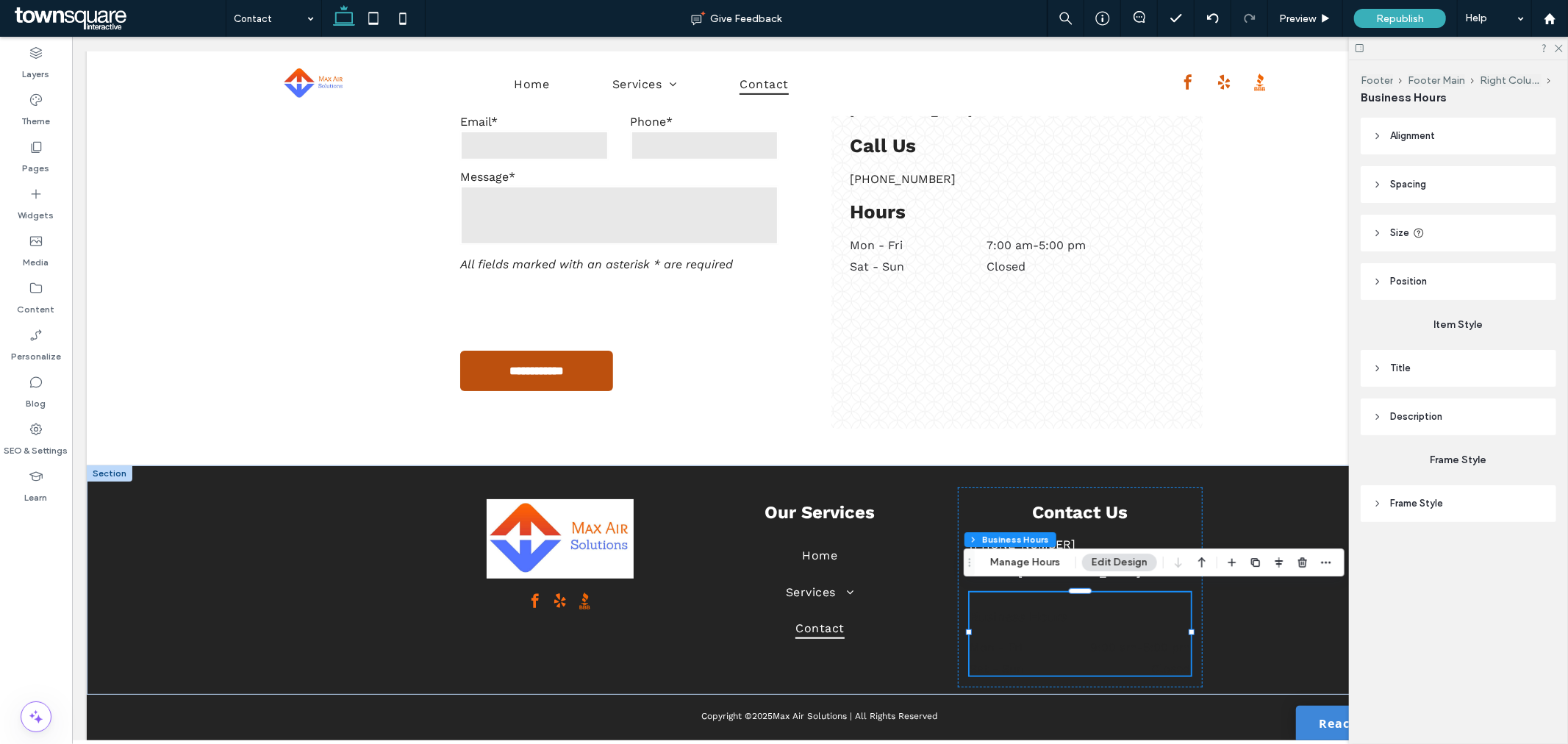
click at [1411, 416] on span "Description" at bounding box center [1416, 416] width 52 height 15
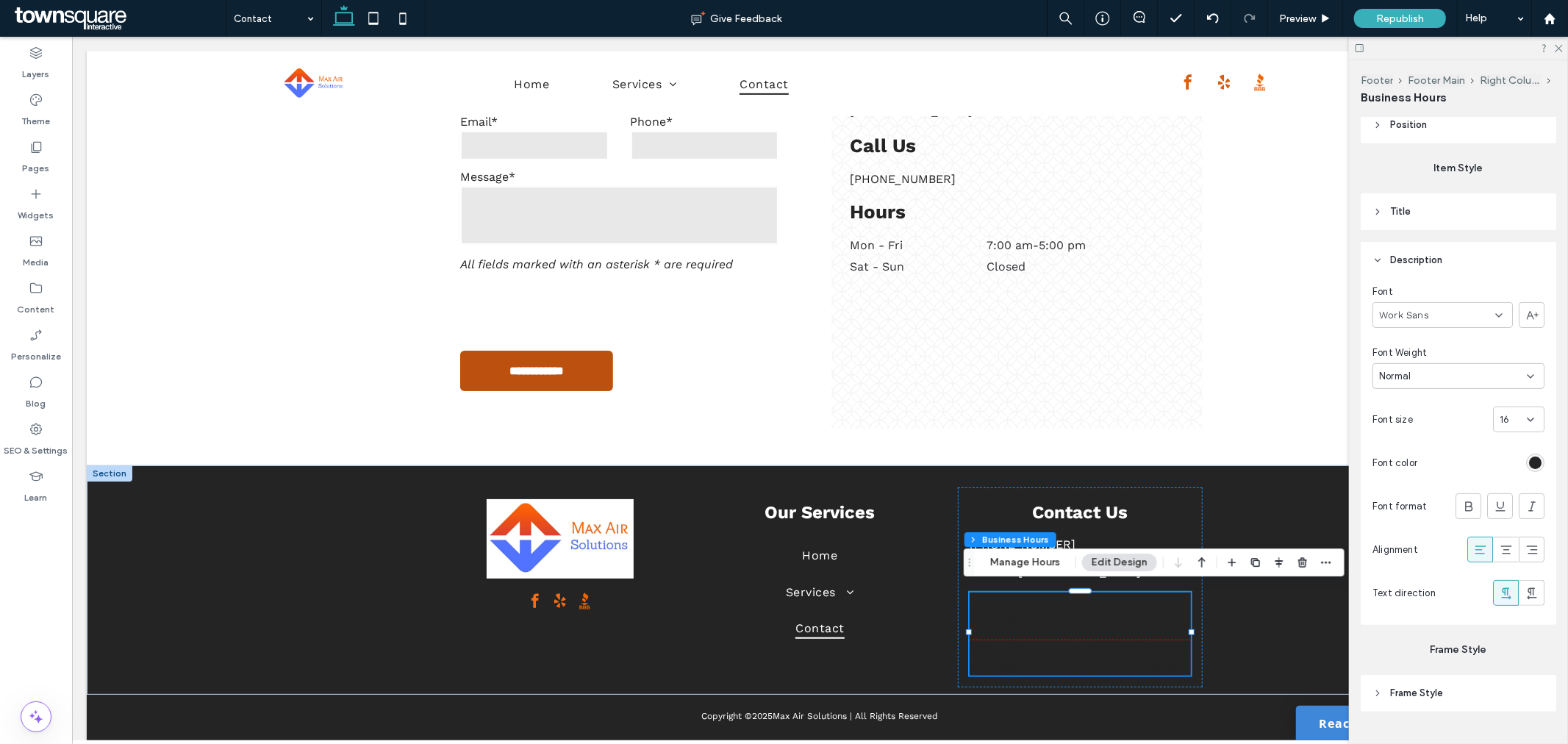
scroll to position [163, 0]
click at [1529, 464] on div "rgb(36, 36, 36)" at bounding box center [1535, 456] width 18 height 18
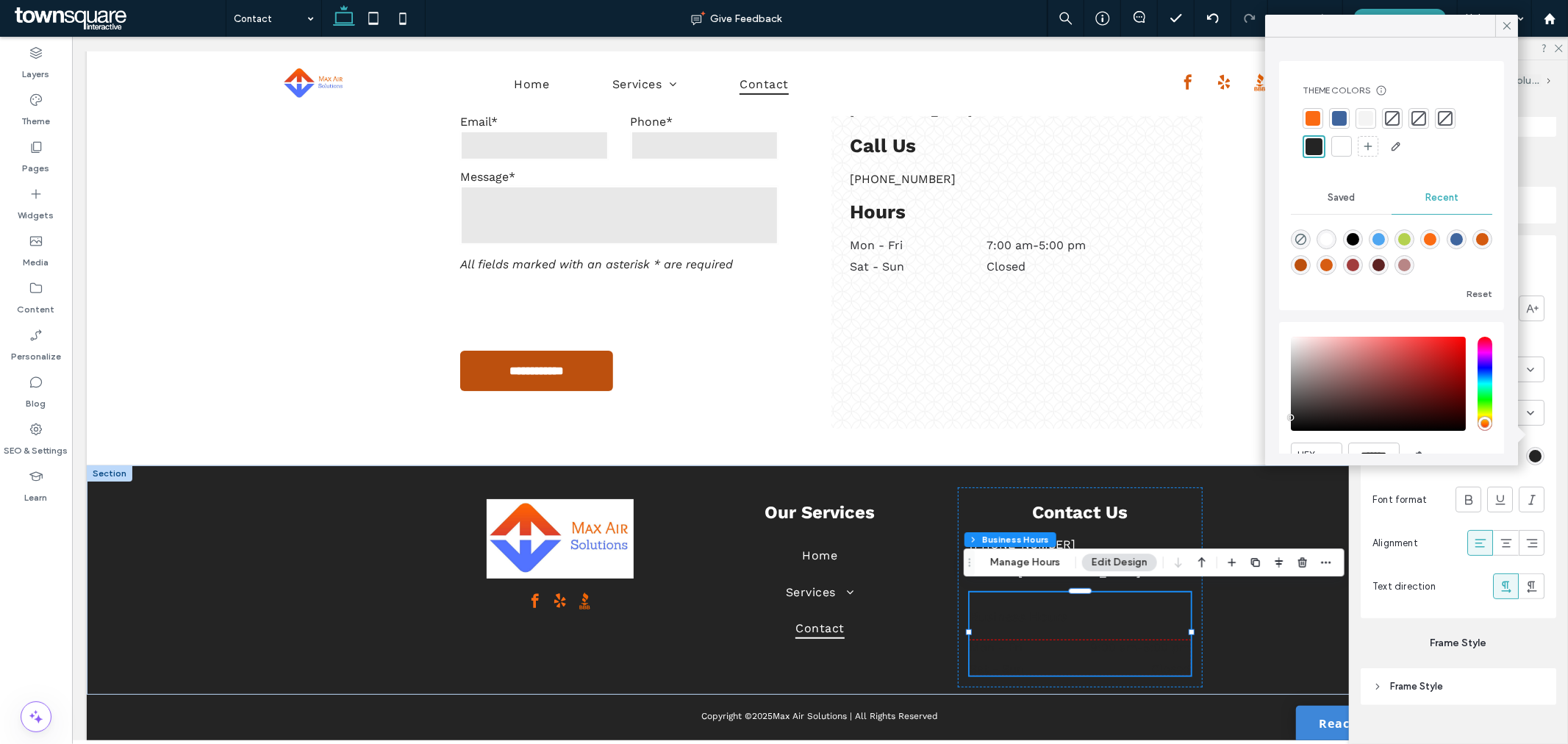
click at [1361, 122] on div at bounding box center [1366, 118] width 15 height 15
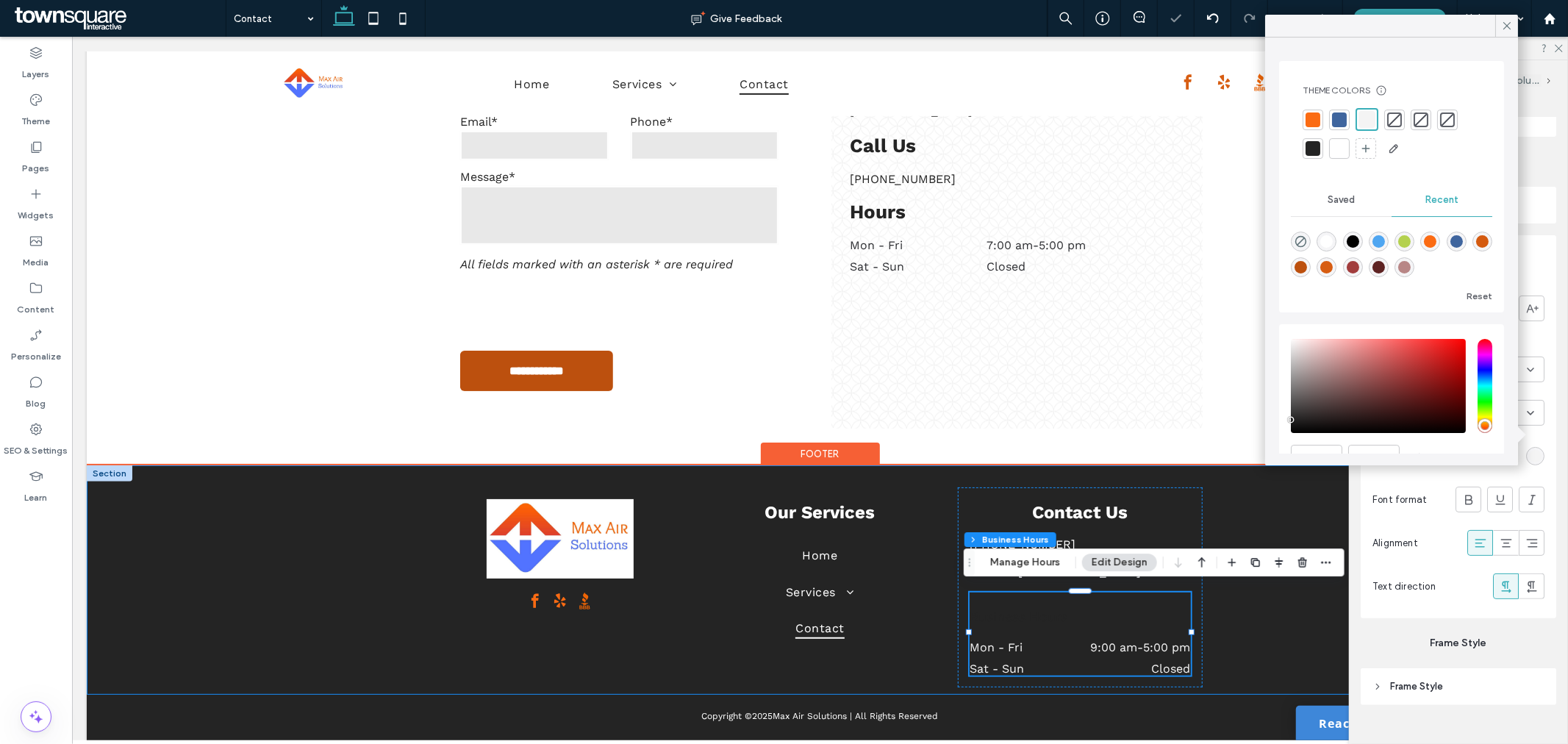
click at [1298, 645] on div "Our Services Home Services HVAC Service & Repair HVAC Installations Refrigerati…" at bounding box center [819, 579] width 1466 height 229
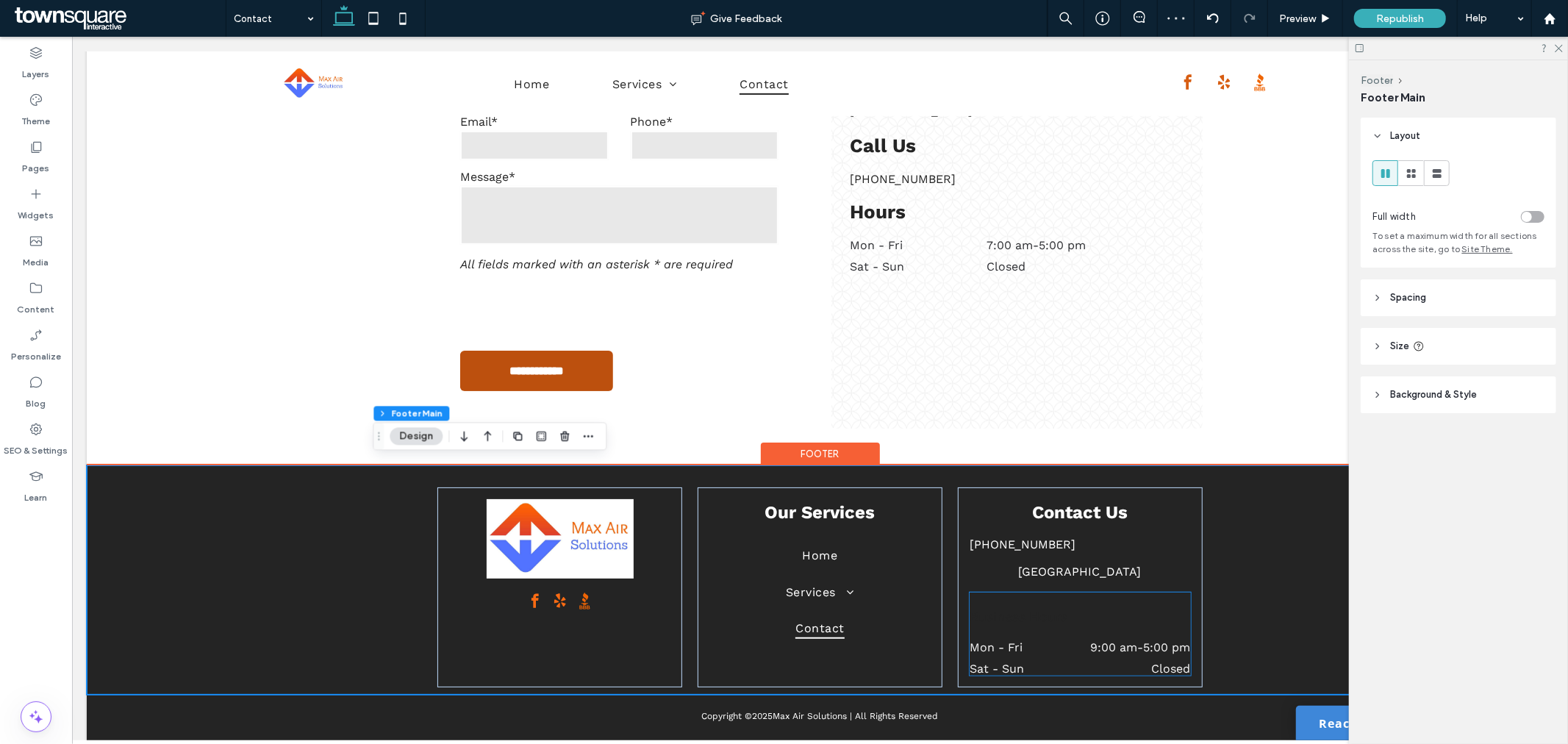
click at [1085, 612] on h3 "Business Hours" at bounding box center [1079, 616] width 221 height 21
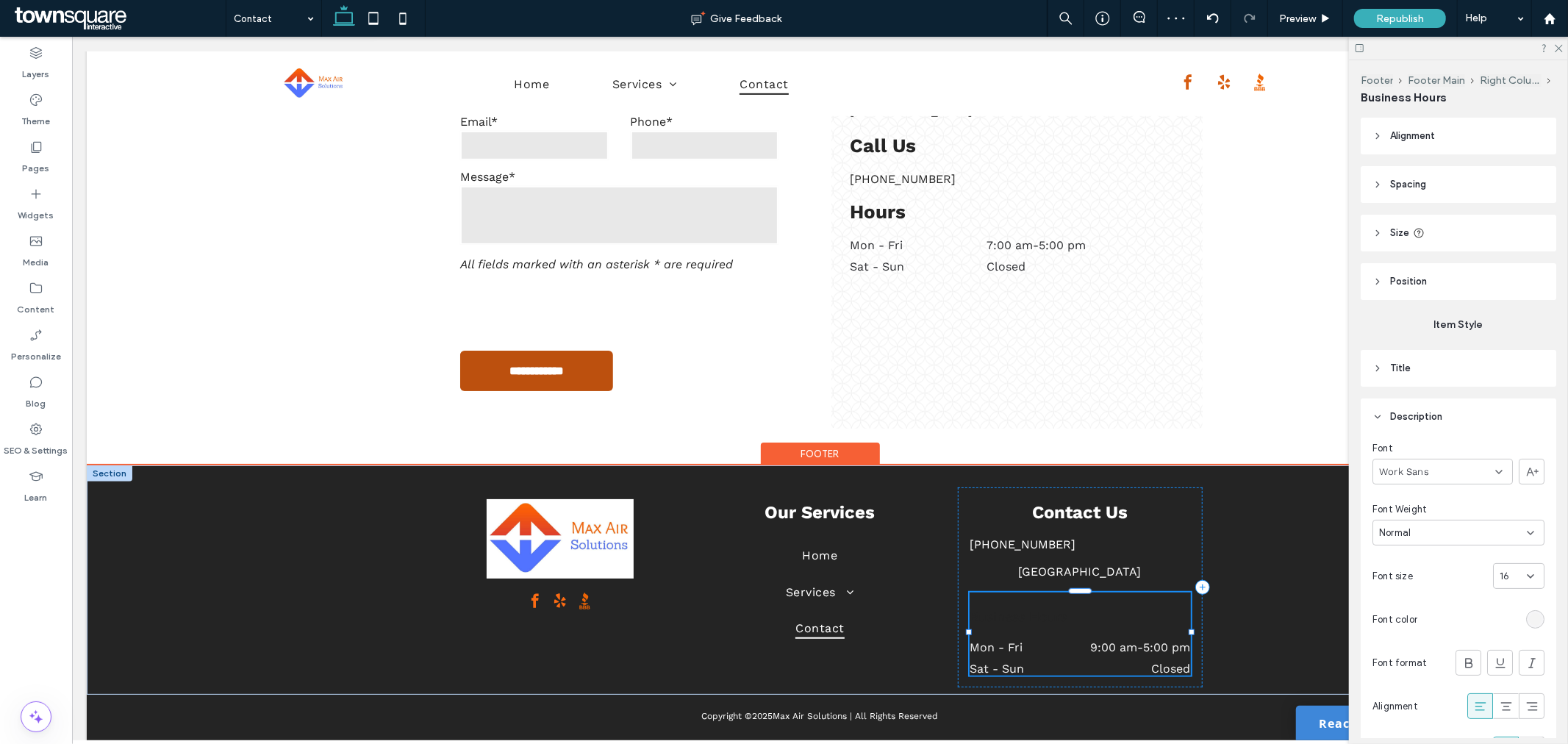
click at [1082, 606] on h3 "Business Hours" at bounding box center [1079, 616] width 221 height 21
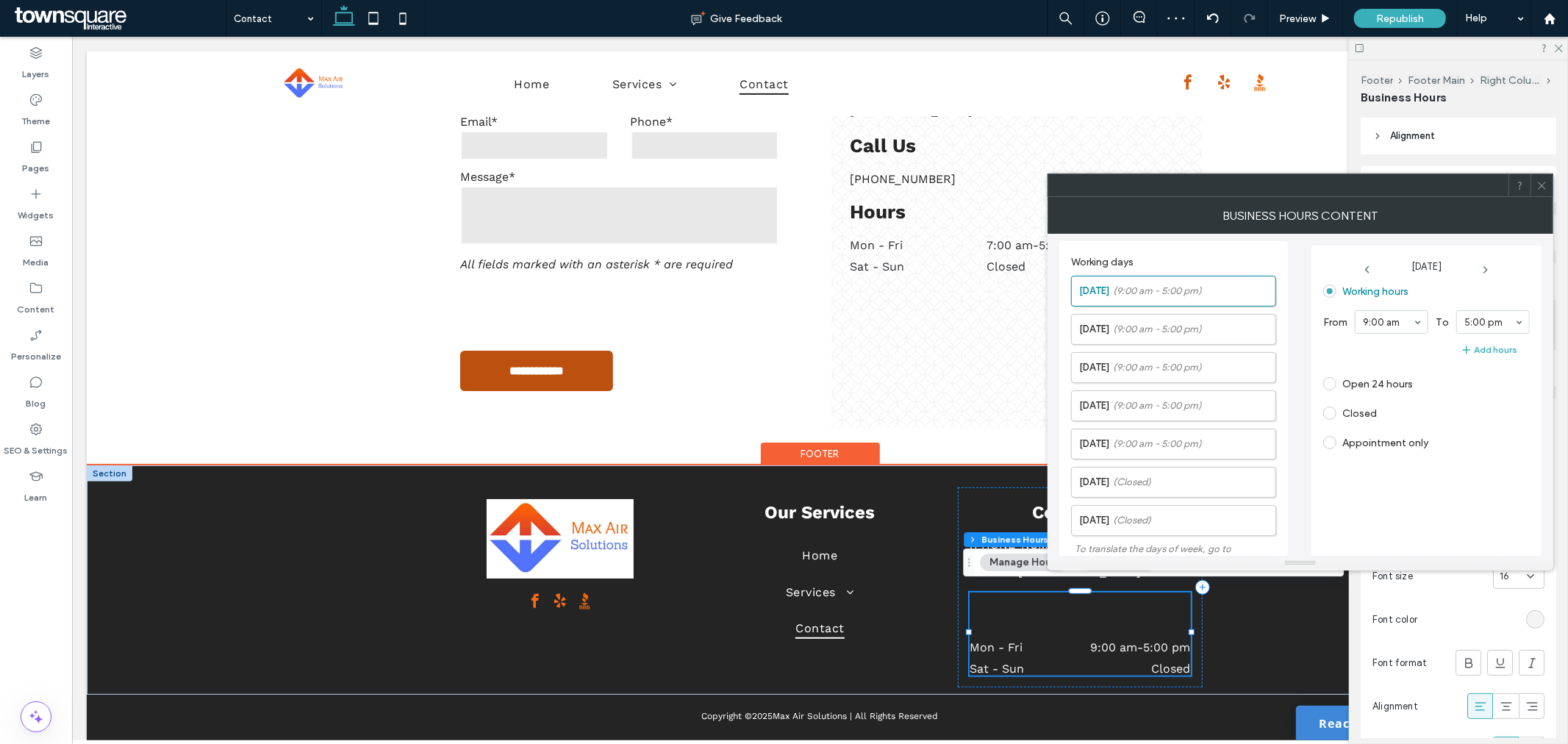
scroll to position [319, 0]
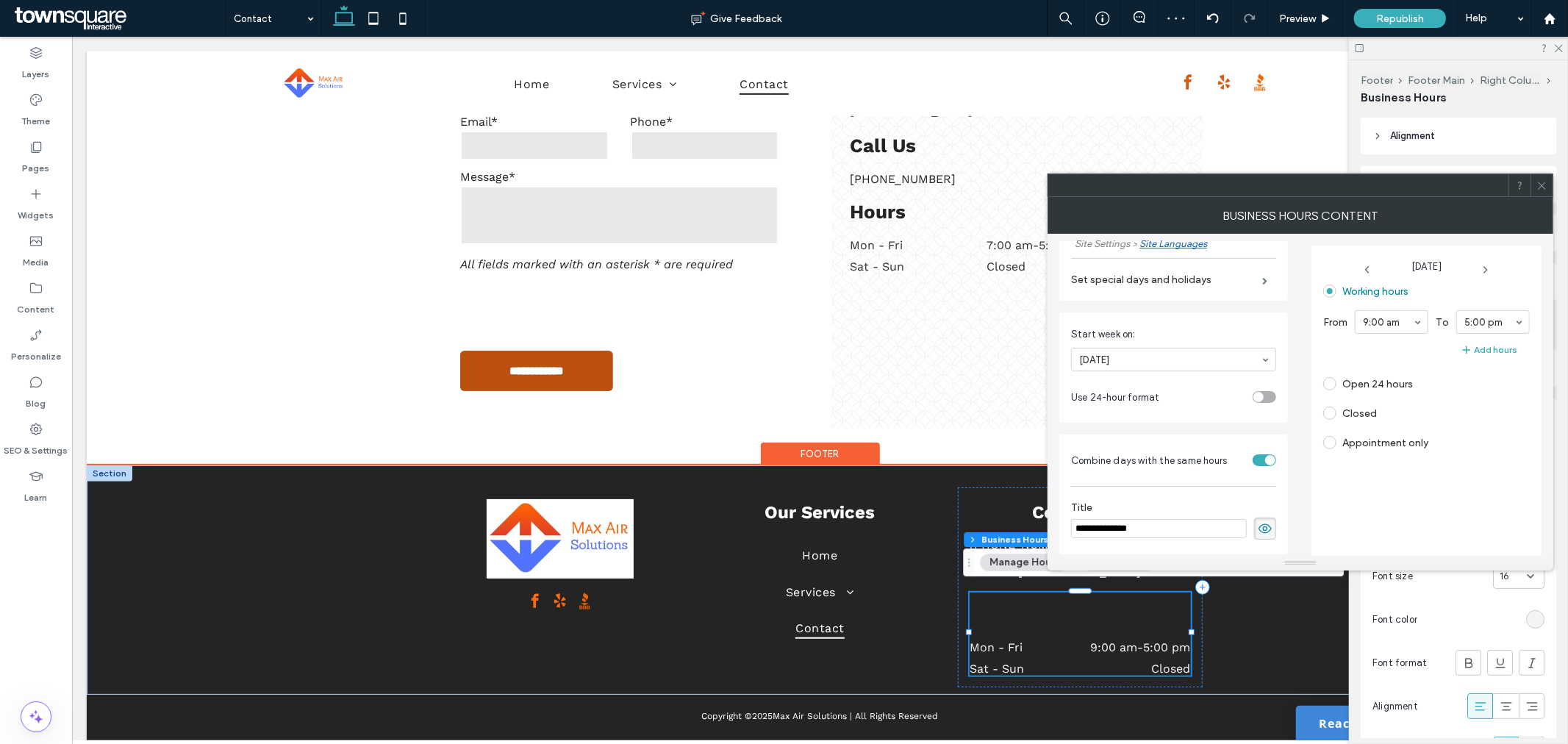
click at [1132, 650] on div "Mon - Fri 9:00 am - 5:00 pm" at bounding box center [1079, 650] width 221 height 21
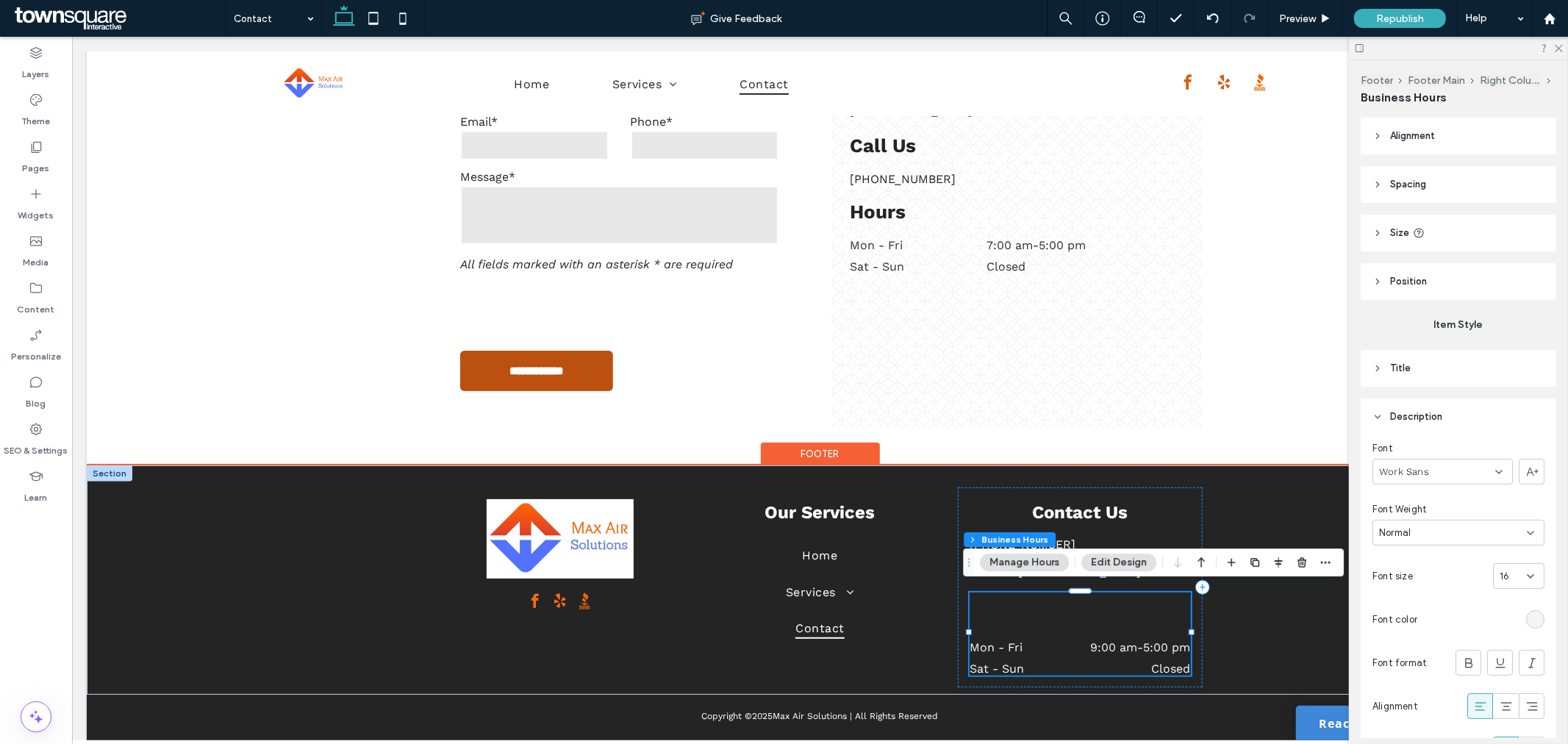
click at [1132, 650] on div "Mon - Fri 9:00 am - 5:00 pm" at bounding box center [1079, 650] width 221 height 21
click at [1117, 592] on div "Business Hours Mon - Fri 9:00 am - 5:00 pm Sat - Sun Closed" at bounding box center [1079, 634] width 221 height 83
click at [1126, 609] on h3 "Business Hours" at bounding box center [1079, 616] width 221 height 21
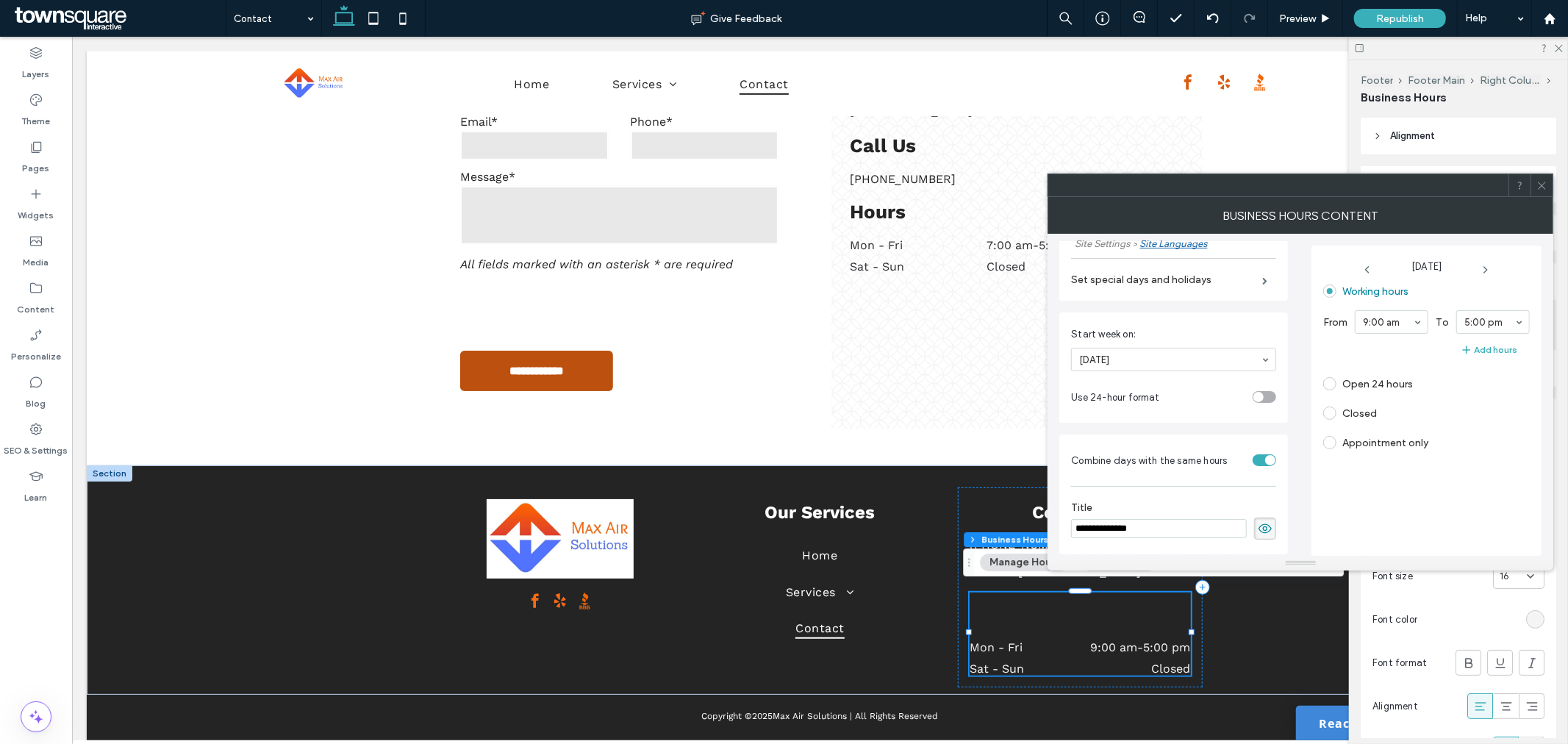
click at [1259, 527] on use at bounding box center [1265, 529] width 13 height 9
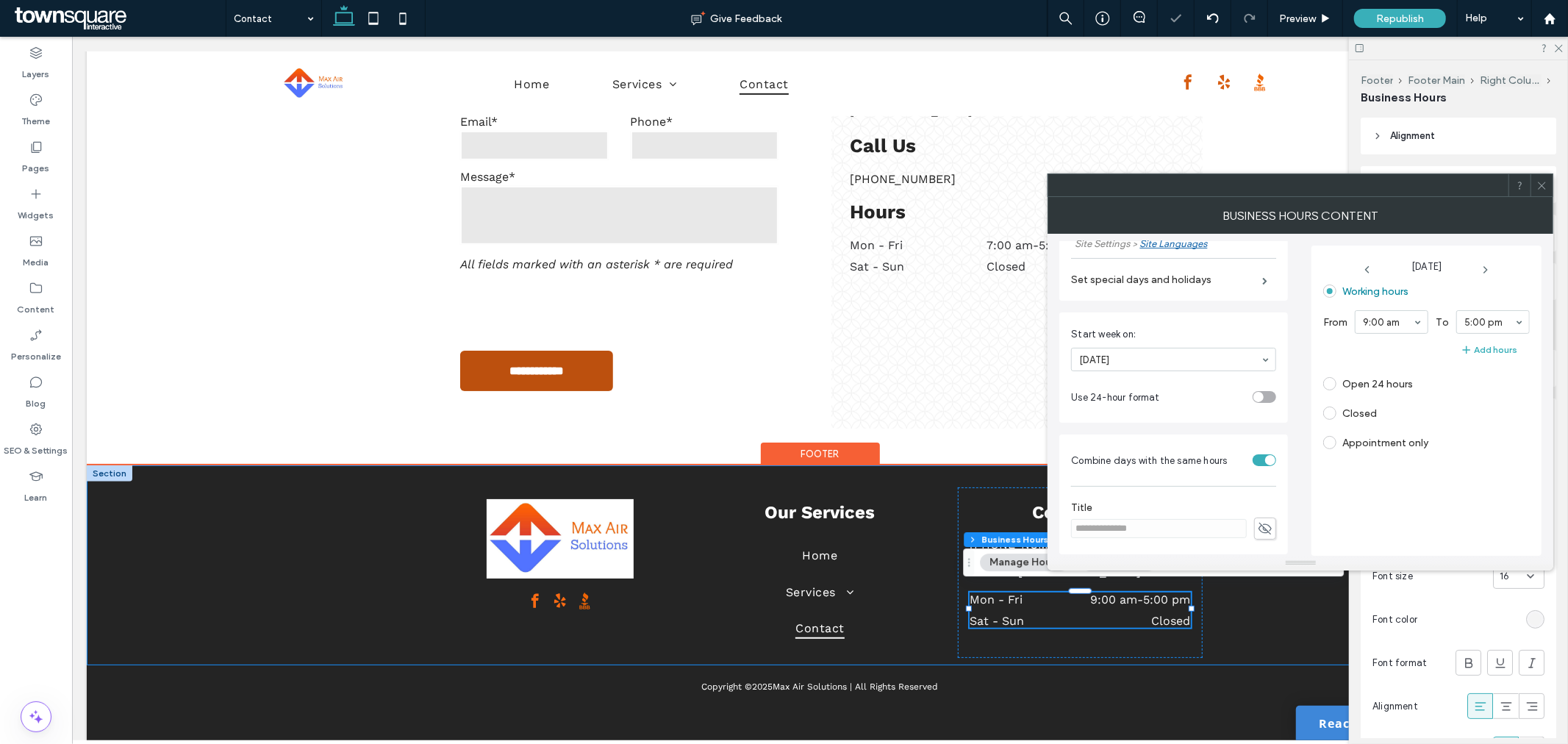
click at [1283, 641] on div "Our Services Home Services HVAC Service & Repair HVAC Installations Refrigerati…" at bounding box center [819, 564] width 1466 height 200
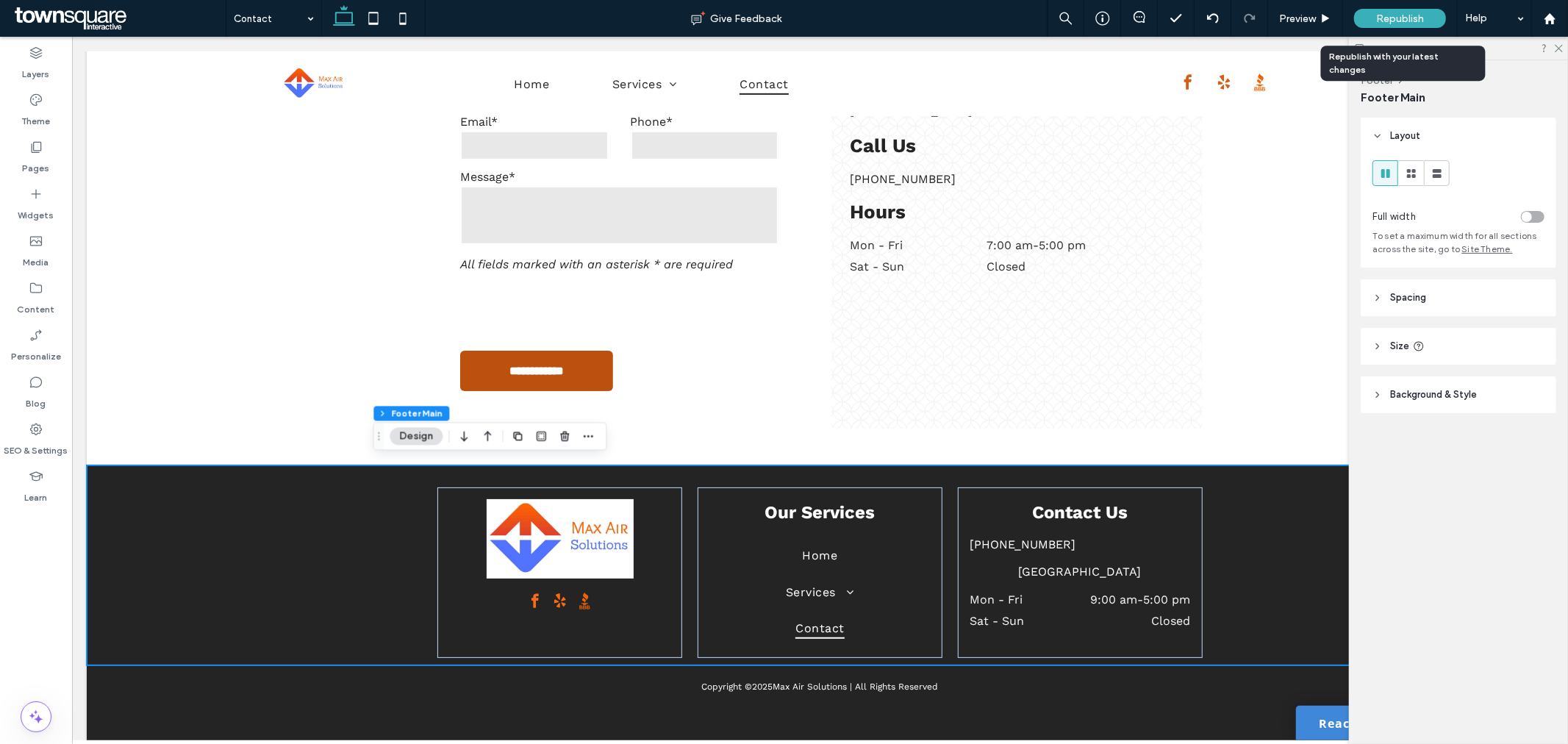
click at [1392, 16] on span "Republish" at bounding box center [1400, 19] width 48 height 13
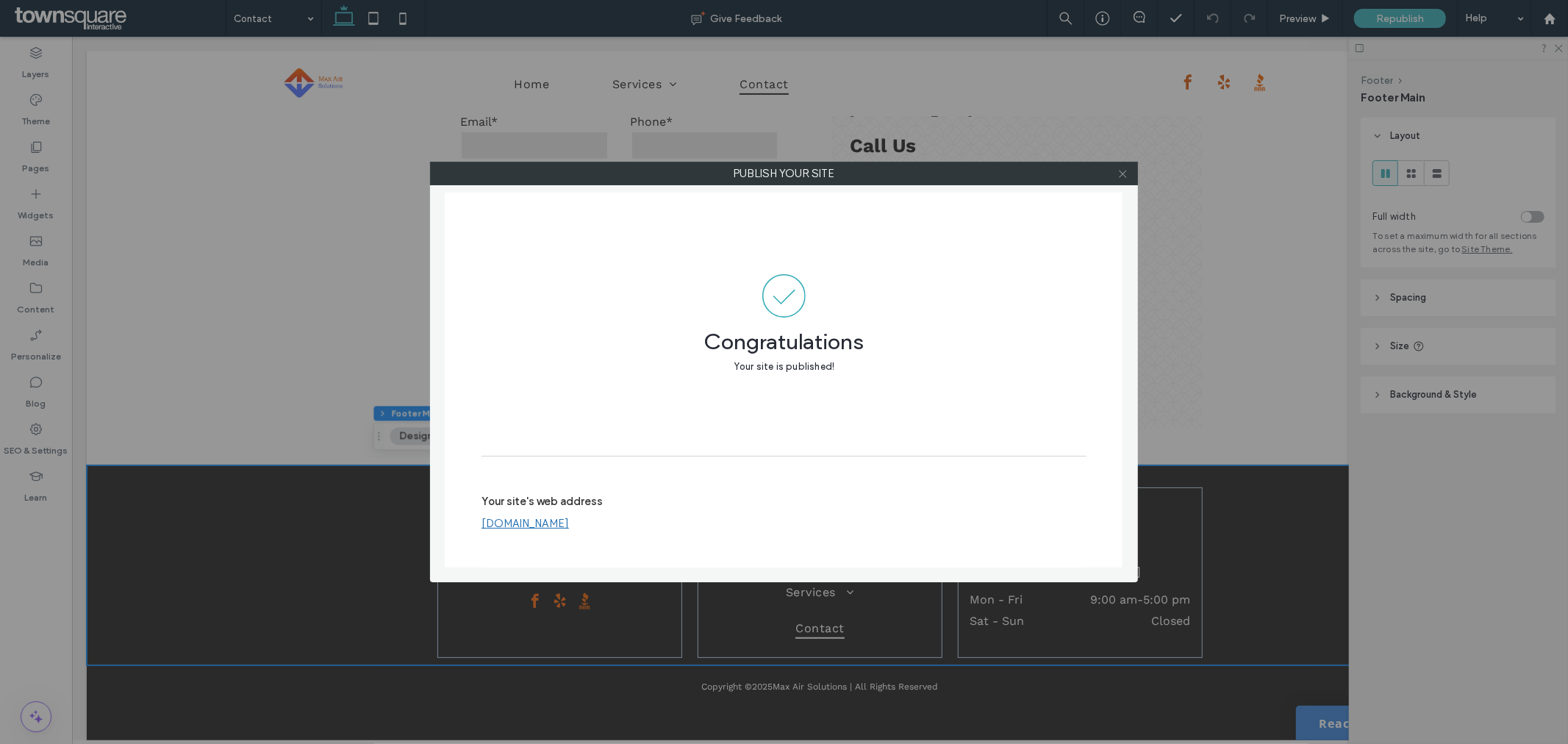
click at [1122, 175] on icon at bounding box center [1122, 174] width 11 height 11
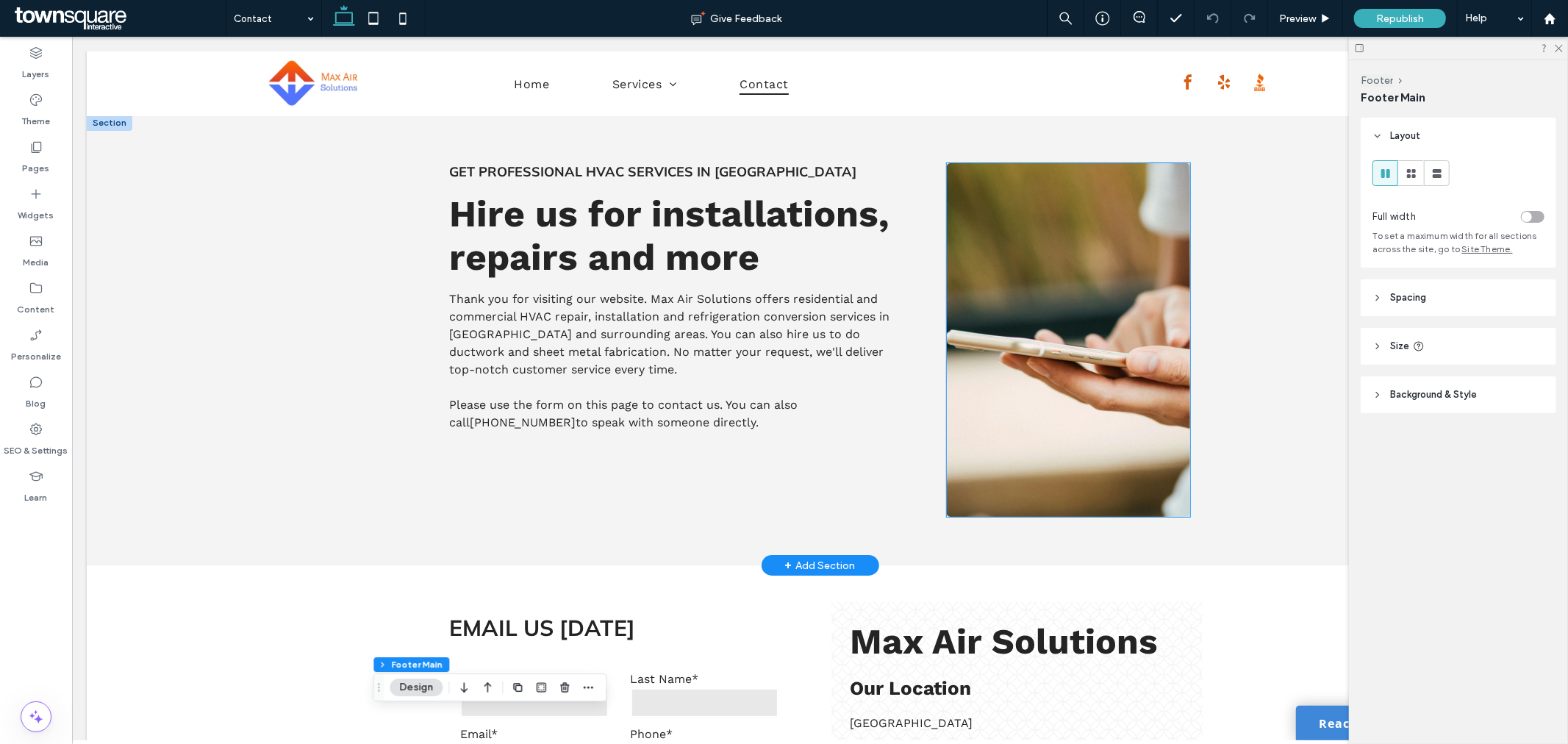
scroll to position [0, 0]
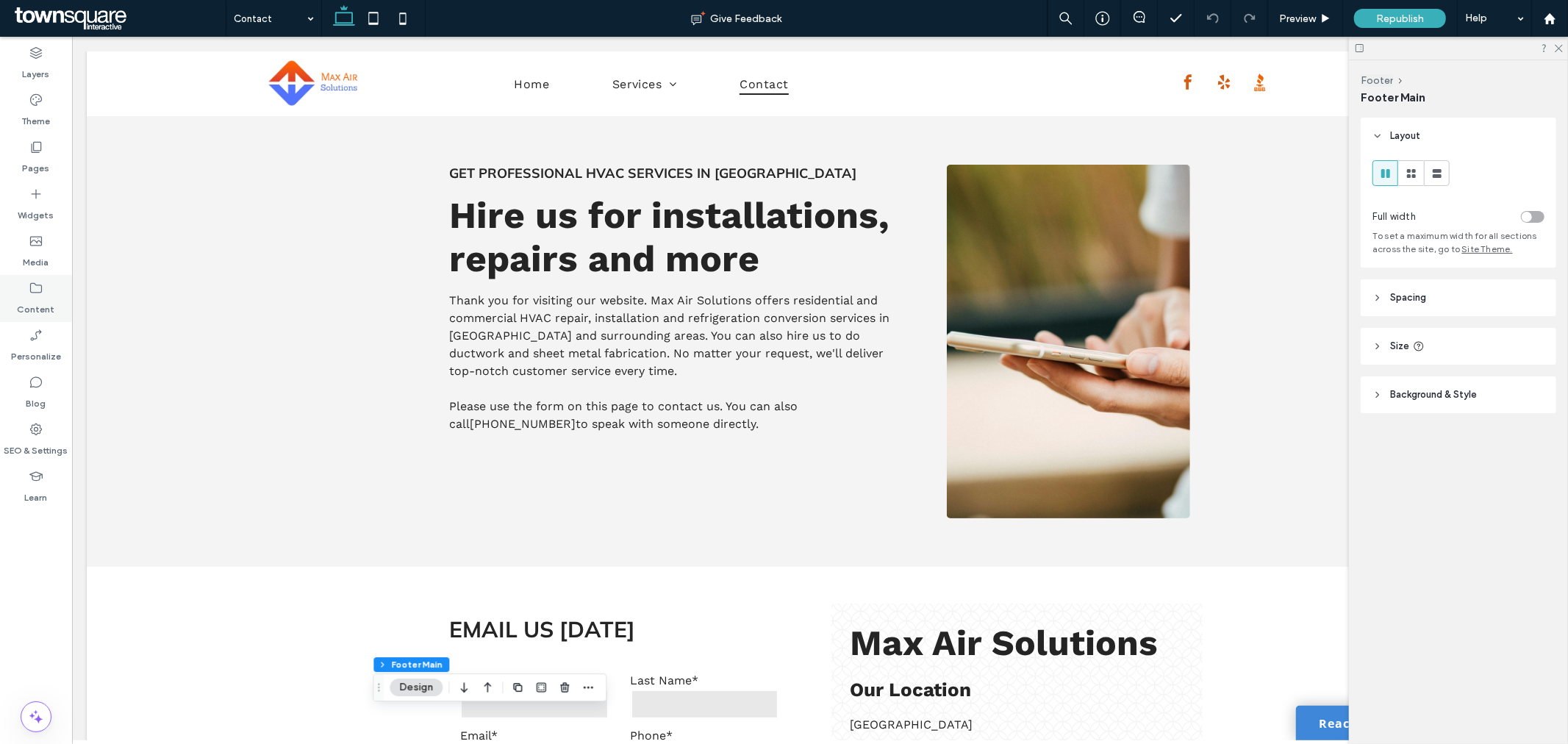
click at [28, 292] on div "Content" at bounding box center [36, 298] width 72 height 47
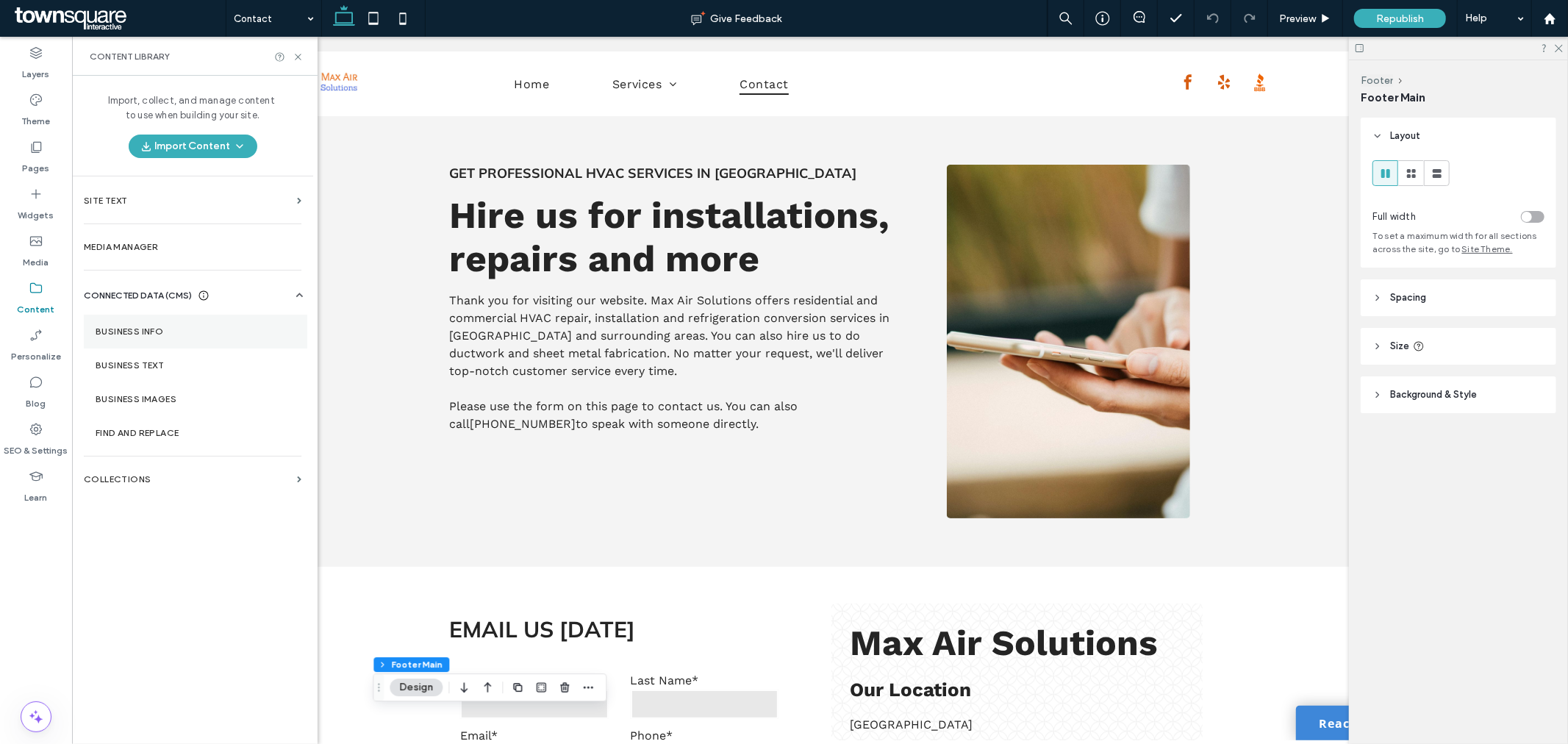
click at [195, 342] on section "Business Info" at bounding box center [195, 331] width 224 height 34
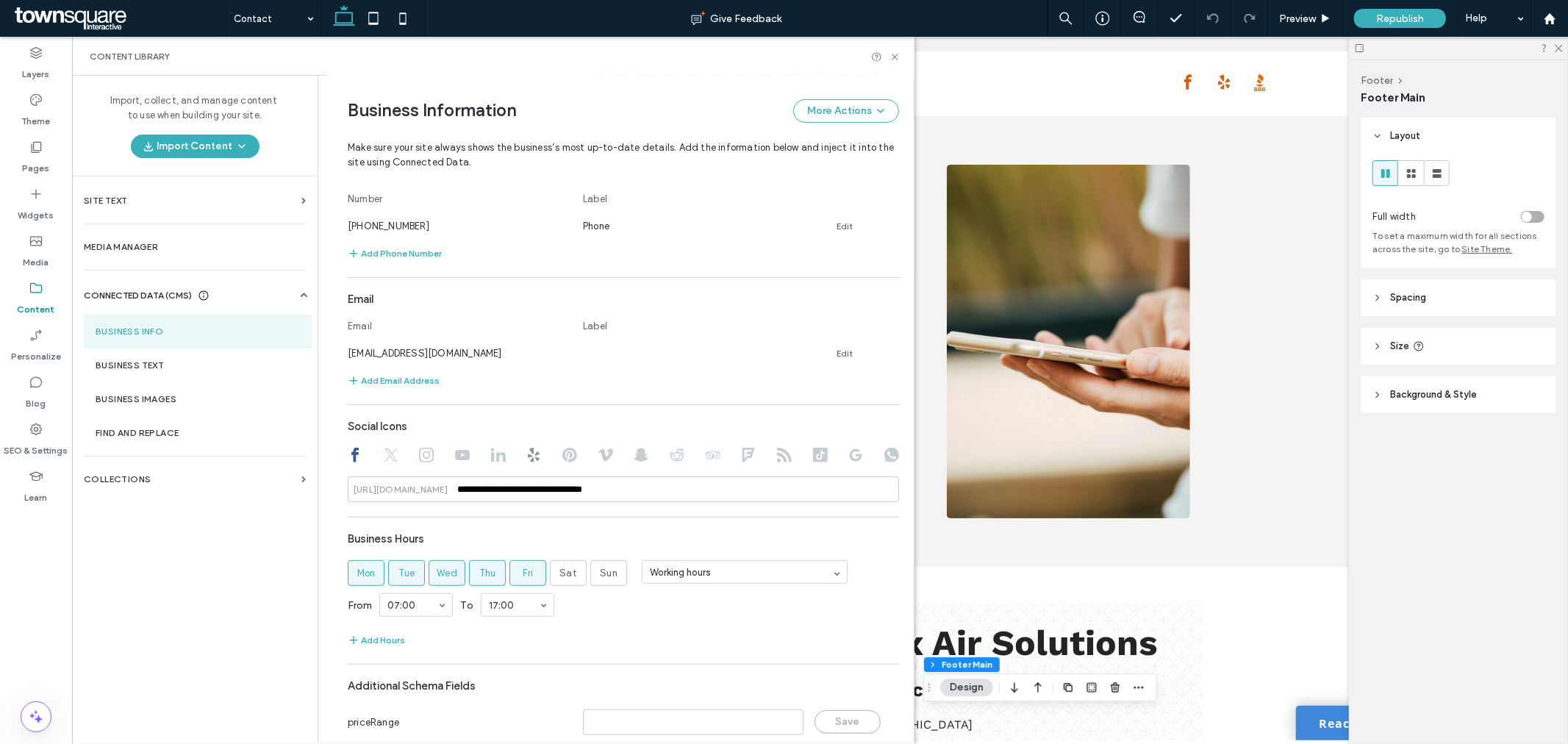
scroll to position [515, 0]
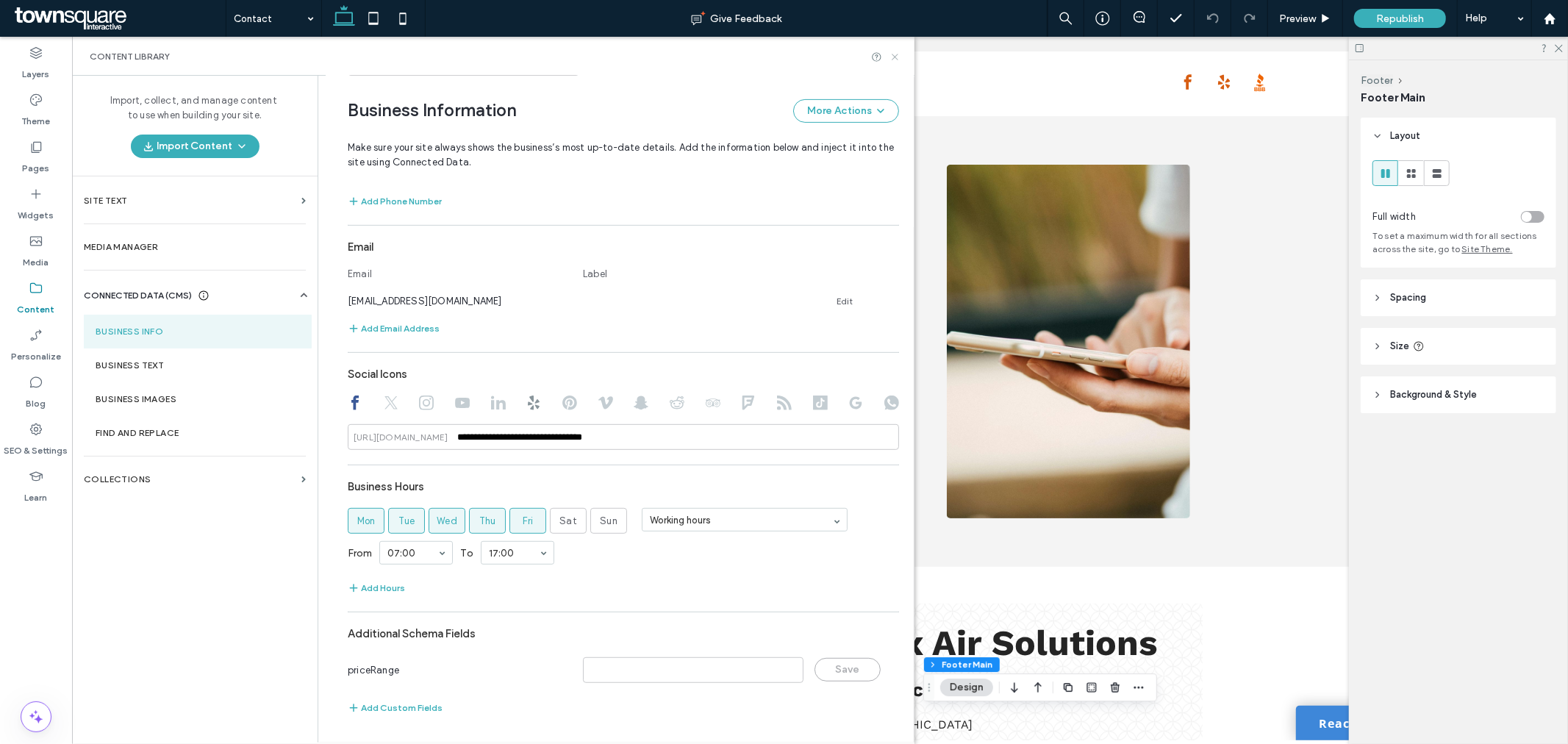
click at [895, 54] on icon at bounding box center [895, 57] width 11 height 11
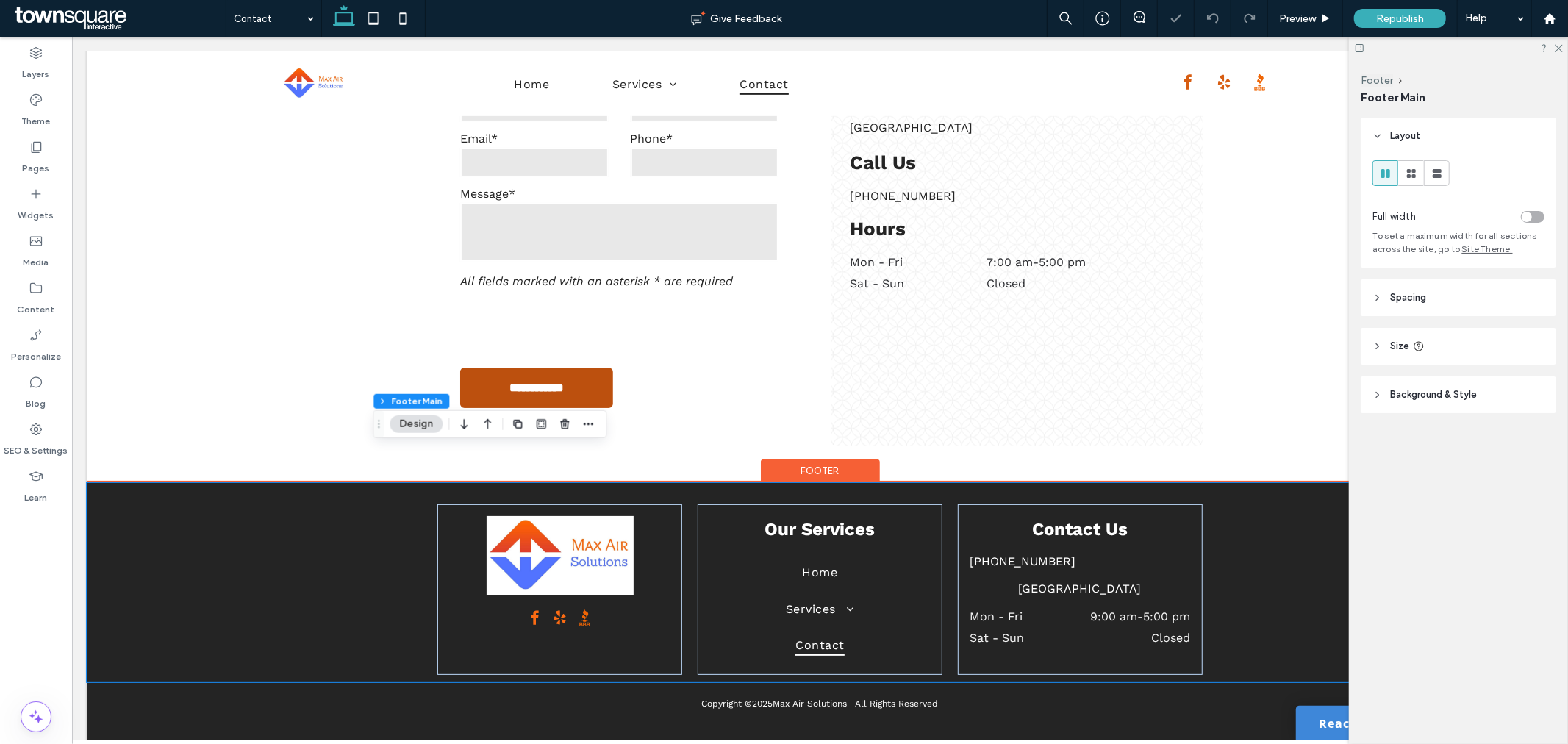
scroll to position [627, 0]
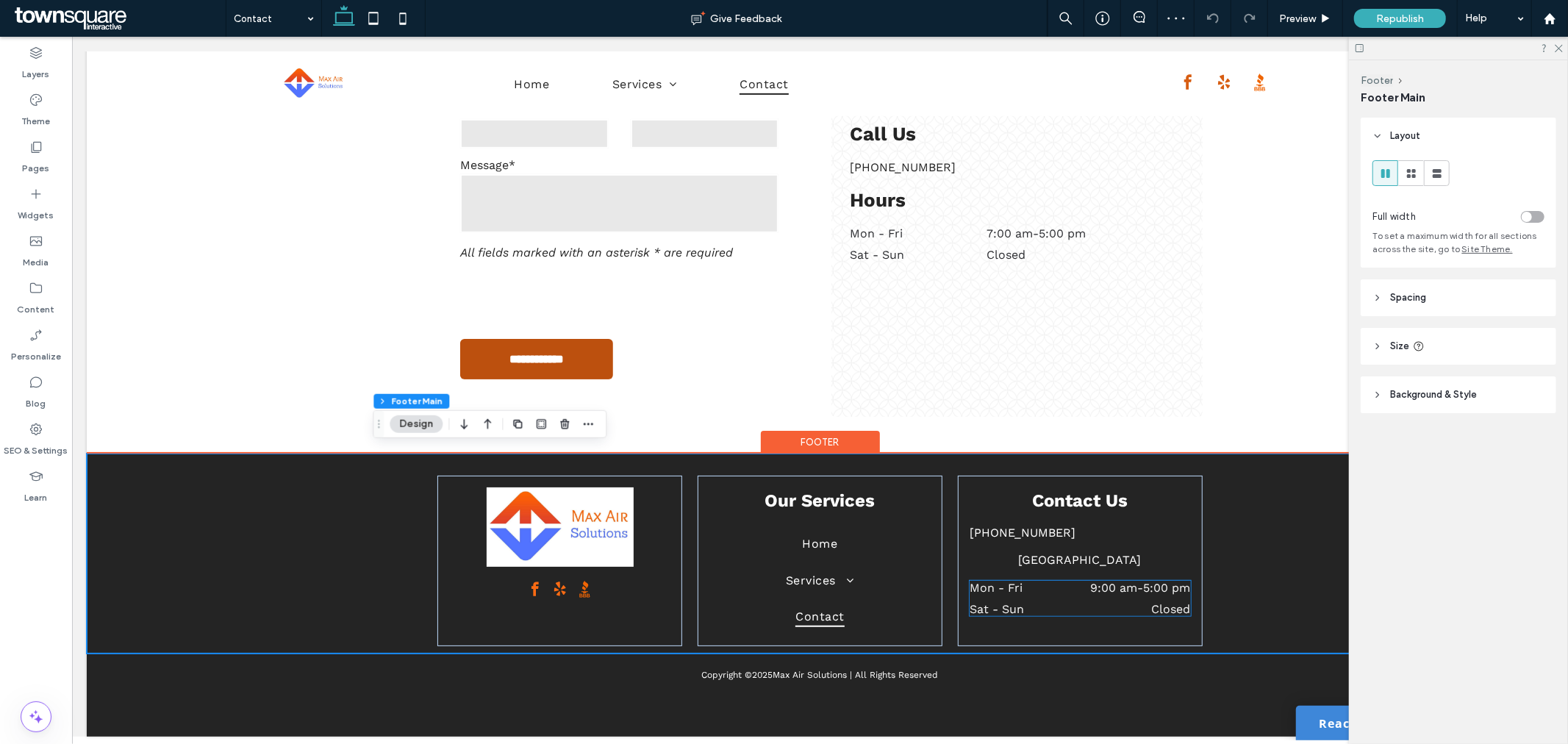
click at [1143, 587] on div "Mon - Fri 9:00 am - 5:00 pm" at bounding box center [1079, 590] width 221 height 21
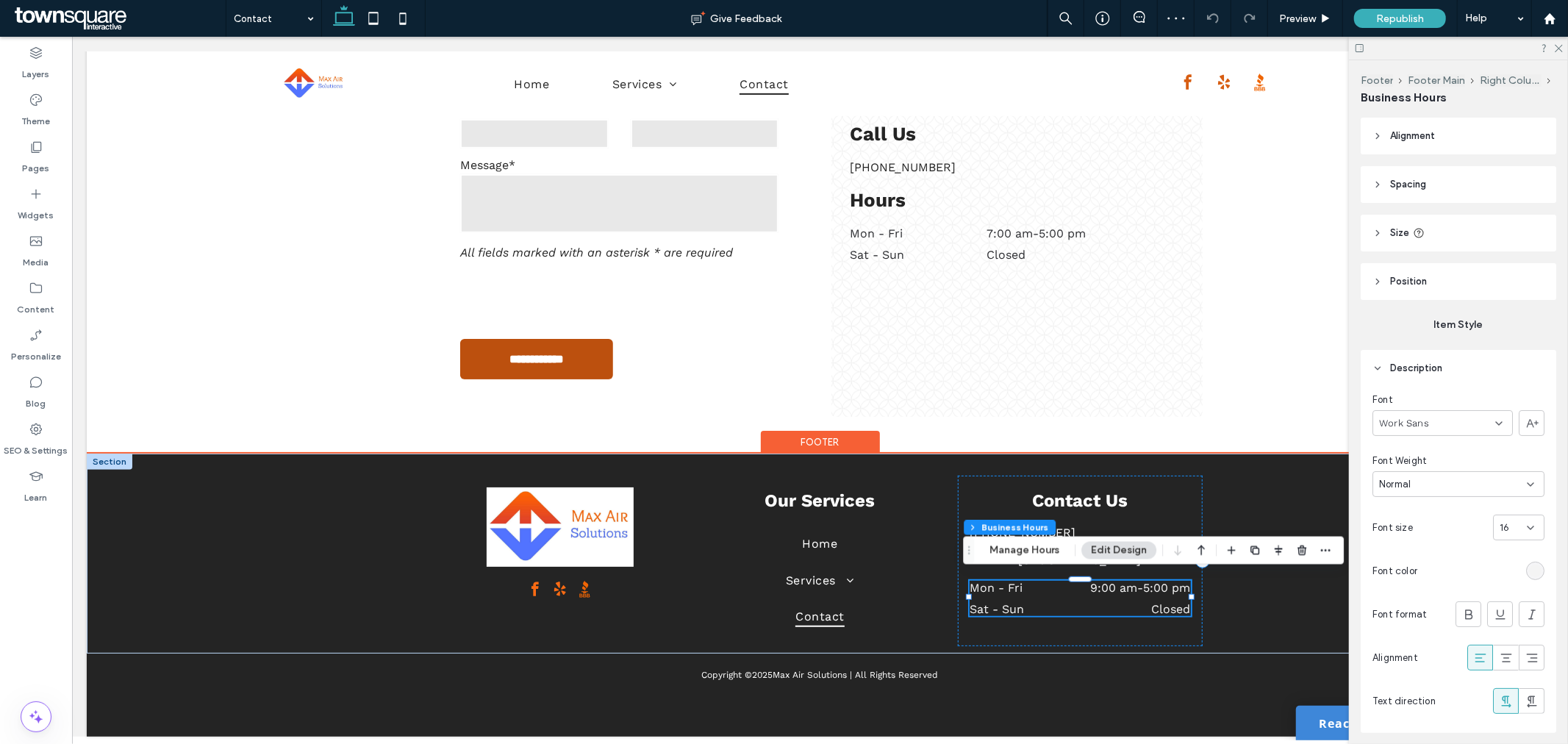
click at [1143, 587] on div "Mon - Fri 9:00 am - 5:00 pm" at bounding box center [1079, 590] width 221 height 21
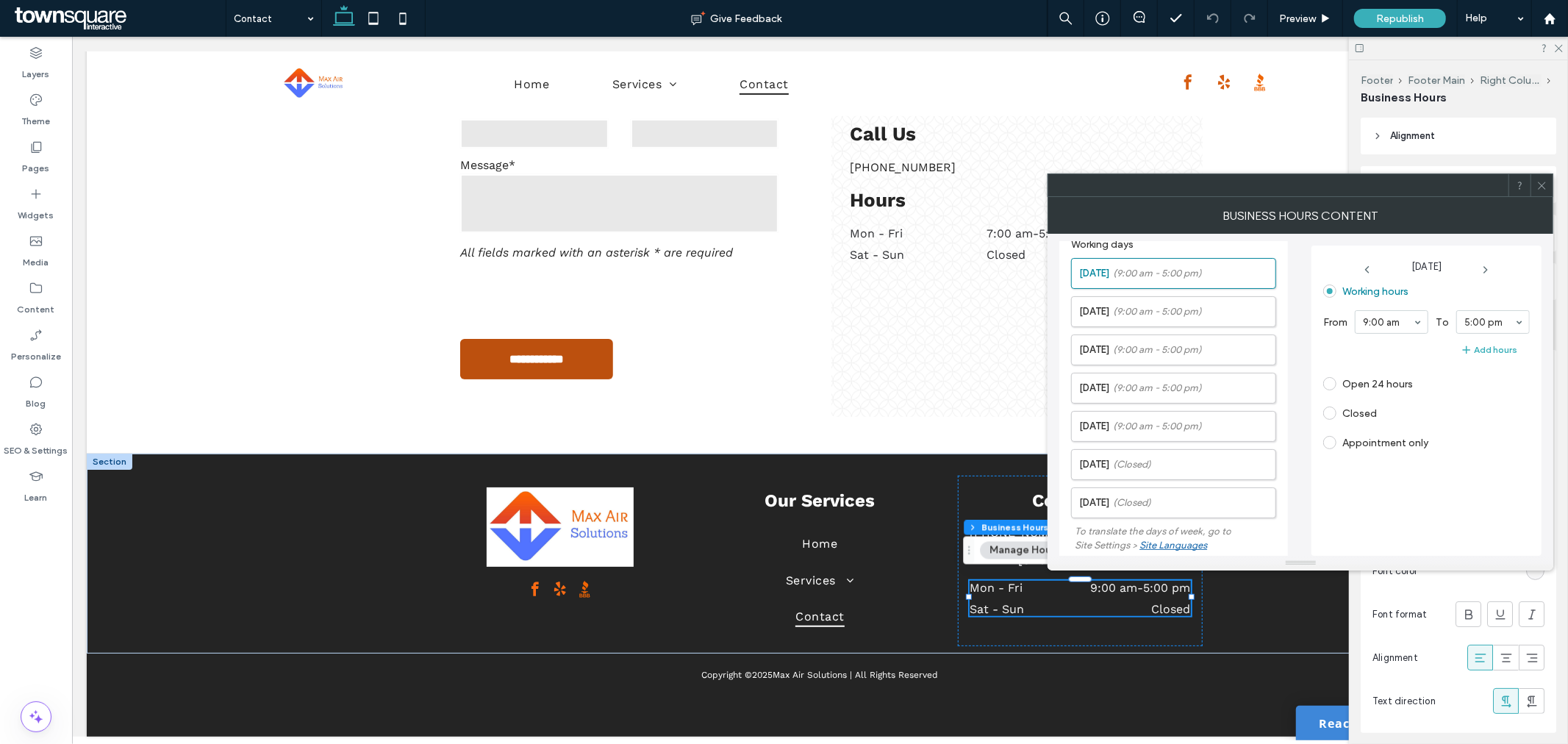
scroll to position [0, 0]
click at [1541, 185] on icon at bounding box center [1542, 186] width 11 height 11
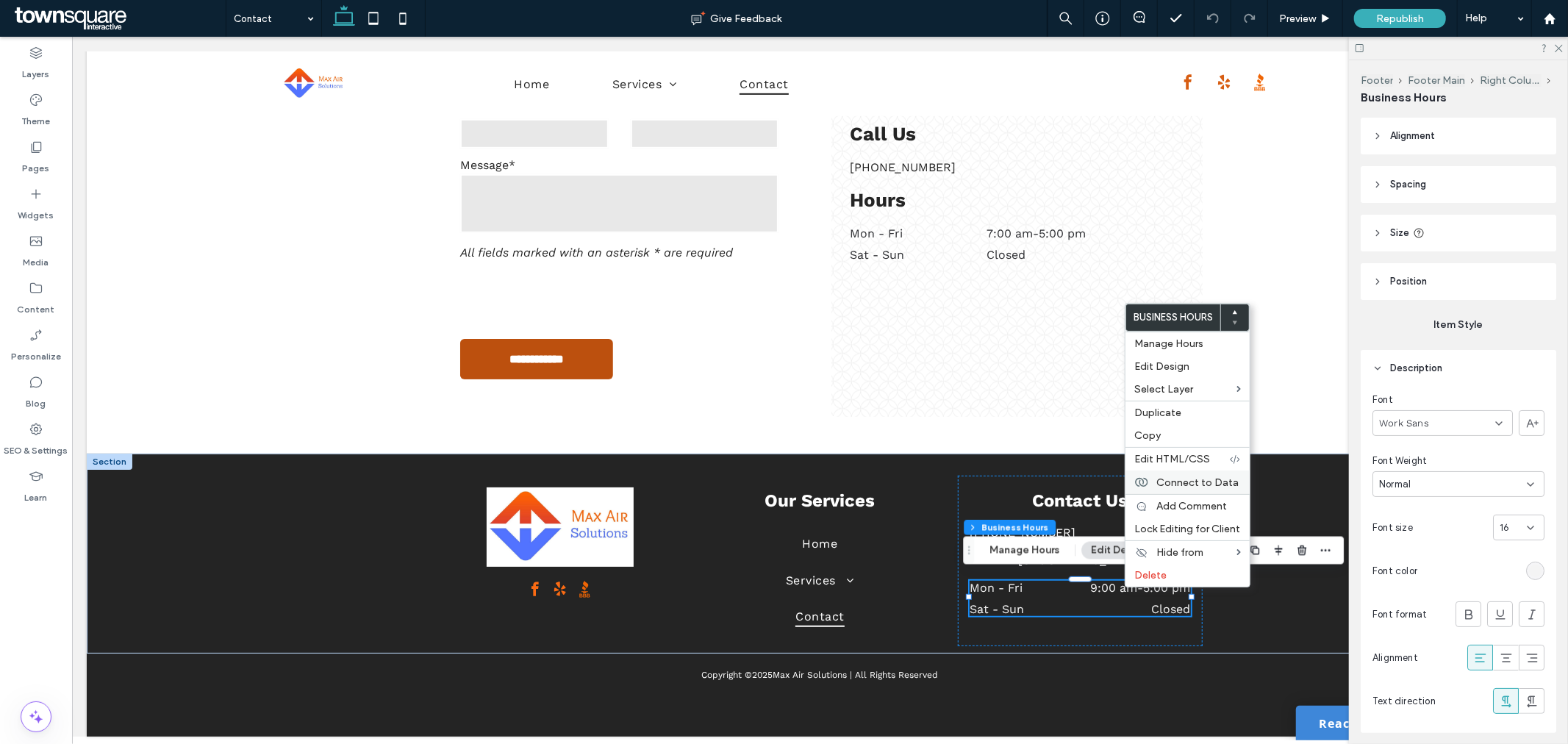
click at [1211, 490] on div "Connect to Data" at bounding box center [1188, 483] width 124 height 24
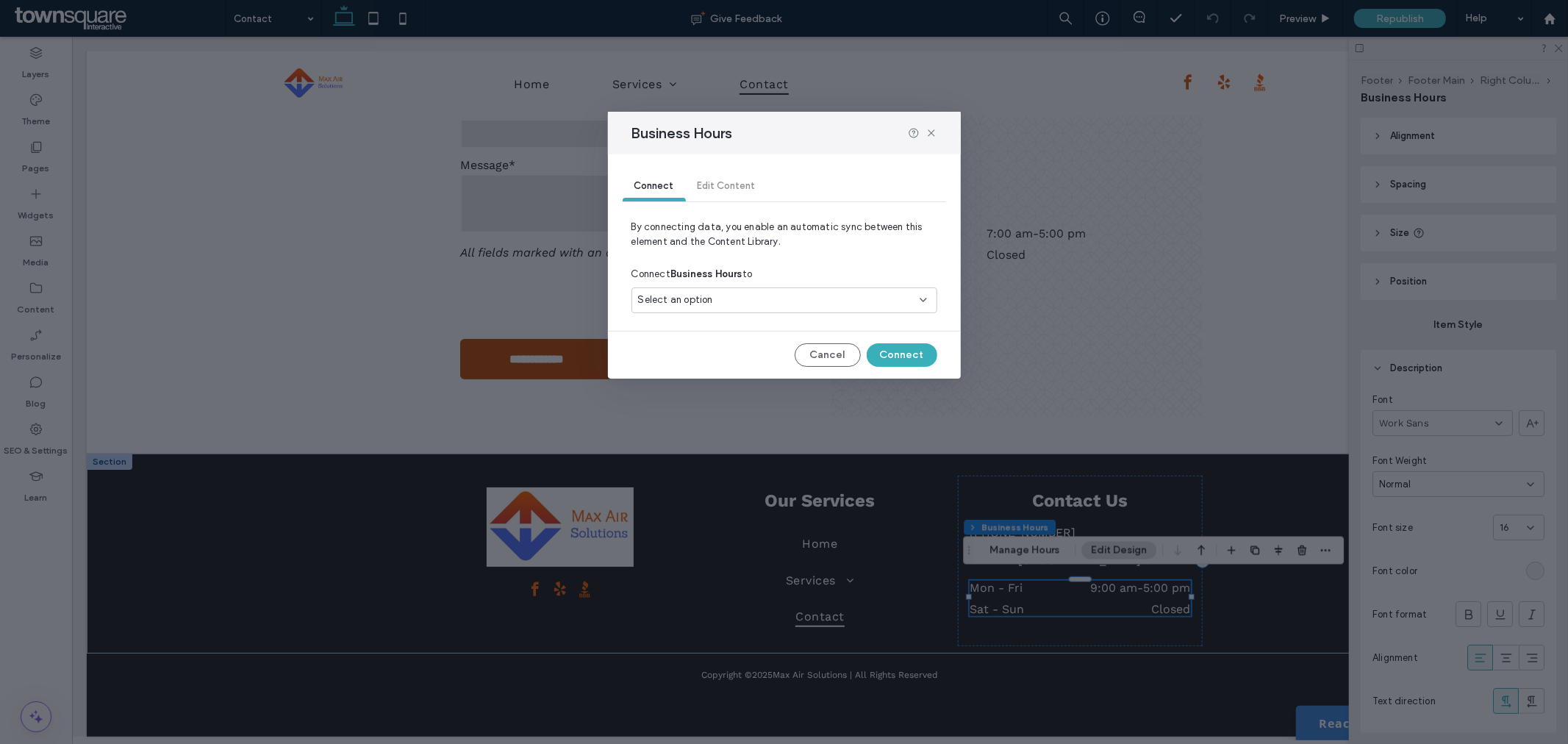
click at [800, 298] on div "Select an option" at bounding box center [775, 300] width 275 height 15
click at [755, 297] on div "Select an option" at bounding box center [775, 300] width 275 height 15
click at [812, 305] on div "Select an option" at bounding box center [775, 300] width 275 height 15
click at [851, 283] on div "Connect Business Hours to" at bounding box center [784, 275] width 305 height 27
click at [717, 188] on div "Connect Edit Content" at bounding box center [784, 187] width 324 height 29
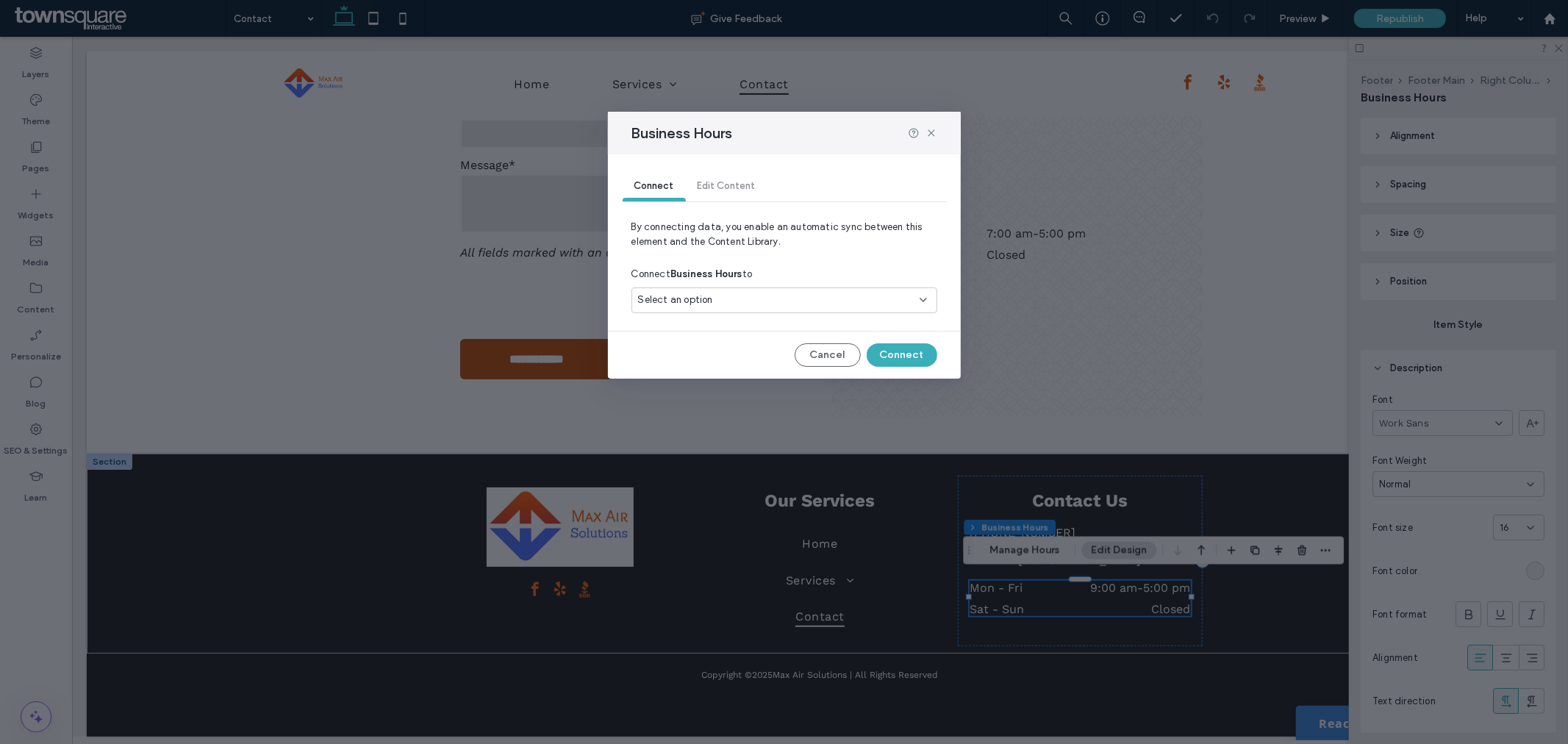
click at [739, 172] on div "Connect Edit Content" at bounding box center [784, 187] width 324 height 29
click at [671, 186] on span "Connect" at bounding box center [654, 186] width 39 height 11
click at [737, 187] on div "Connect Edit Content" at bounding box center [784, 187] width 324 height 29
click at [661, 189] on span "Connect" at bounding box center [654, 186] width 39 height 11
click at [605, 187] on div "Business Hours Connect Edit Content By connecting data, you enable an automatic…" at bounding box center [784, 372] width 1568 height 744
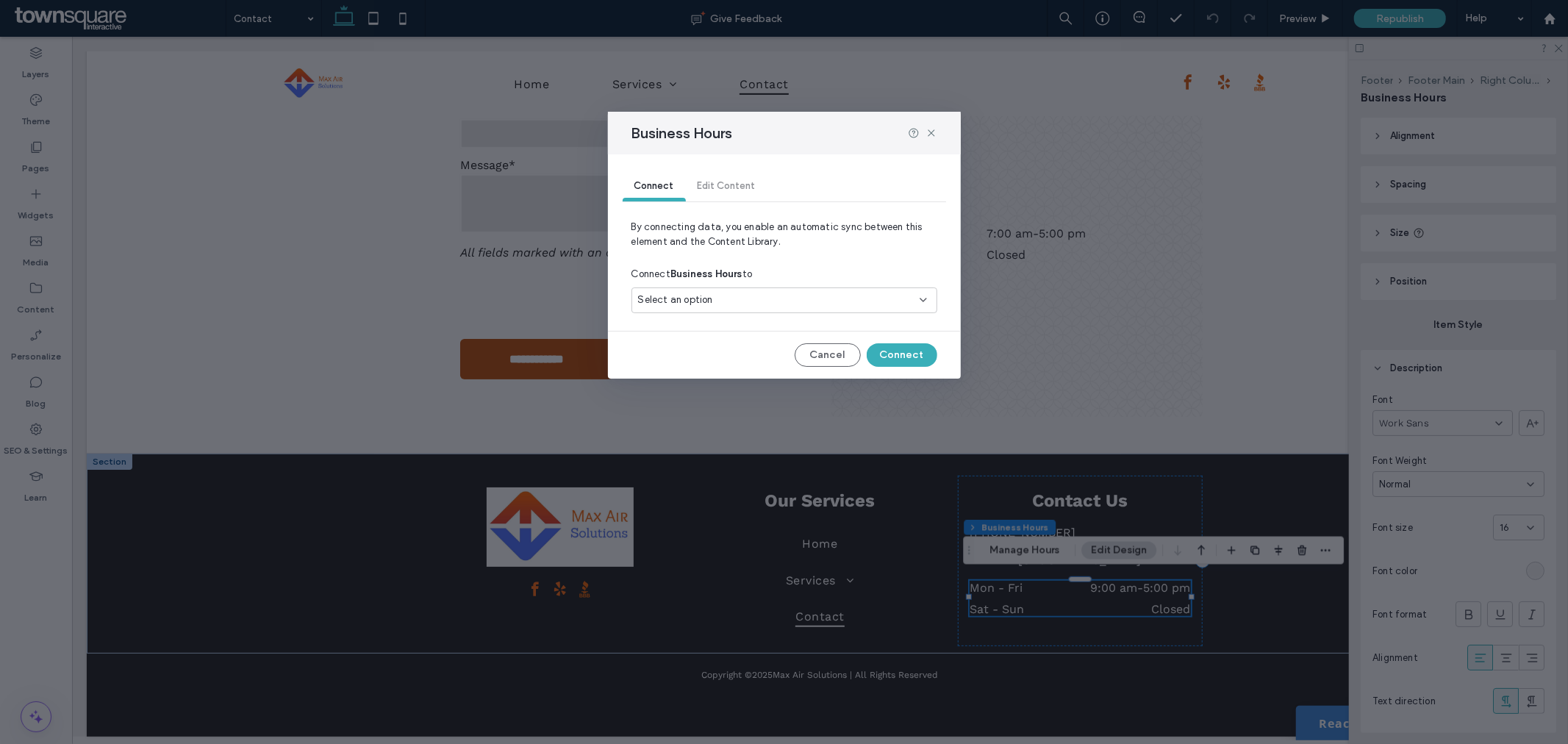
click at [629, 186] on div "Connect" at bounding box center [654, 187] width 63 height 29
click at [760, 299] on div "Select an option" at bounding box center [775, 300] width 275 height 15
click at [808, 248] on span "By connecting data, you enable an automatic sync between this element and the C…" at bounding box center [784, 240] width 305 height 41
click at [821, 355] on button "Cancel" at bounding box center [827, 355] width 66 height 24
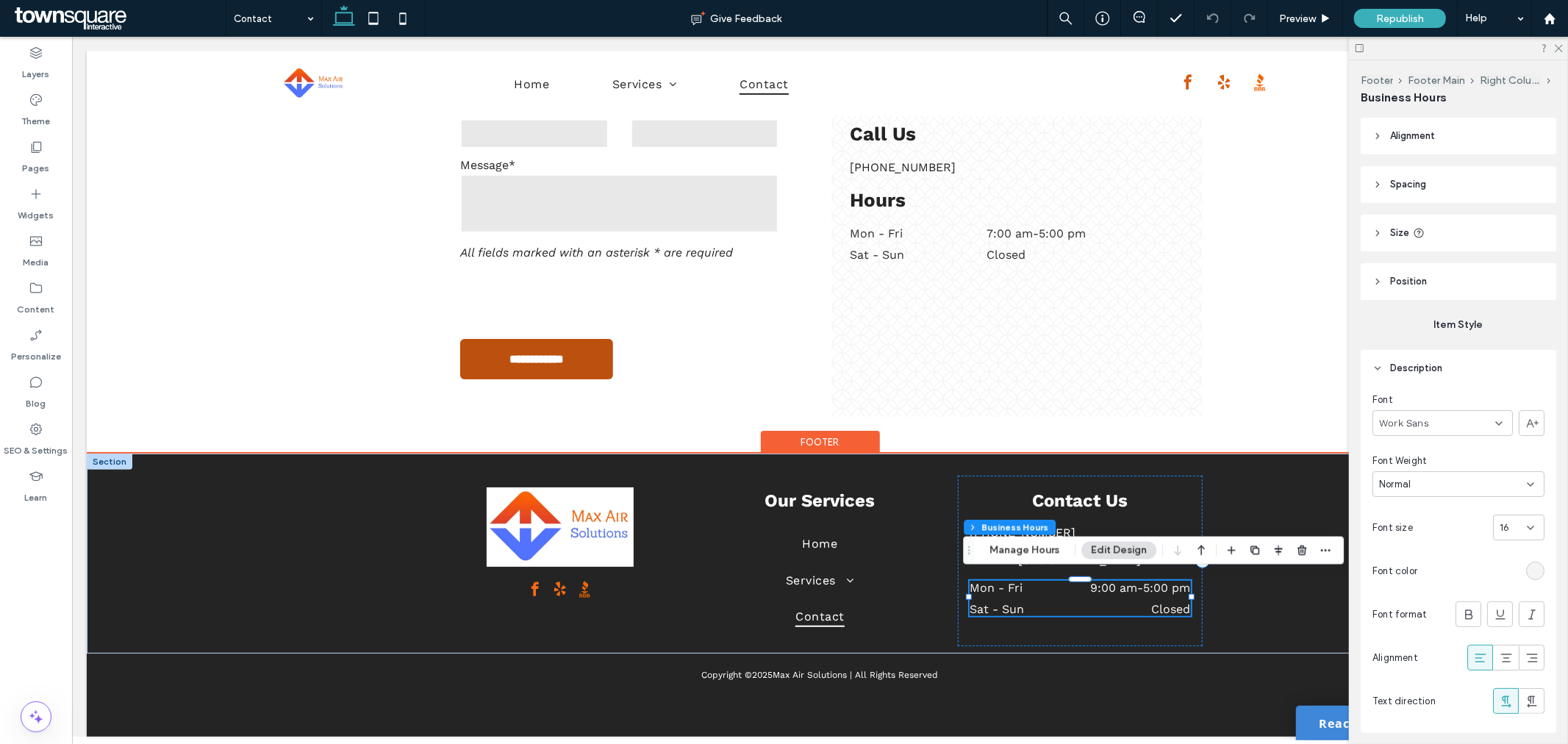
click at [1130, 601] on dd "Closed" at bounding box center [1125, 609] width 131 height 14
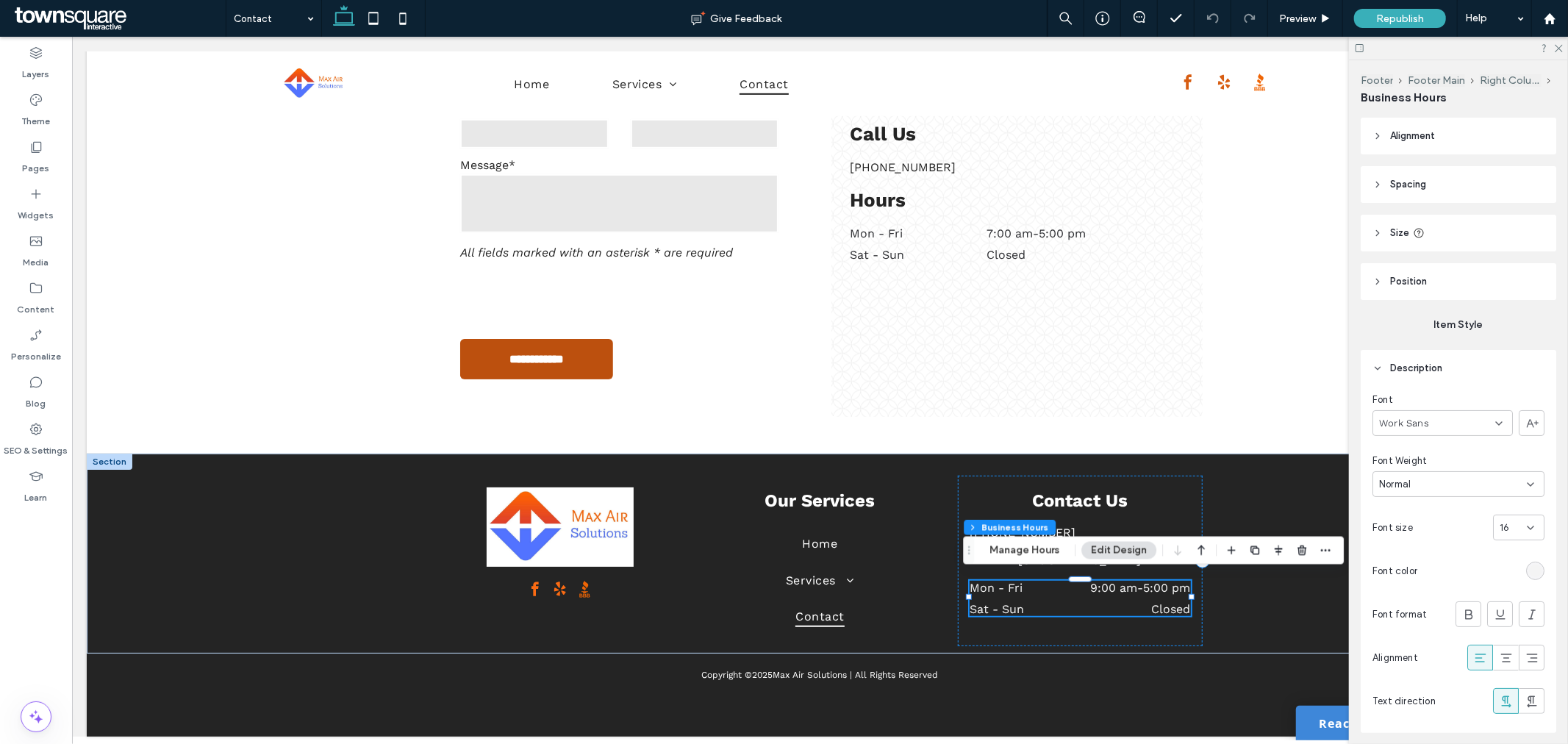
click at [1134, 552] on button "Edit Design" at bounding box center [1119, 550] width 75 height 17
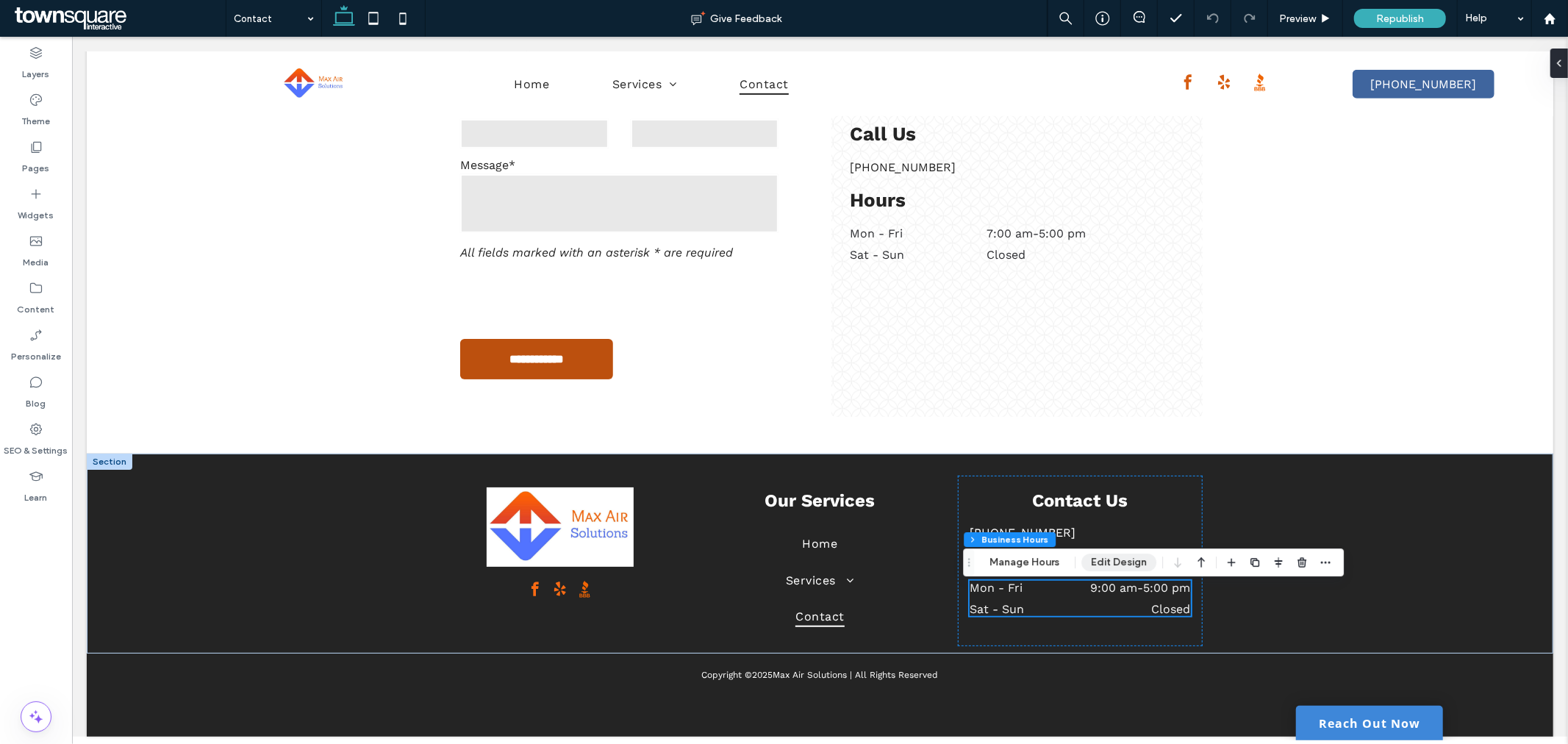
scroll to position [614, 0]
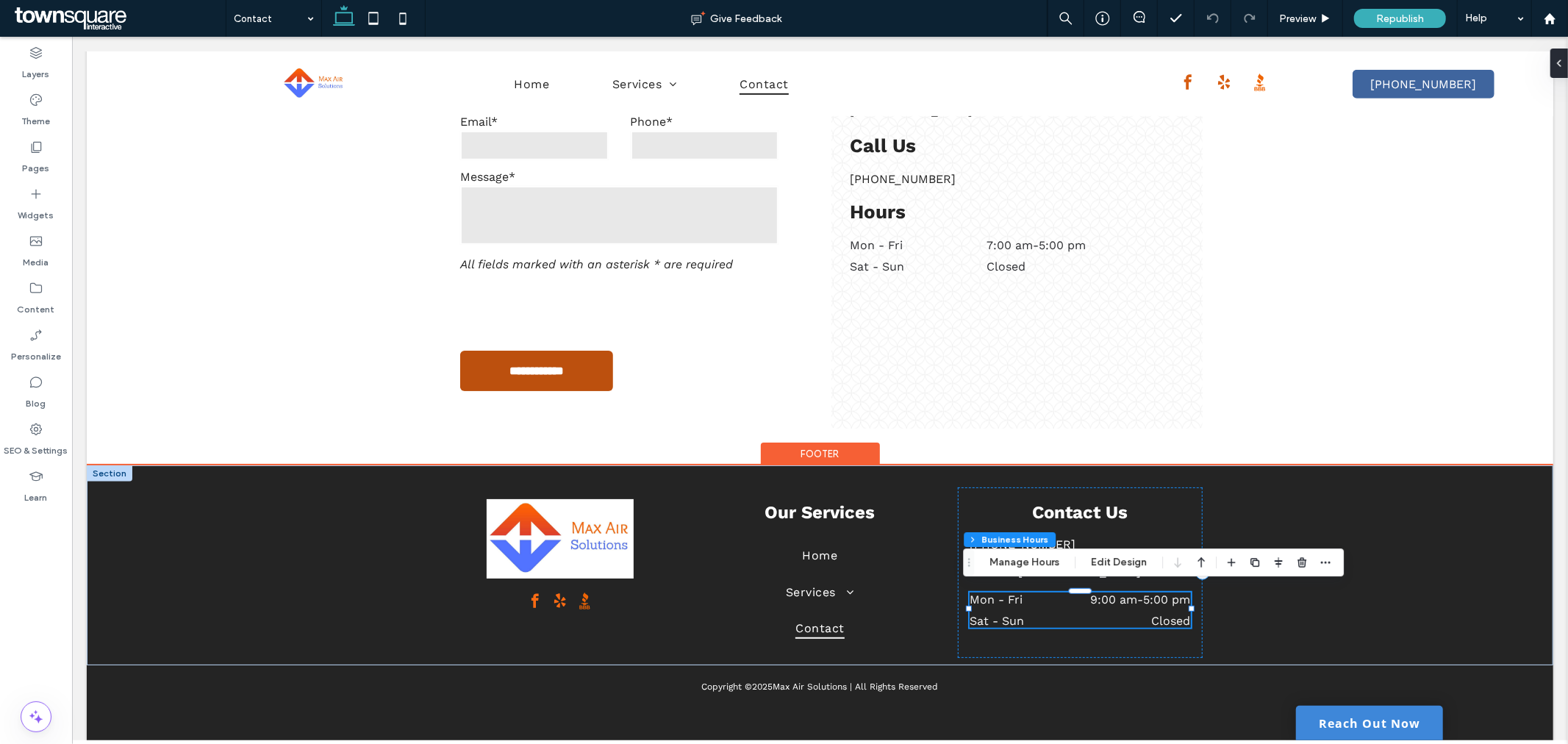
click at [1122, 594] on dd "9:00 am - 5:00 pm" at bounding box center [1125, 599] width 131 height 14
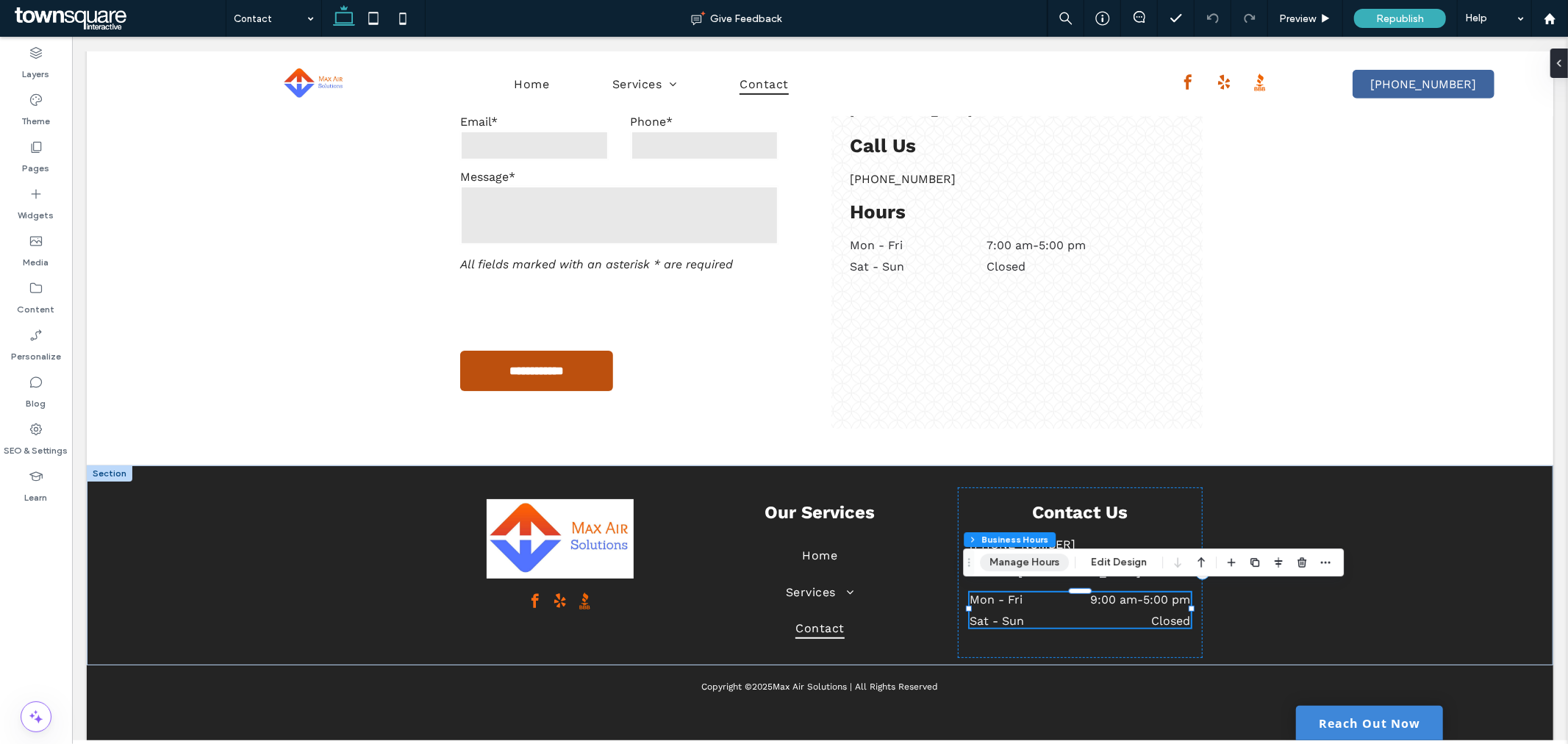
click at [1026, 561] on button "Manage Hours" at bounding box center [1024, 562] width 89 height 17
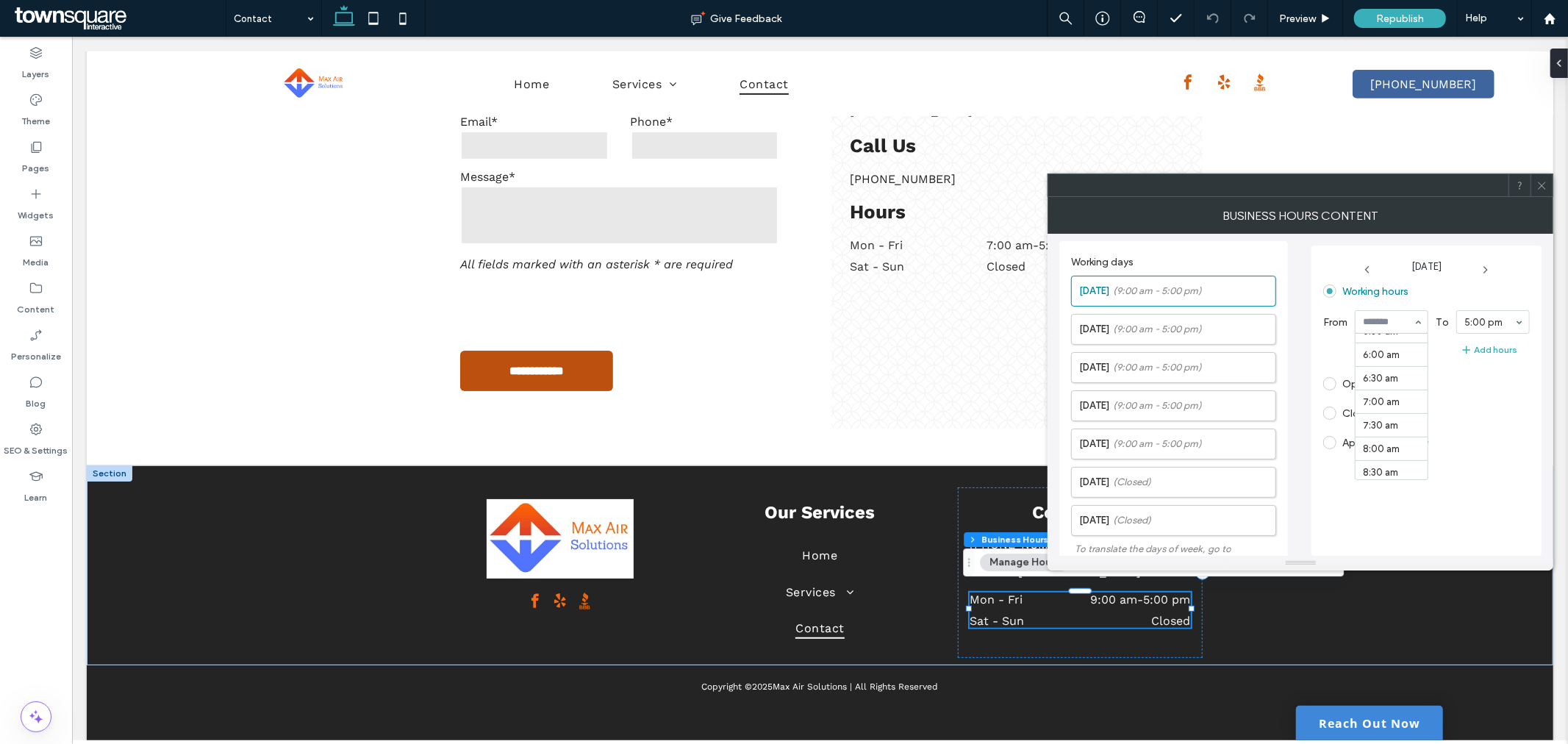
scroll to position [268, 0]
click at [1189, 328] on span "(9:00 am - 5:00 pm)" at bounding box center [1157, 329] width 89 height 15
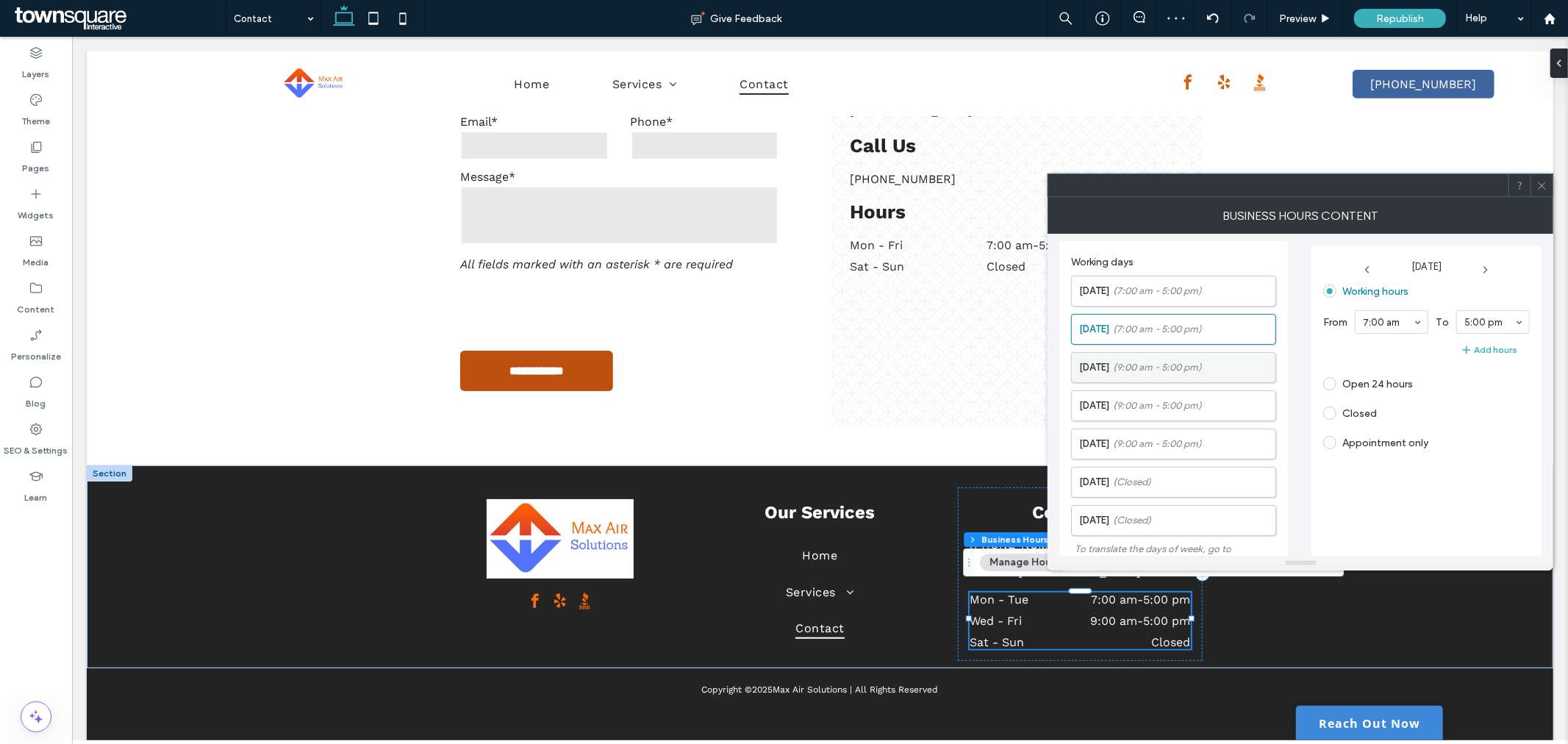
click at [1181, 368] on span "(9:00 am - 5:00 pm)" at bounding box center [1157, 368] width 89 height 15
click at [1202, 402] on span "(9:00 am - 5:00 pm)" at bounding box center [1157, 405] width 89 height 15
click at [1178, 450] on span "(9:00 am - 5:00 pm)" at bounding box center [1157, 444] width 89 height 15
click at [1547, 185] on icon at bounding box center [1542, 186] width 11 height 11
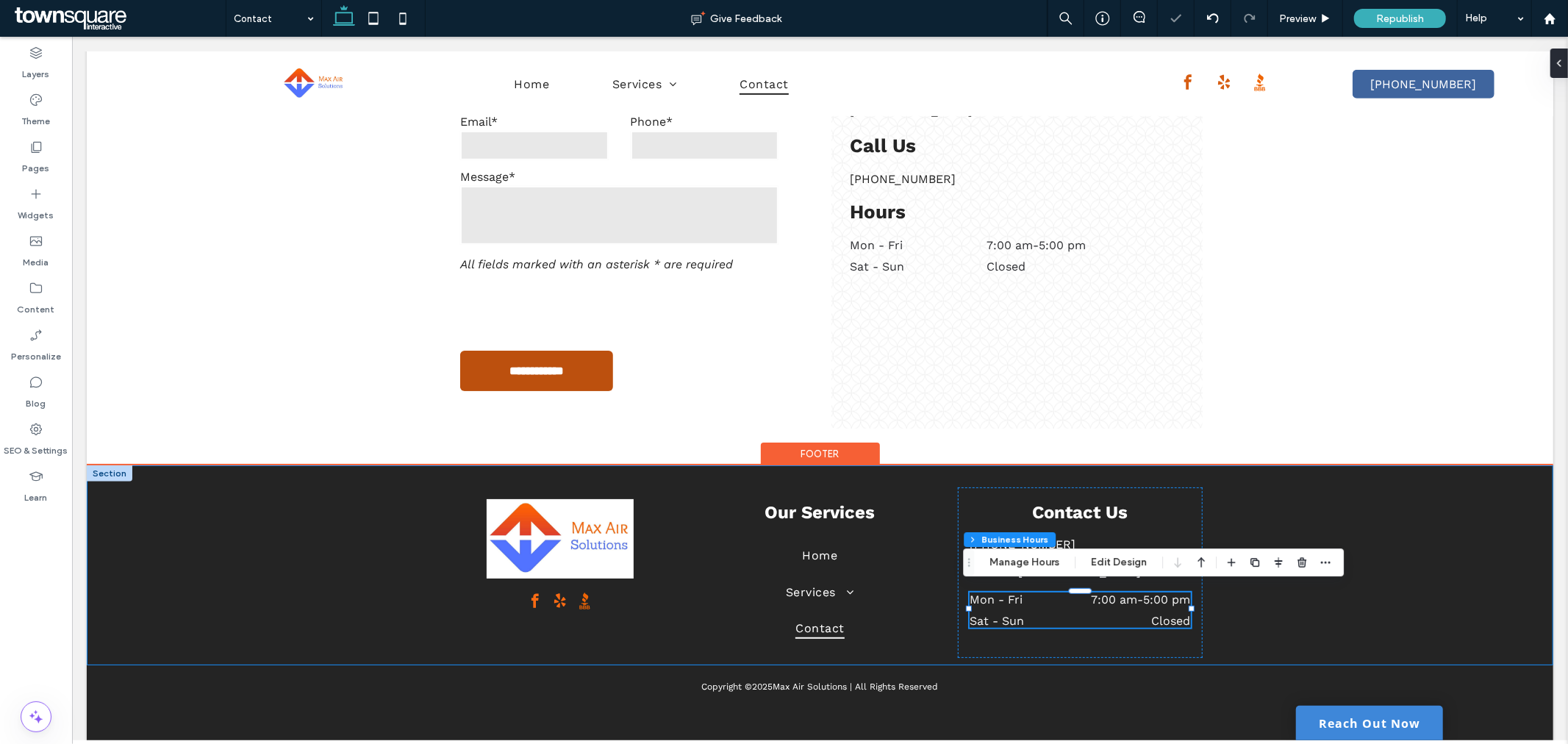
click at [1392, 627] on div "Our Services Home Services HVAC Service & Repair HVAC Installations Refrigerati…" at bounding box center [819, 564] width 1466 height 200
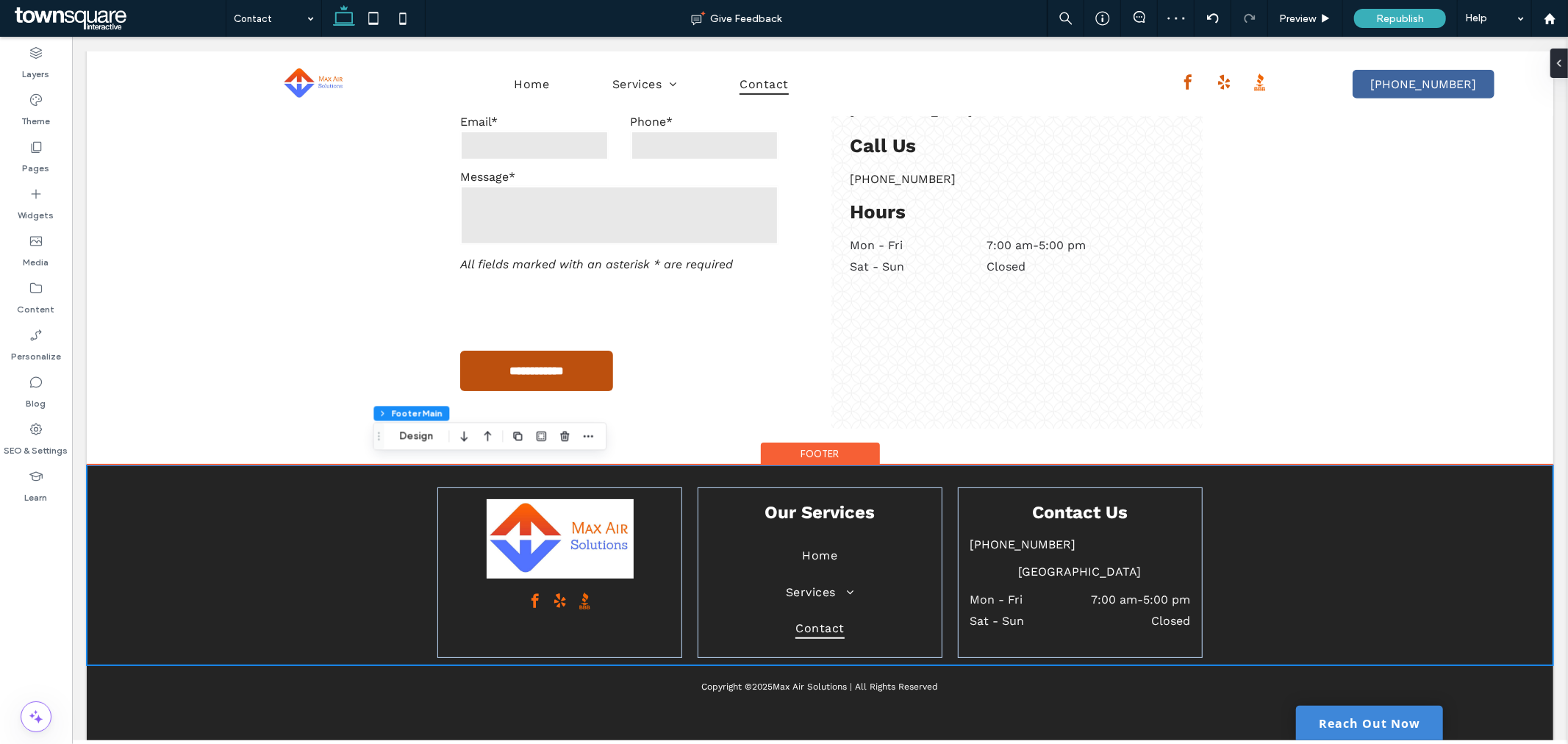
click at [1313, 551] on div "Our Services Home Services HVAC Service & Repair HVAC Installations Refrigerati…" at bounding box center [819, 564] width 1466 height 200
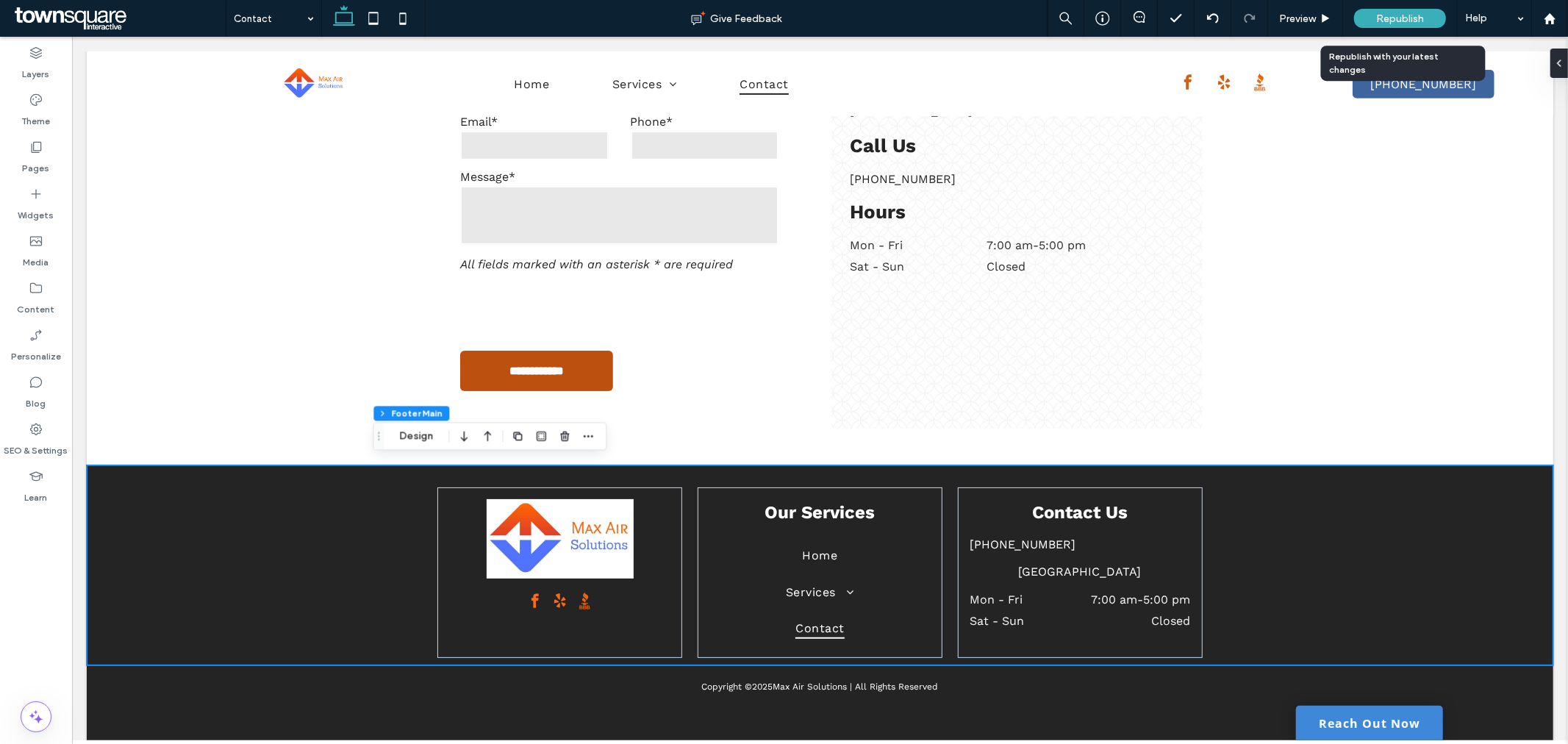
click at [1386, 20] on span "Republish" at bounding box center [1400, 19] width 48 height 13
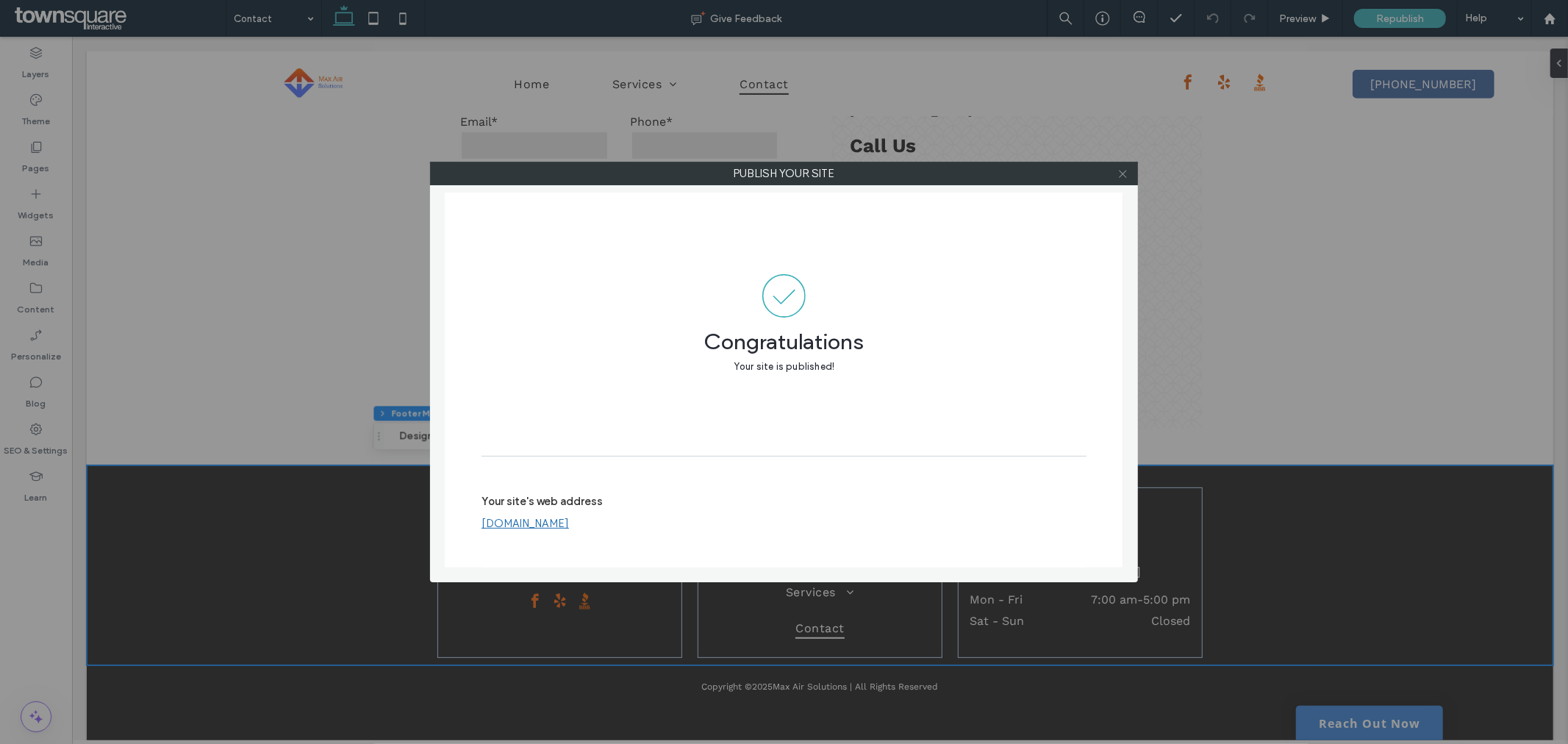
click at [1117, 172] on icon at bounding box center [1122, 174] width 11 height 11
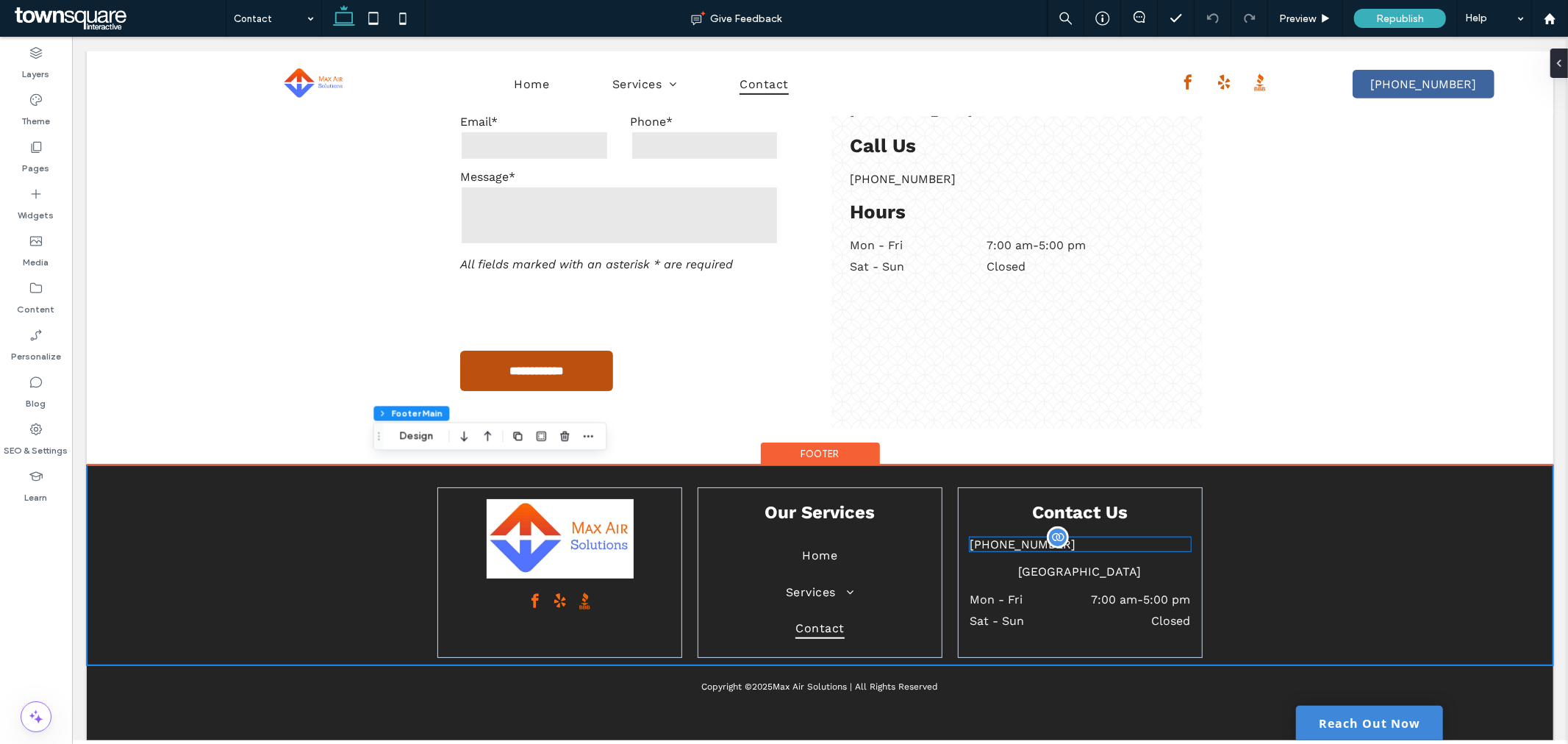
click at [1131, 539] on div "[PHONE_NUMBER]" at bounding box center [1079, 544] width 221 height 14
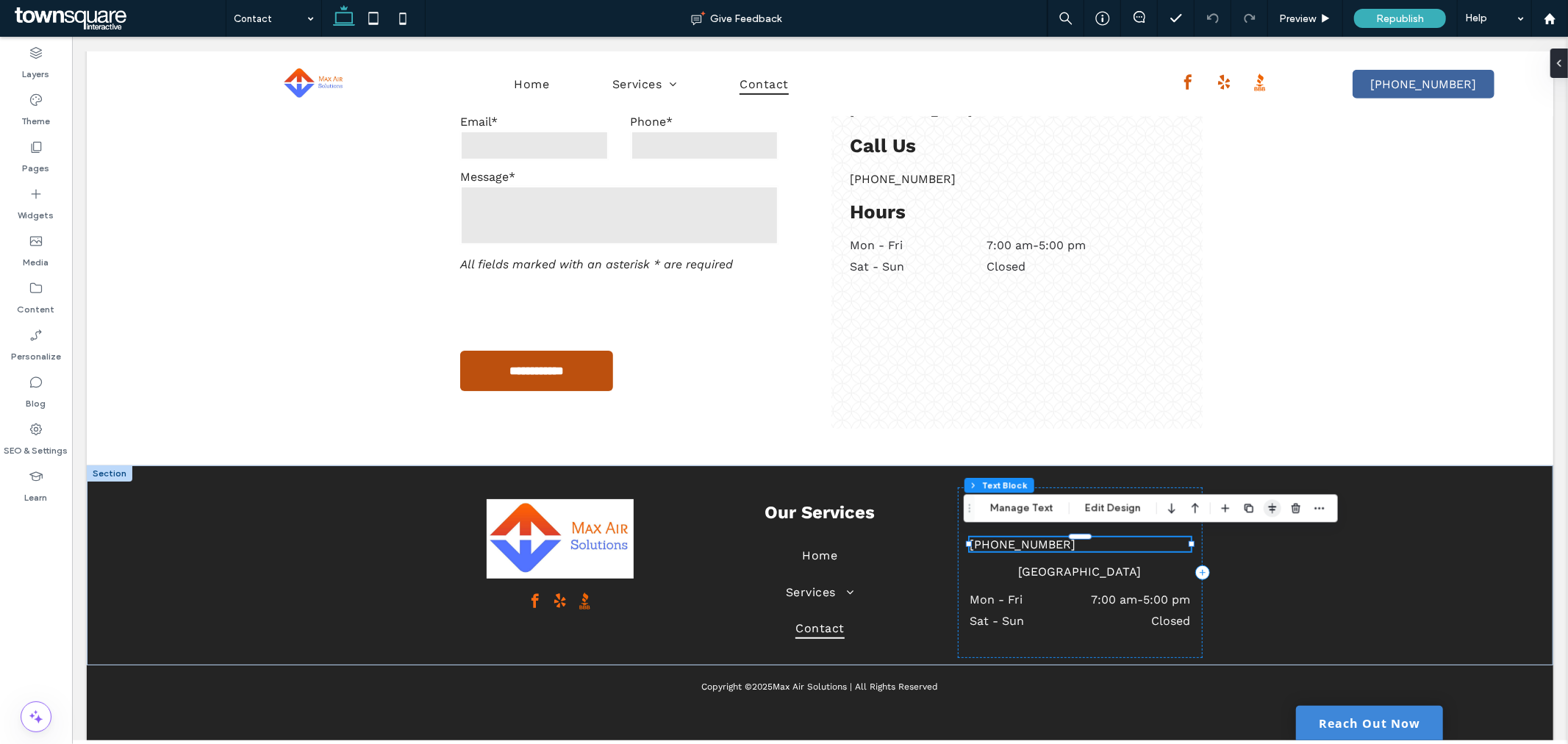
click at [1267, 505] on icon "button" at bounding box center [1272, 508] width 12 height 12
click at [1255, 539] on use "center" at bounding box center [1257, 536] width 8 height 10
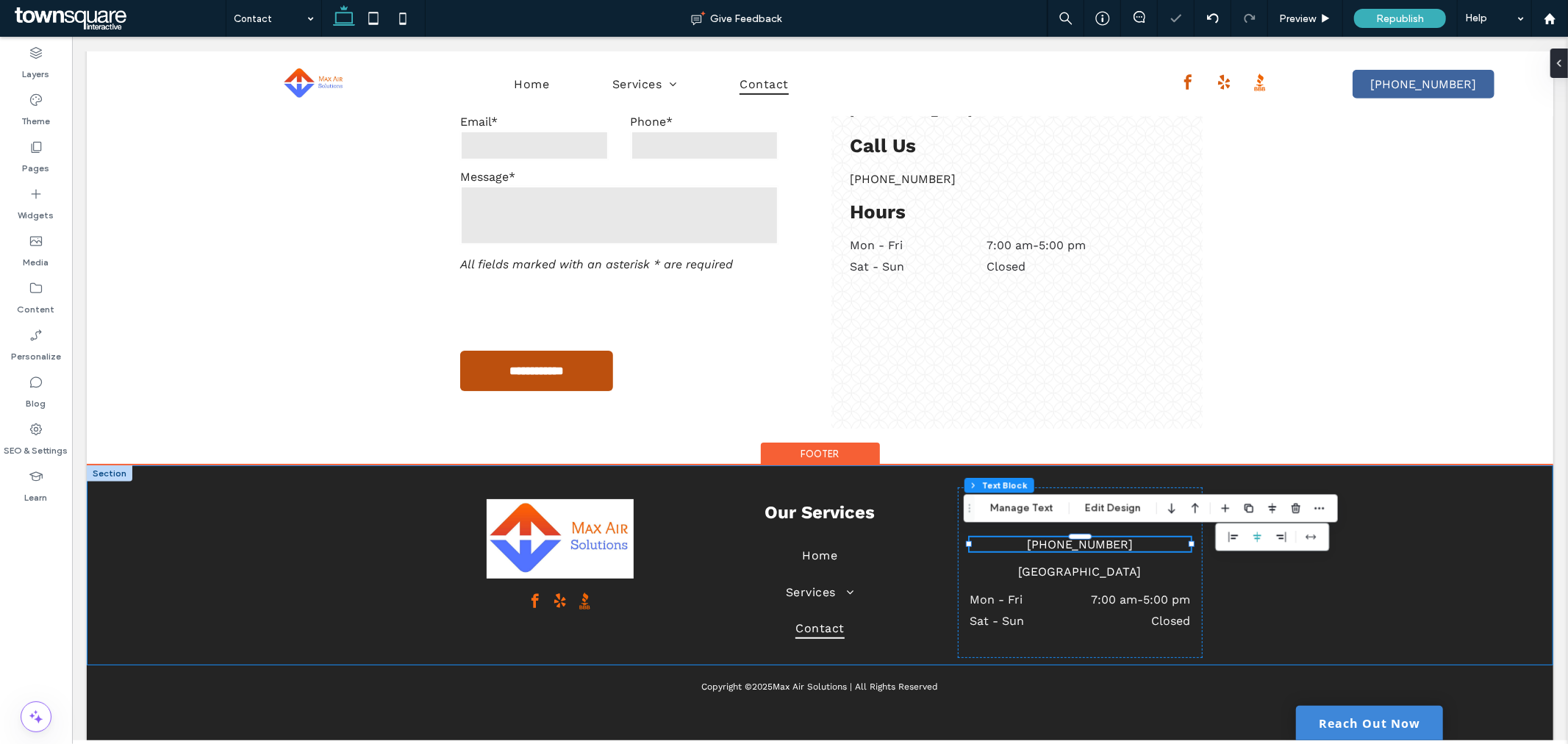
click at [1430, 596] on div "Our Services Home Services HVAC Service & Repair HVAC Installations Refrigerati…" at bounding box center [819, 564] width 1466 height 200
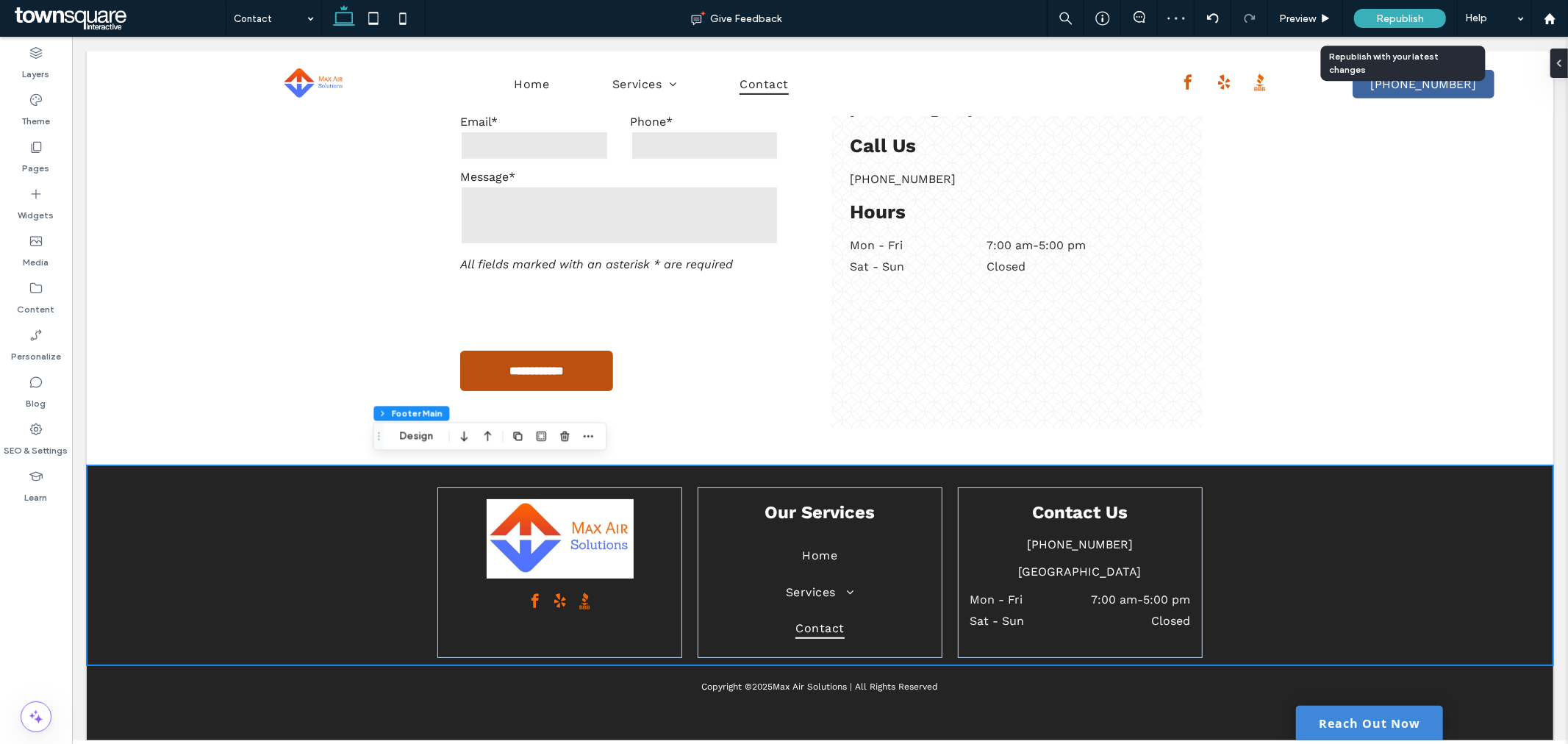
click at [1410, 17] on span "Republish" at bounding box center [1400, 19] width 48 height 13
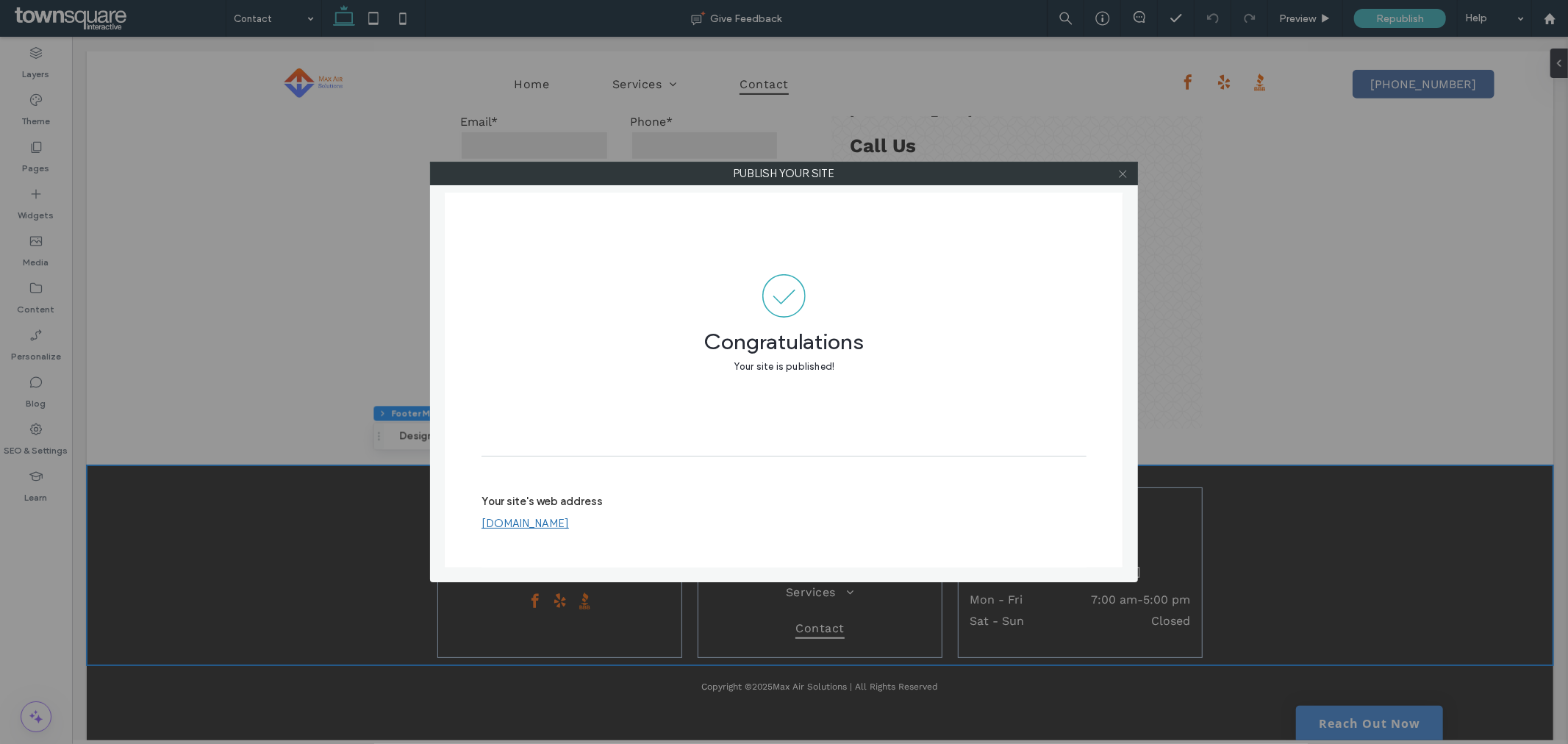
click at [1122, 174] on icon at bounding box center [1122, 174] width 11 height 11
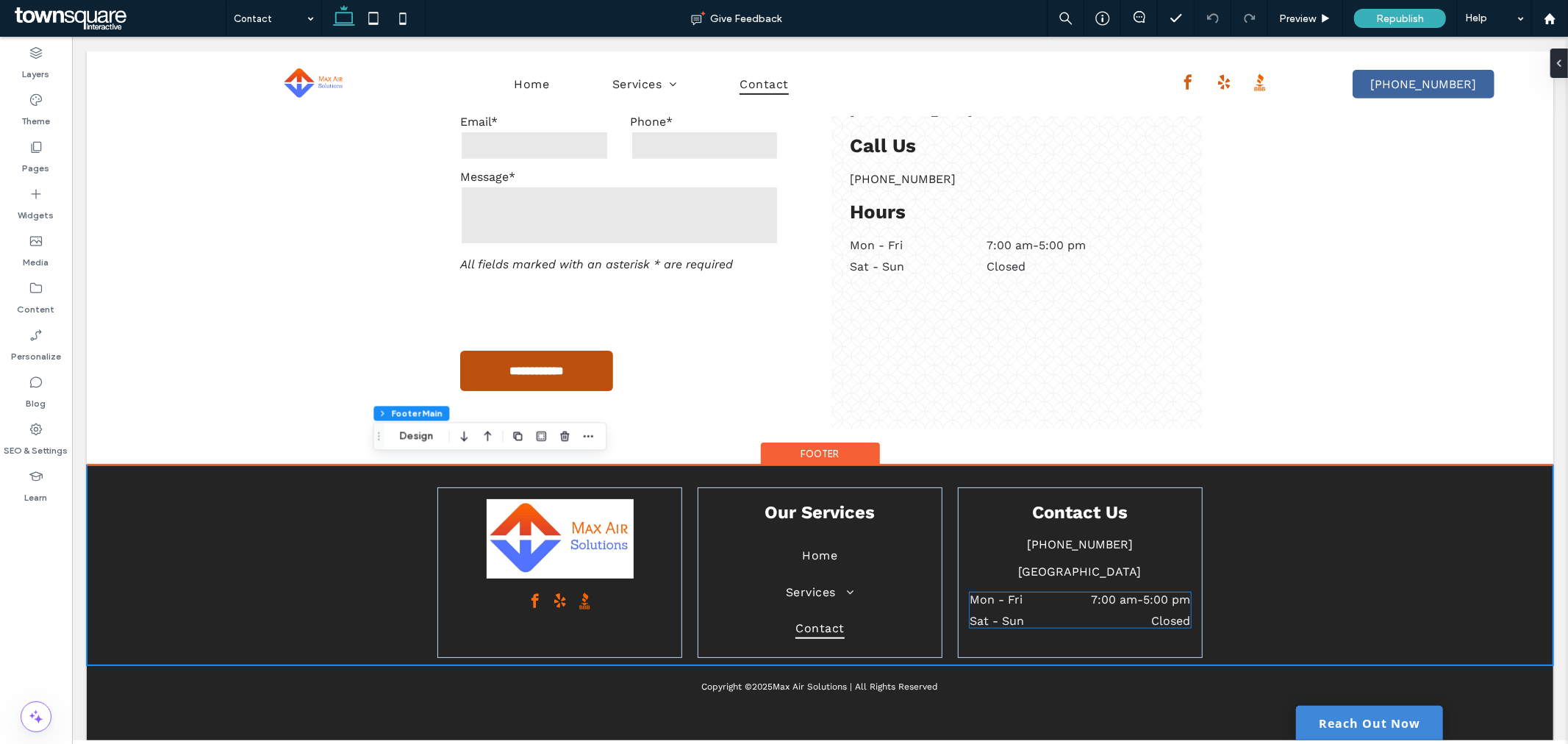
scroll to position [611, 0]
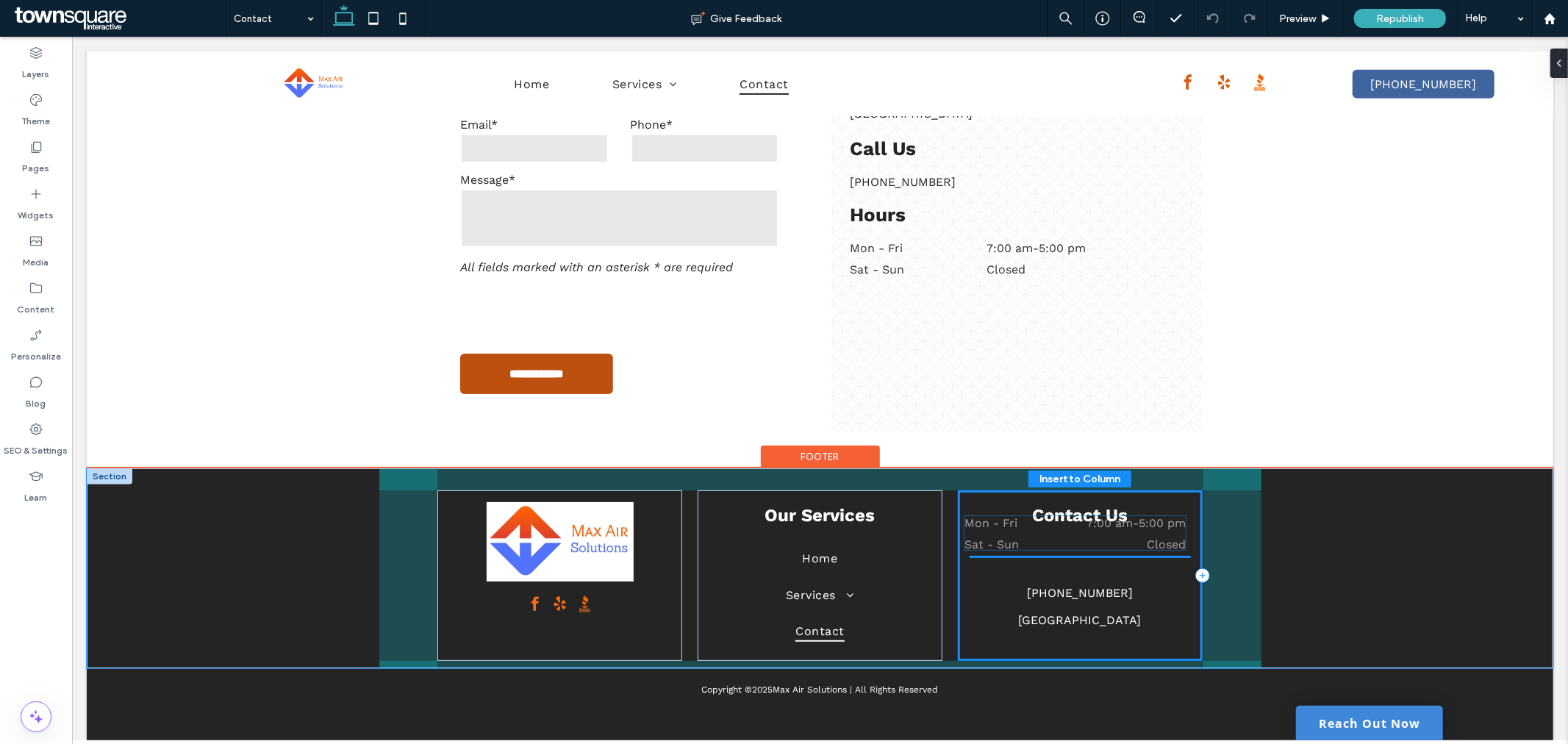
drag, startPoint x: 1168, startPoint y: 606, endPoint x: 1169, endPoint y: 536, distance: 70.0
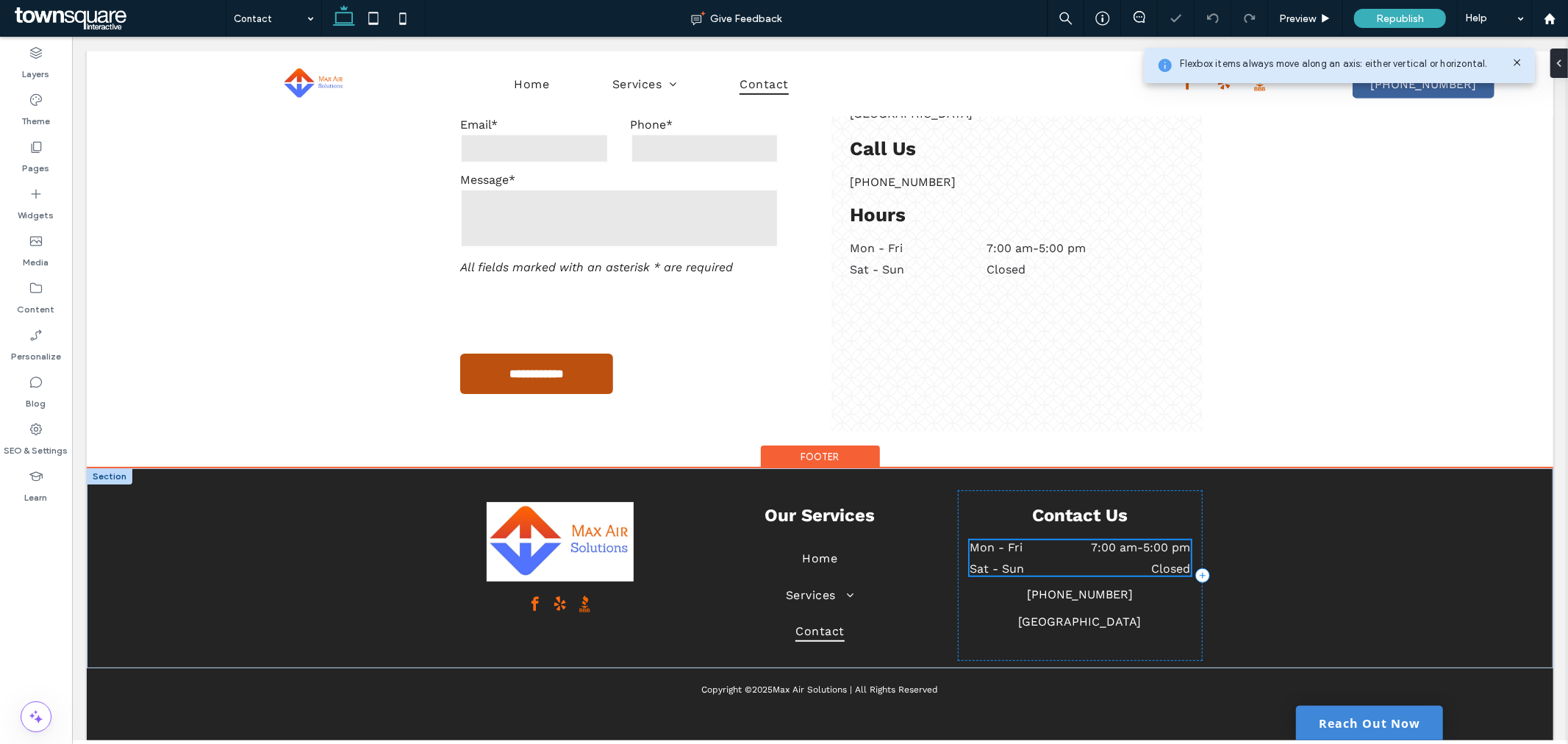
scroll to position [614, 0]
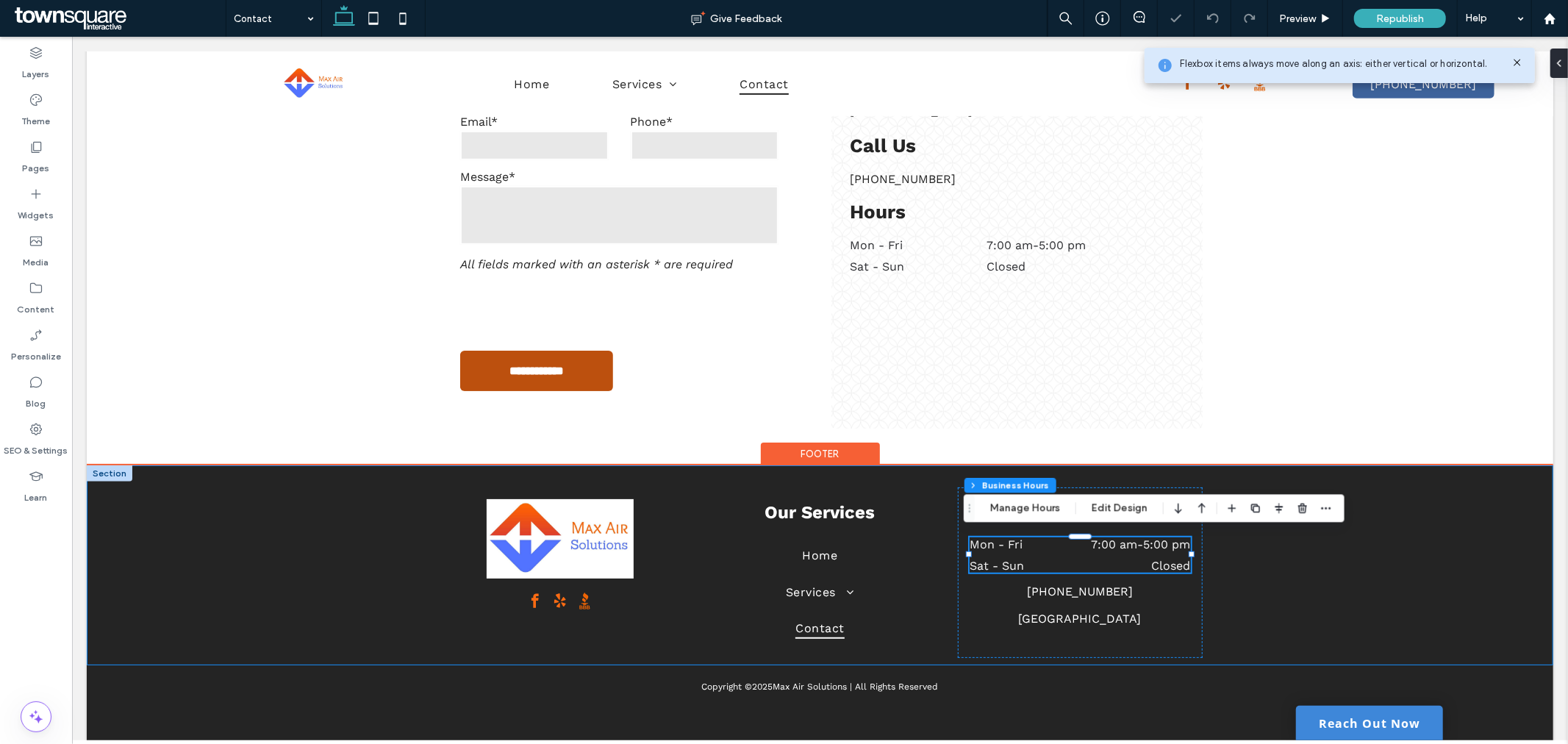
click at [1370, 594] on div "Our Services Home Services HVAC Service & Repair HVAC Installations Refrigerati…" at bounding box center [819, 564] width 1466 height 200
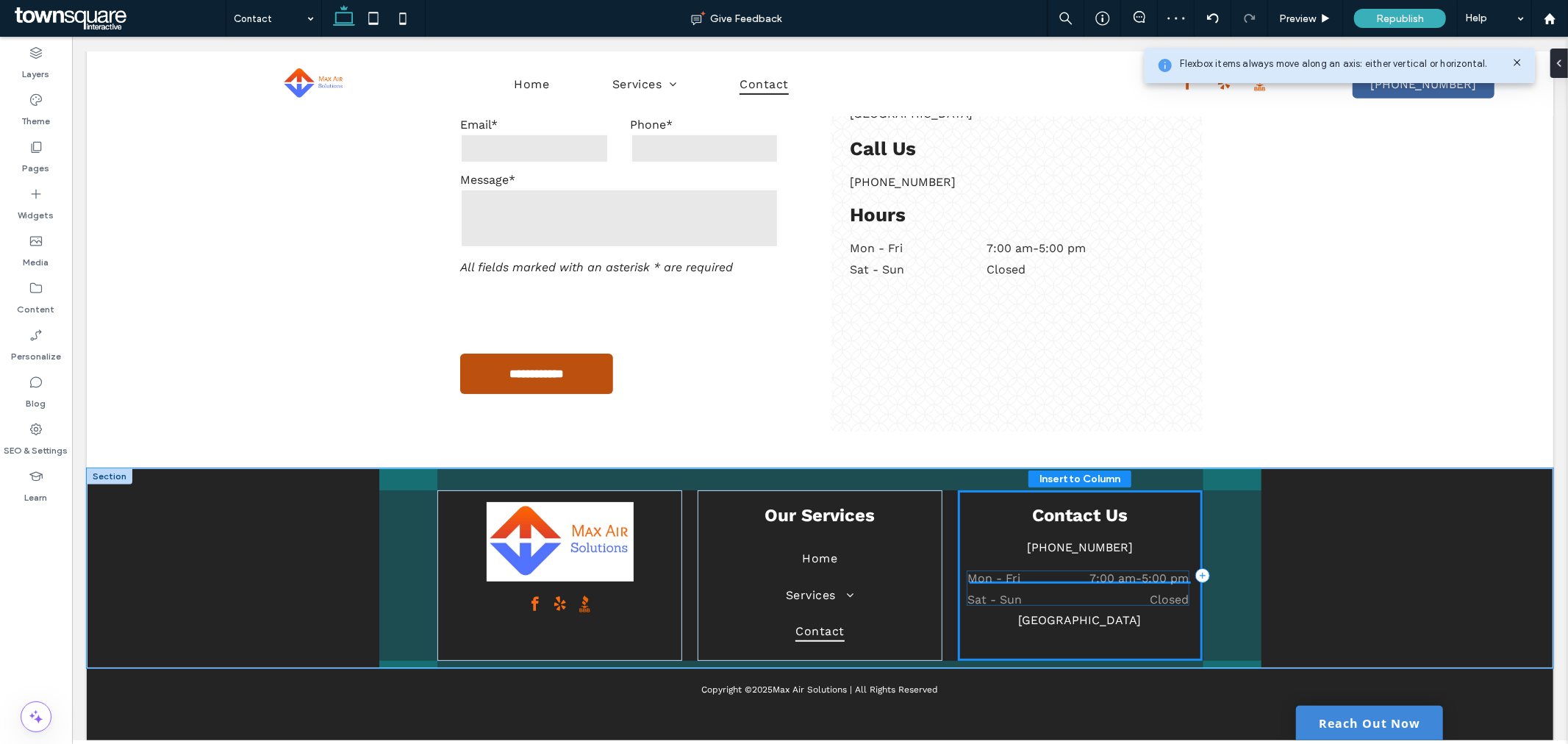
drag, startPoint x: 1165, startPoint y: 546, endPoint x: 1169, endPoint y: 585, distance: 39.2
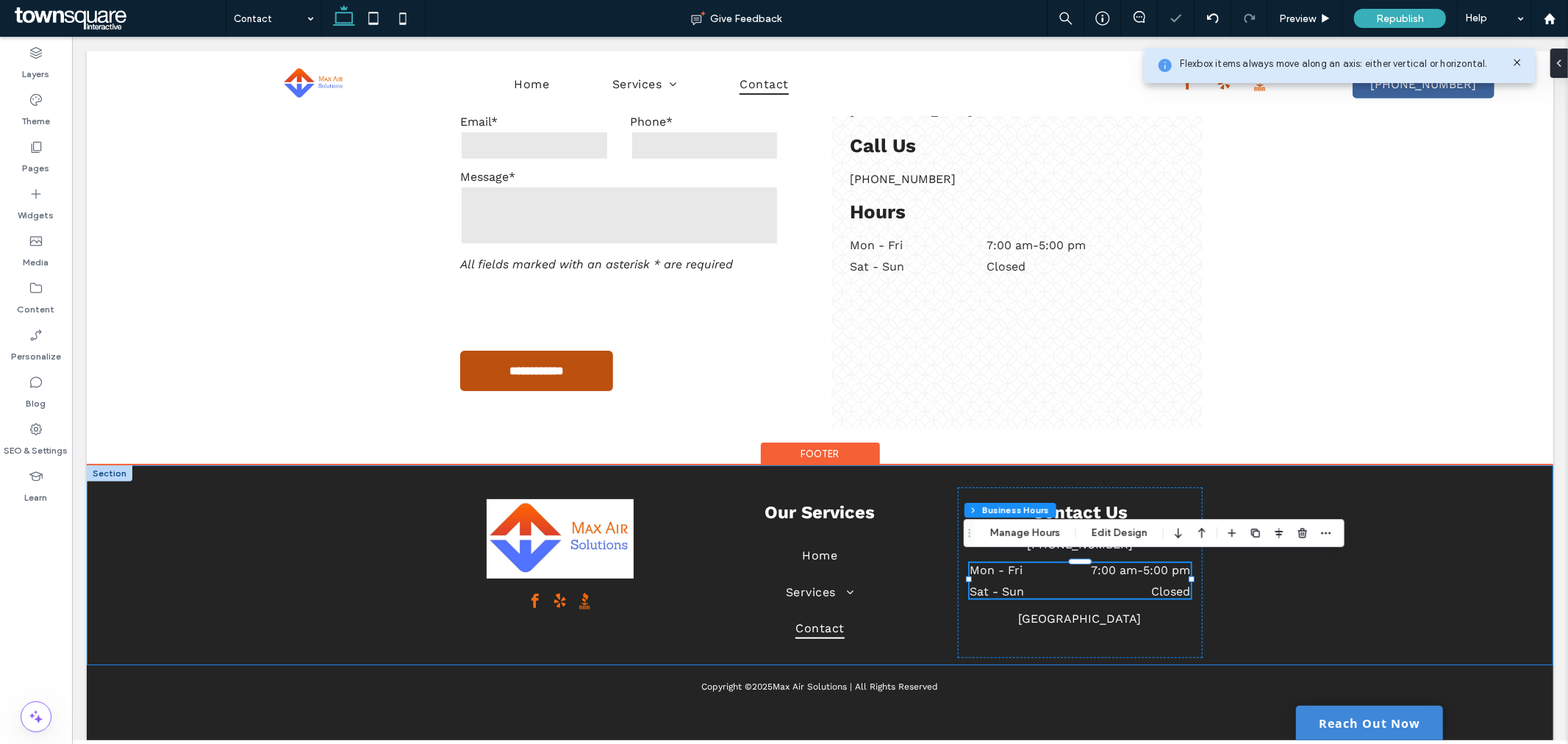
click at [1318, 605] on div "Our Services Home Services HVAC Service & Repair HVAC Installations Refrigerati…" at bounding box center [819, 564] width 1466 height 200
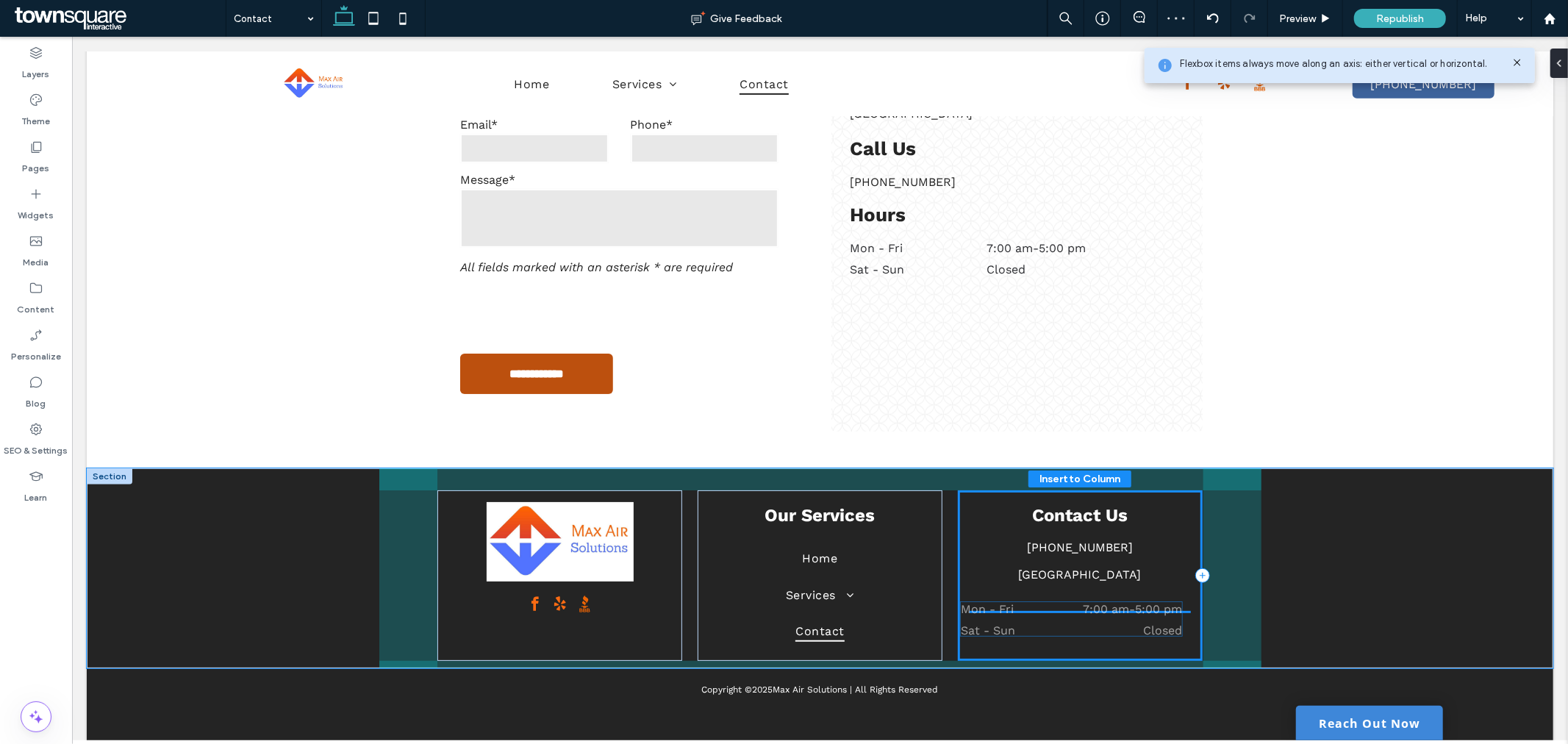
drag, startPoint x: 1159, startPoint y: 576, endPoint x: 1156, endPoint y: 621, distance: 45.1
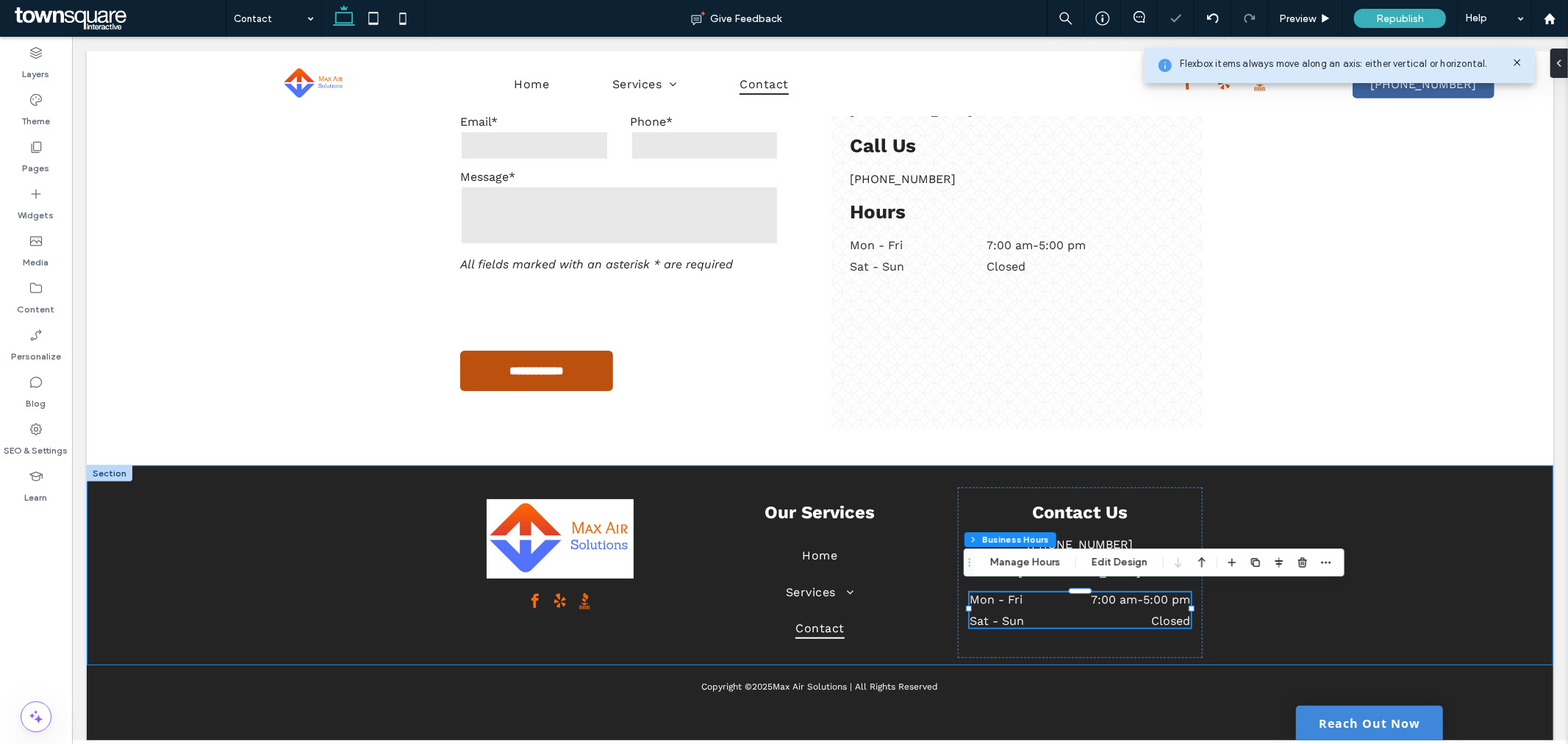
click at [1328, 590] on div "Our Services Home Services HVAC Service & Repair HVAC Installations Refrigerati…" at bounding box center [819, 564] width 1466 height 200
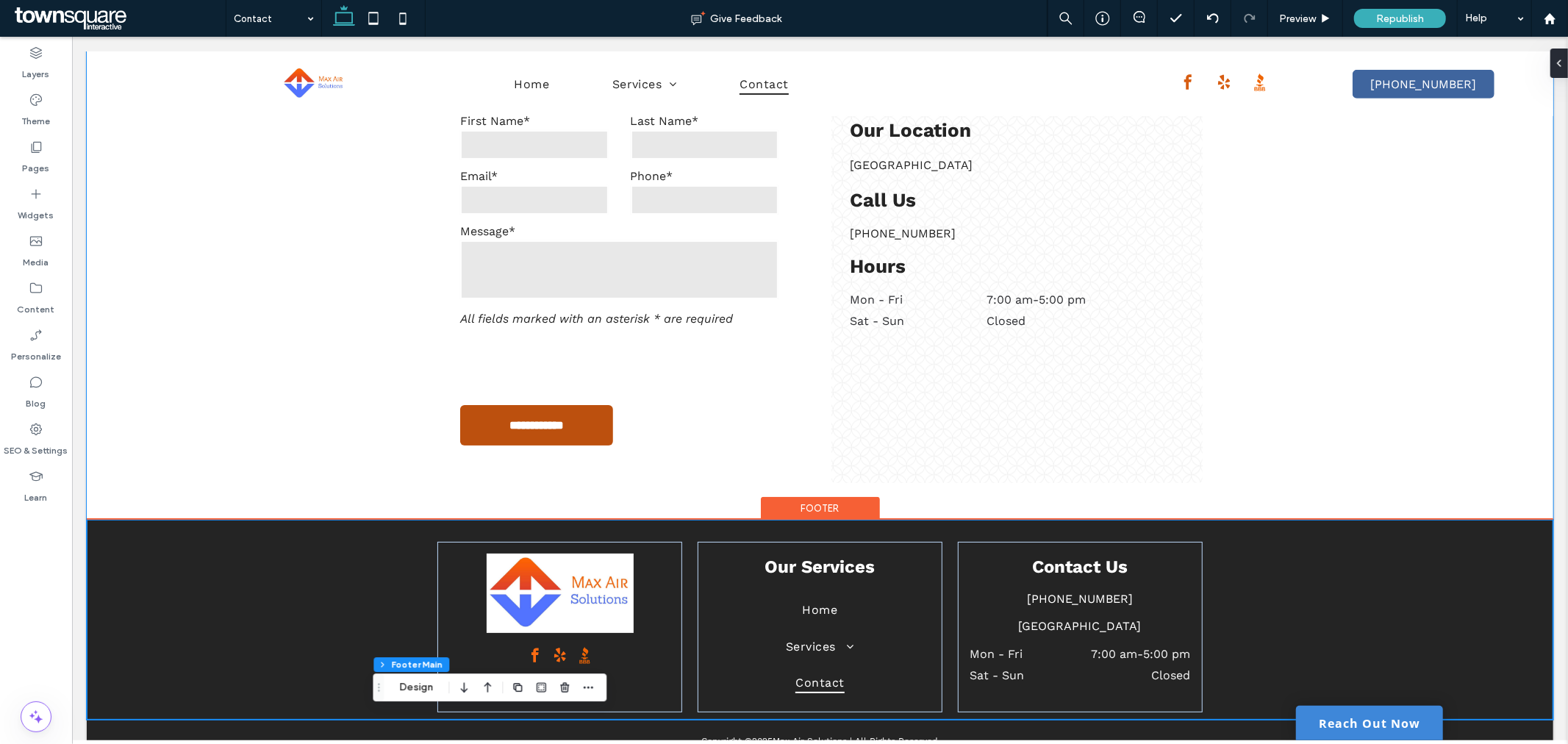
scroll to position [572, 0]
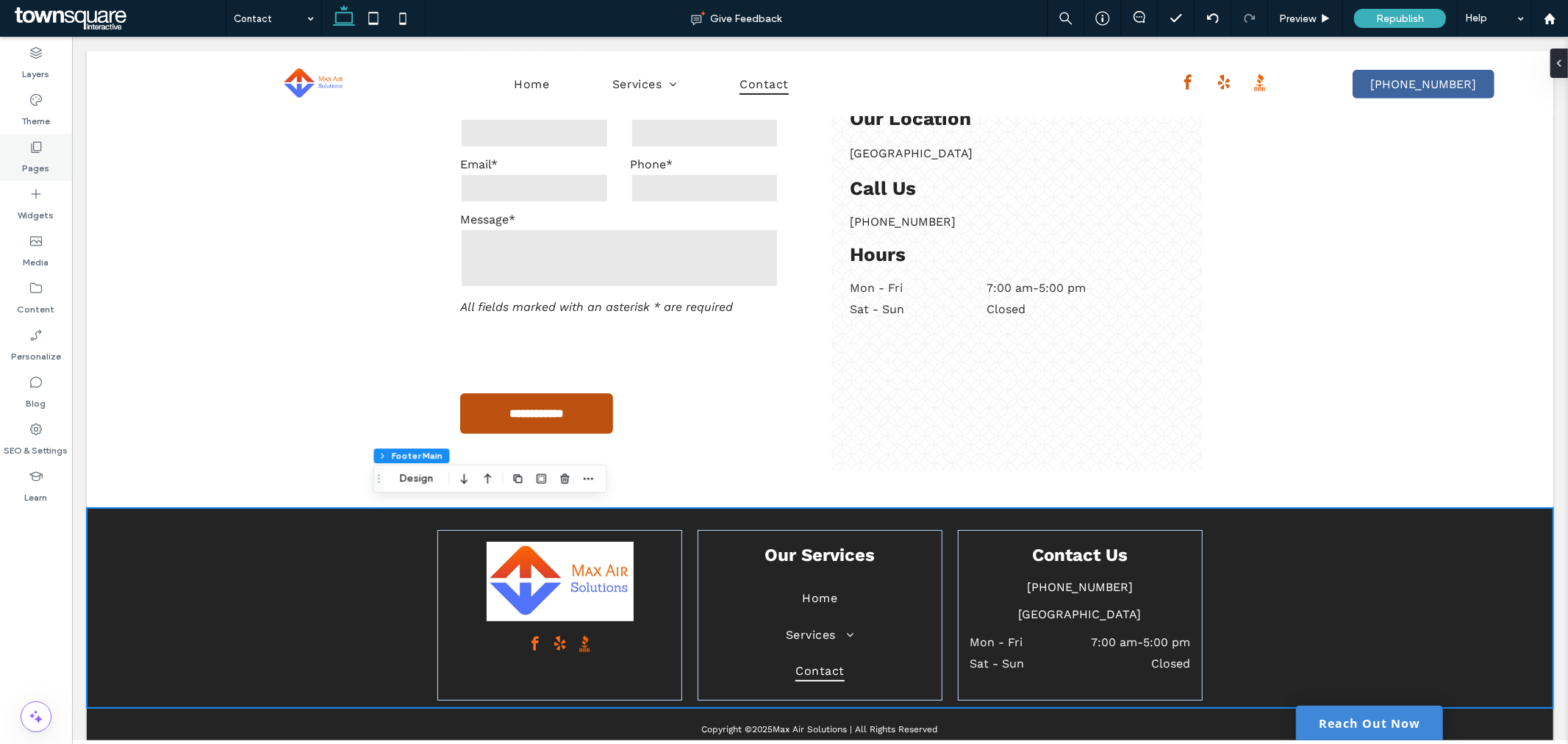
click at [45, 154] on label "Pages" at bounding box center [36, 165] width 28 height 20
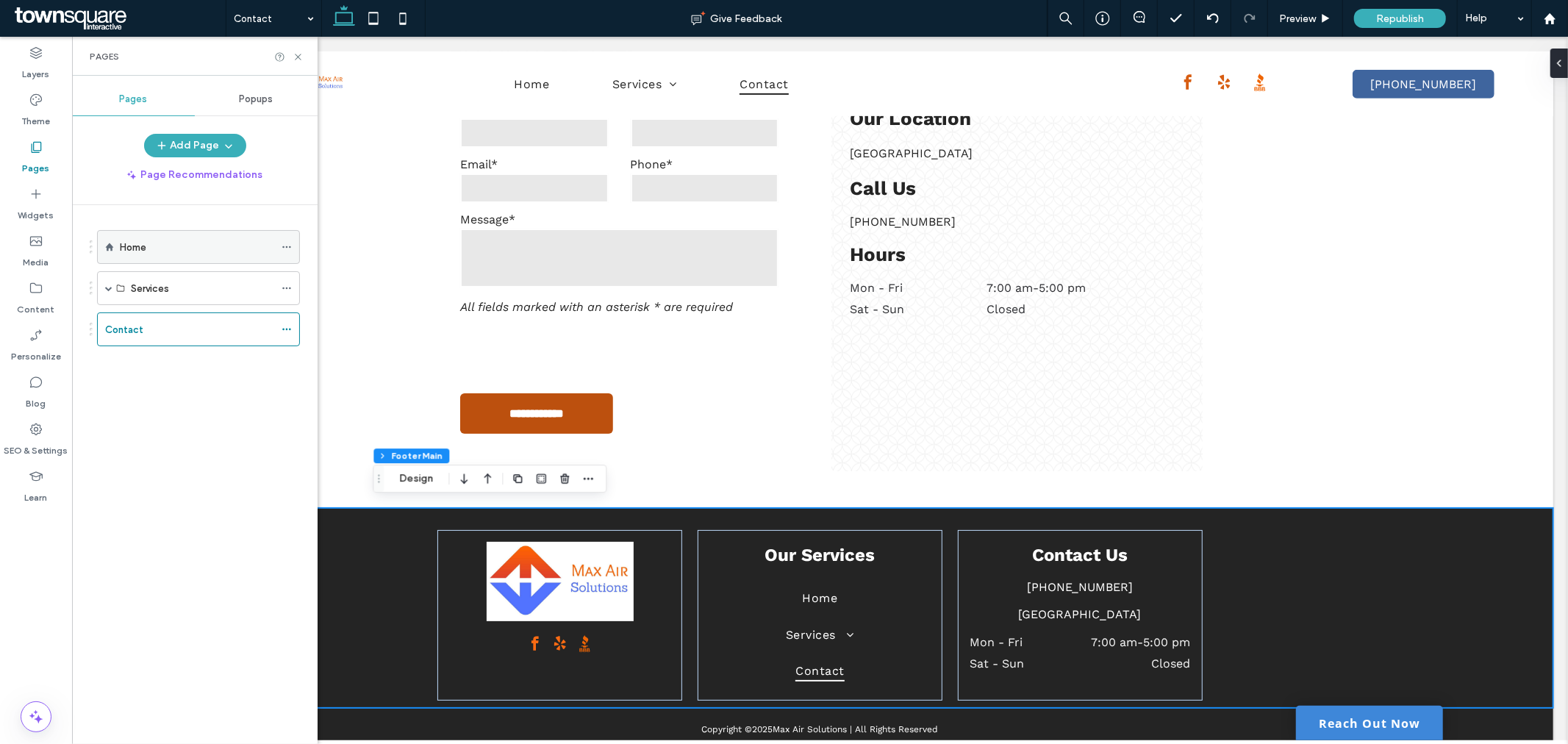
click at [219, 243] on div "Home" at bounding box center [197, 247] width 154 height 16
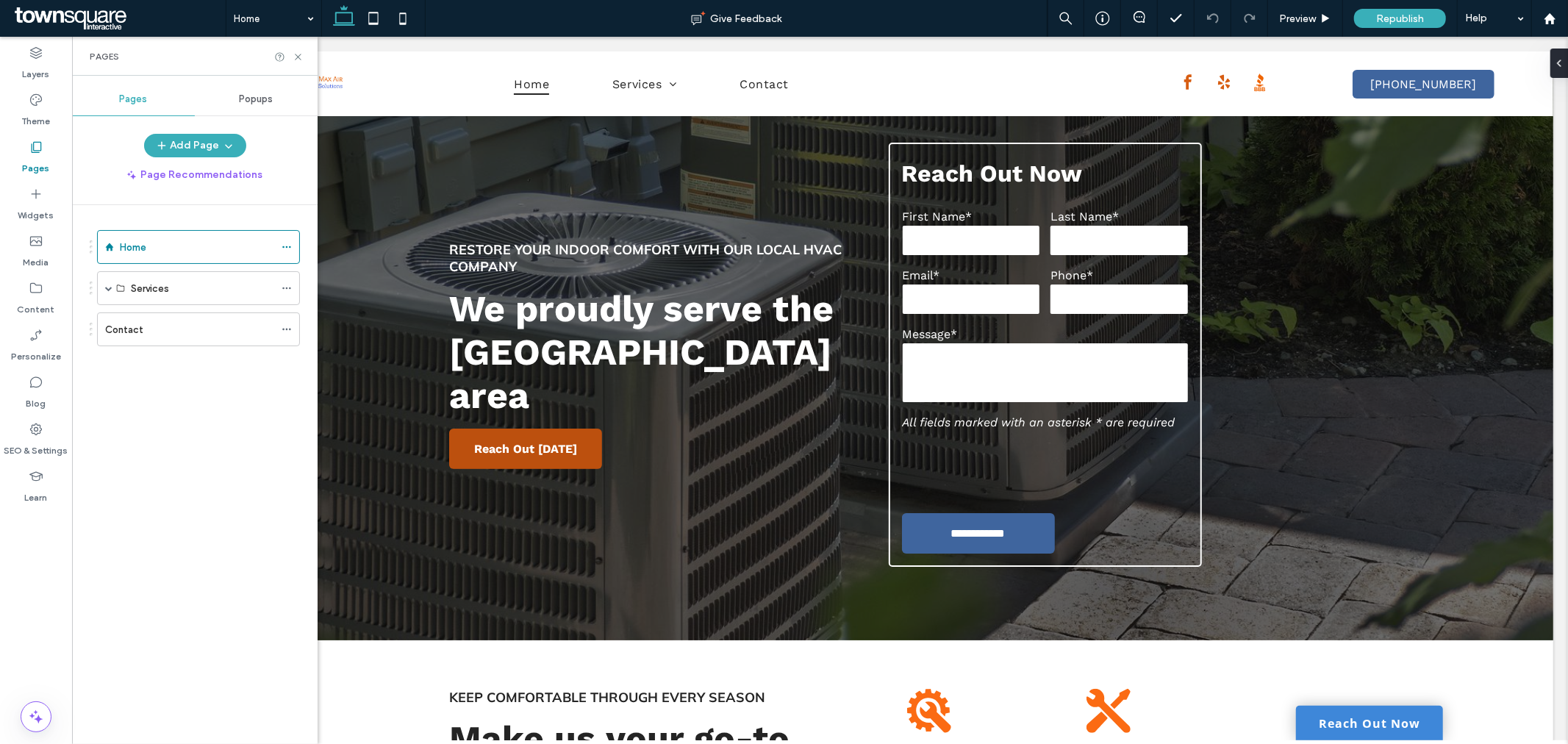
scroll to position [15, 0]
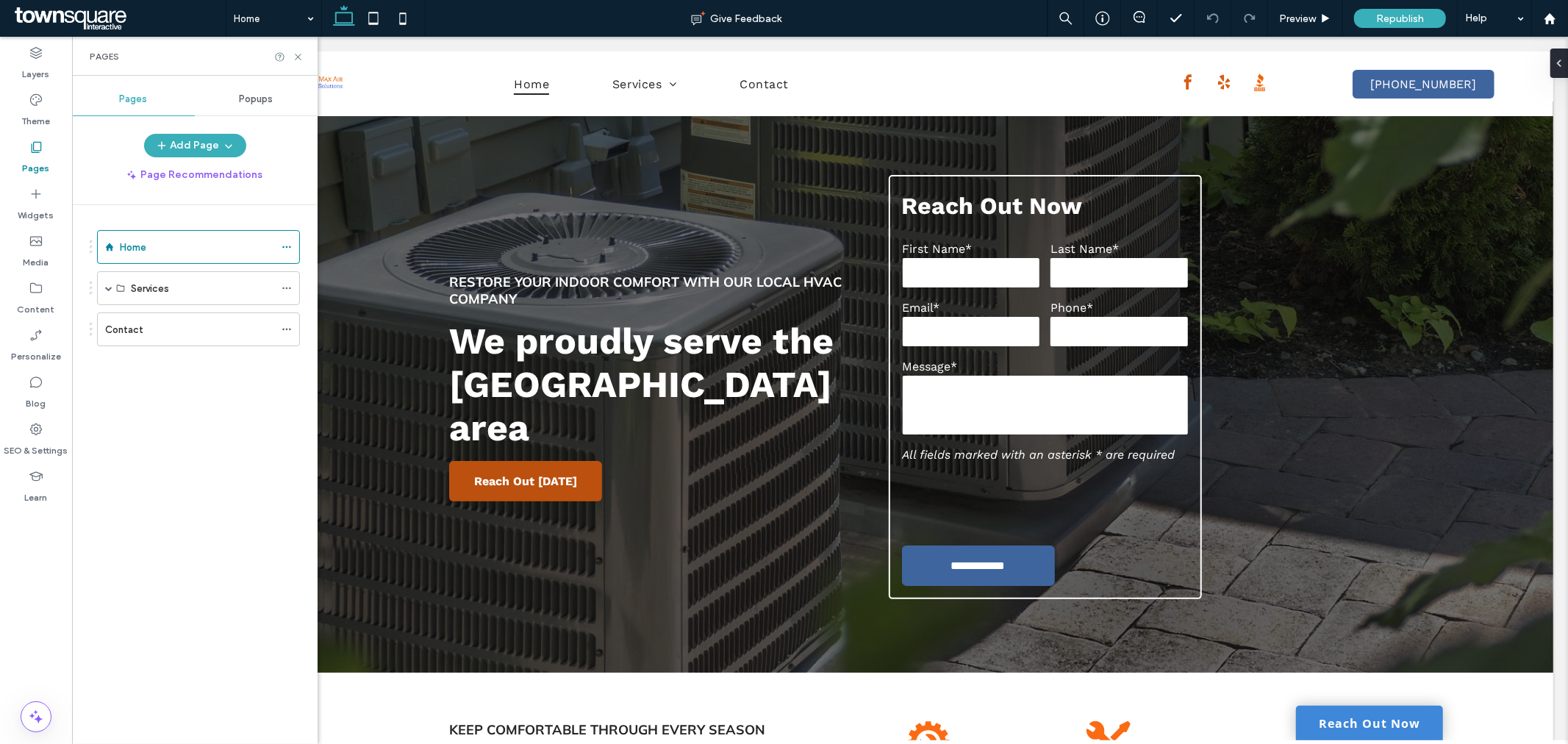
click at [67, 12] on span at bounding box center [118, 18] width 215 height 29
